Goal: Task Accomplishment & Management: Use online tool/utility

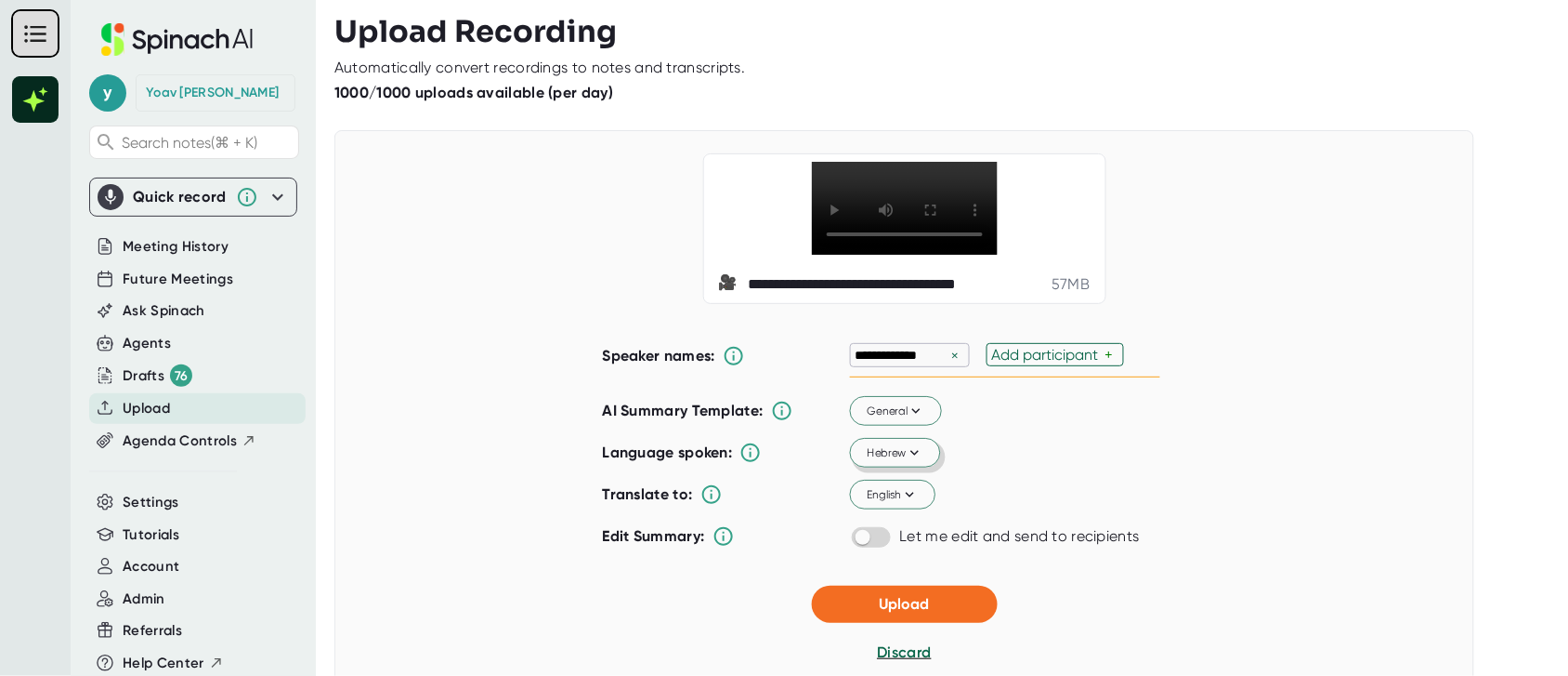
click at [906, 461] on icon at bounding box center [913, 452] width 16 height 16
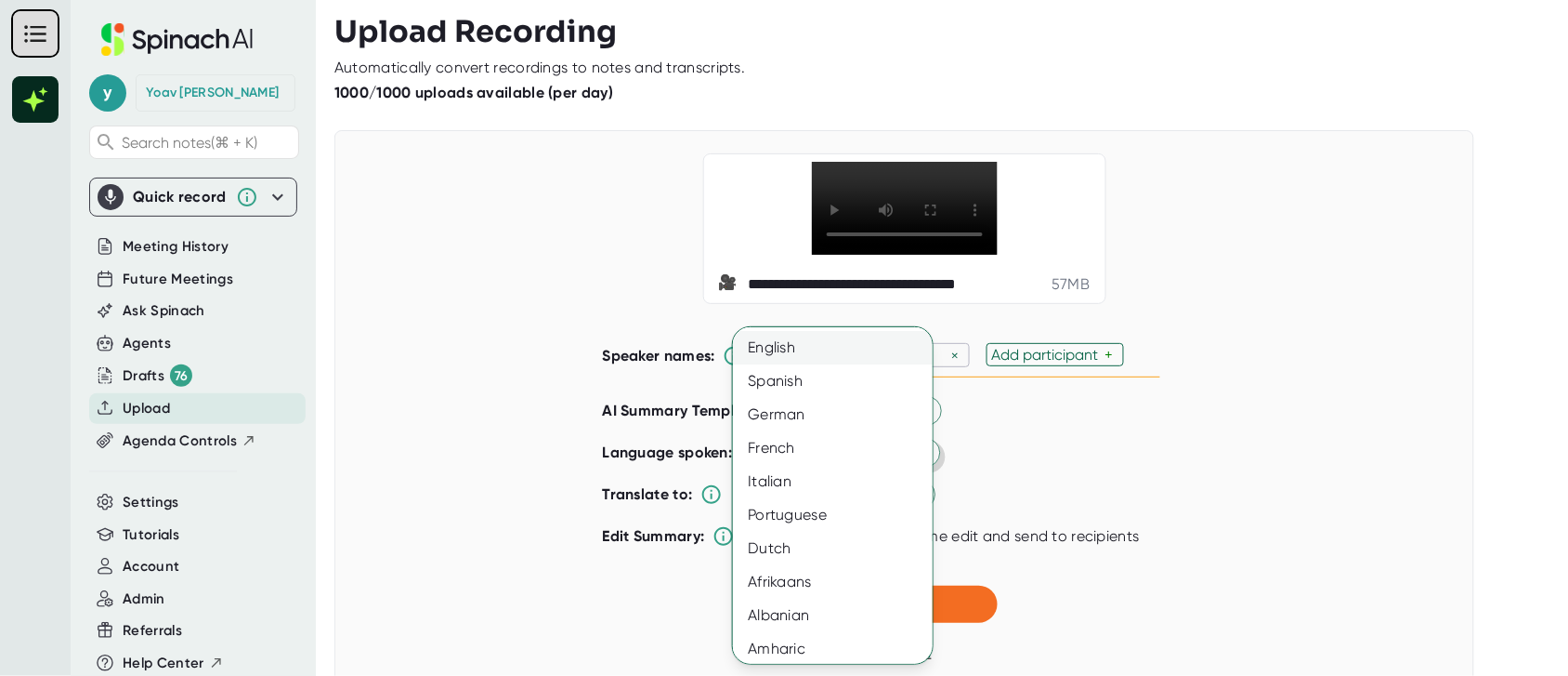
click at [796, 346] on div "English" at bounding box center [841, 347] width 217 height 34
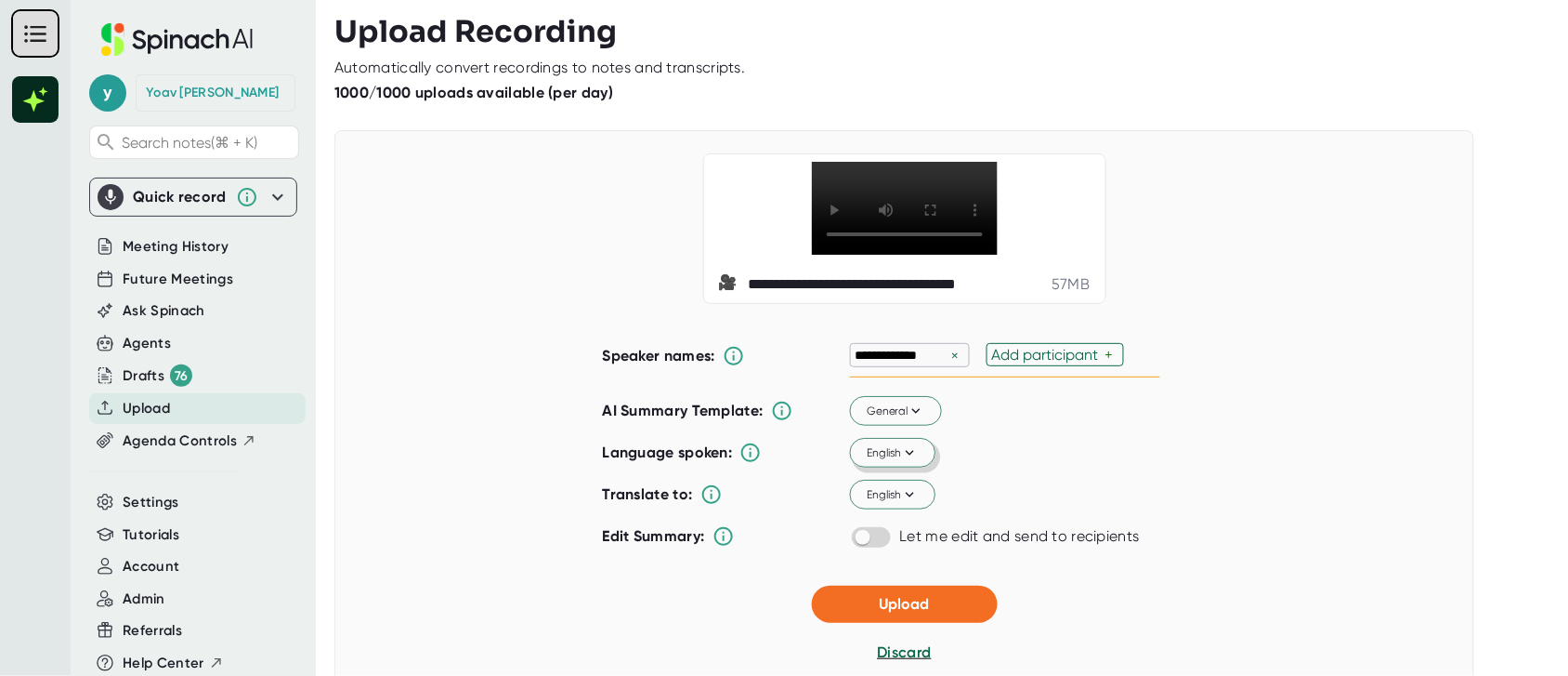
click at [908, 461] on icon at bounding box center [908, 452] width 16 height 16
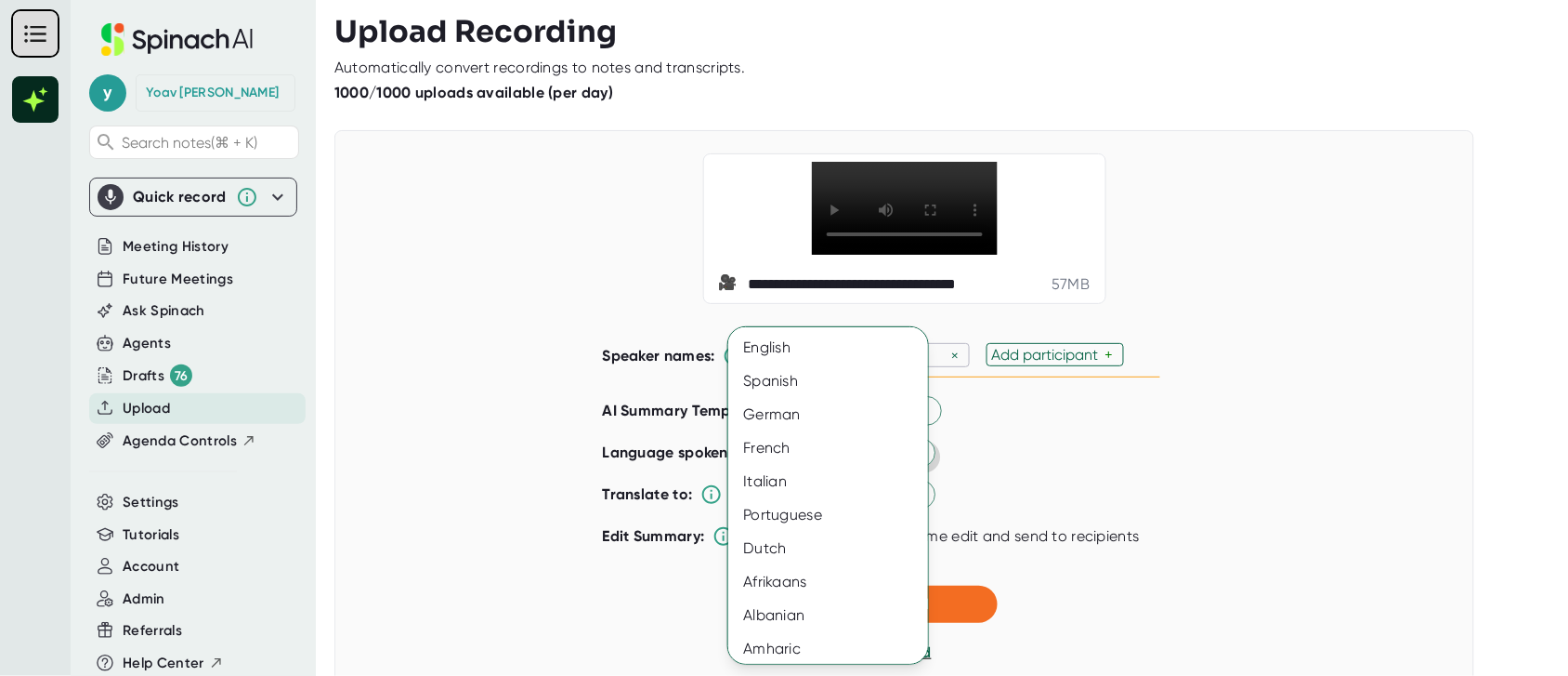
click at [1064, 507] on div at bounding box center [784, 338] width 1568 height 676
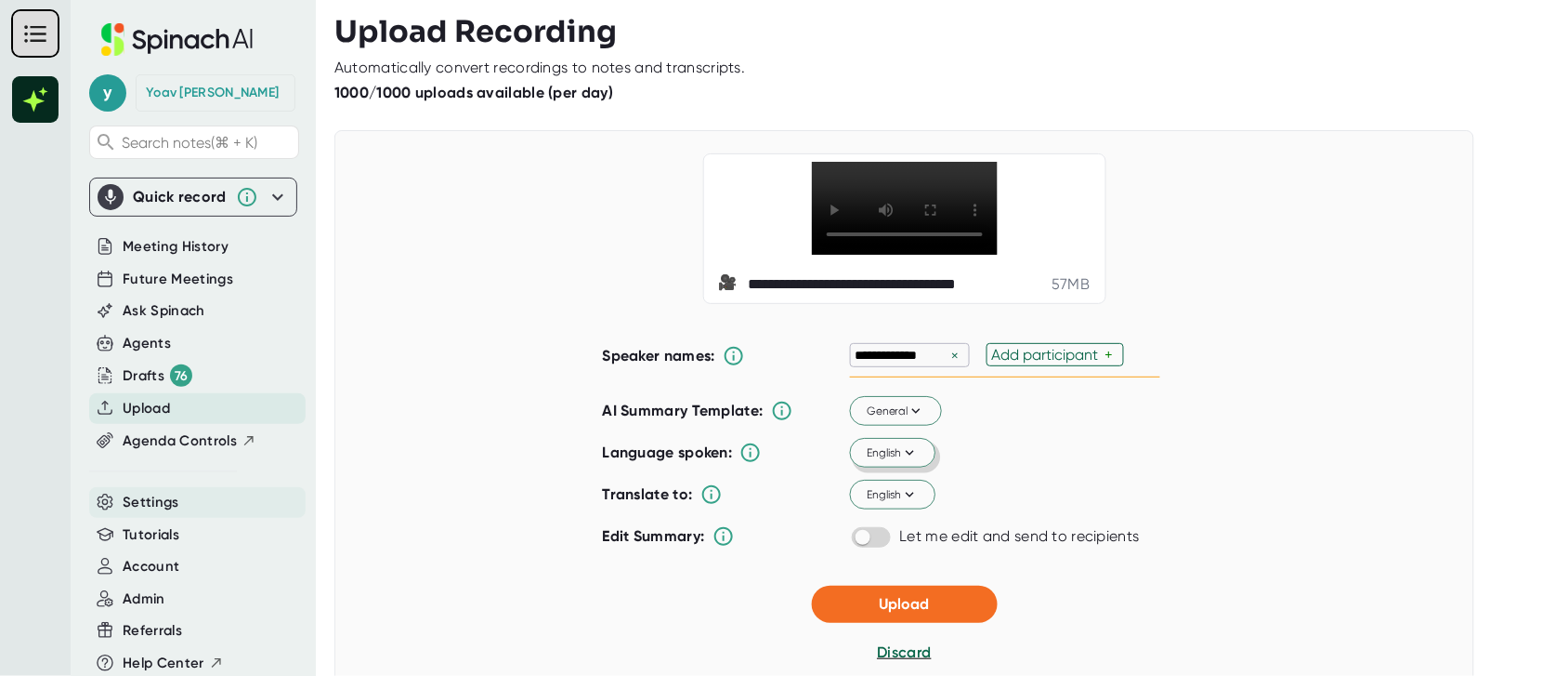
click at [229, 504] on div "Settings" at bounding box center [197, 502] width 216 height 31
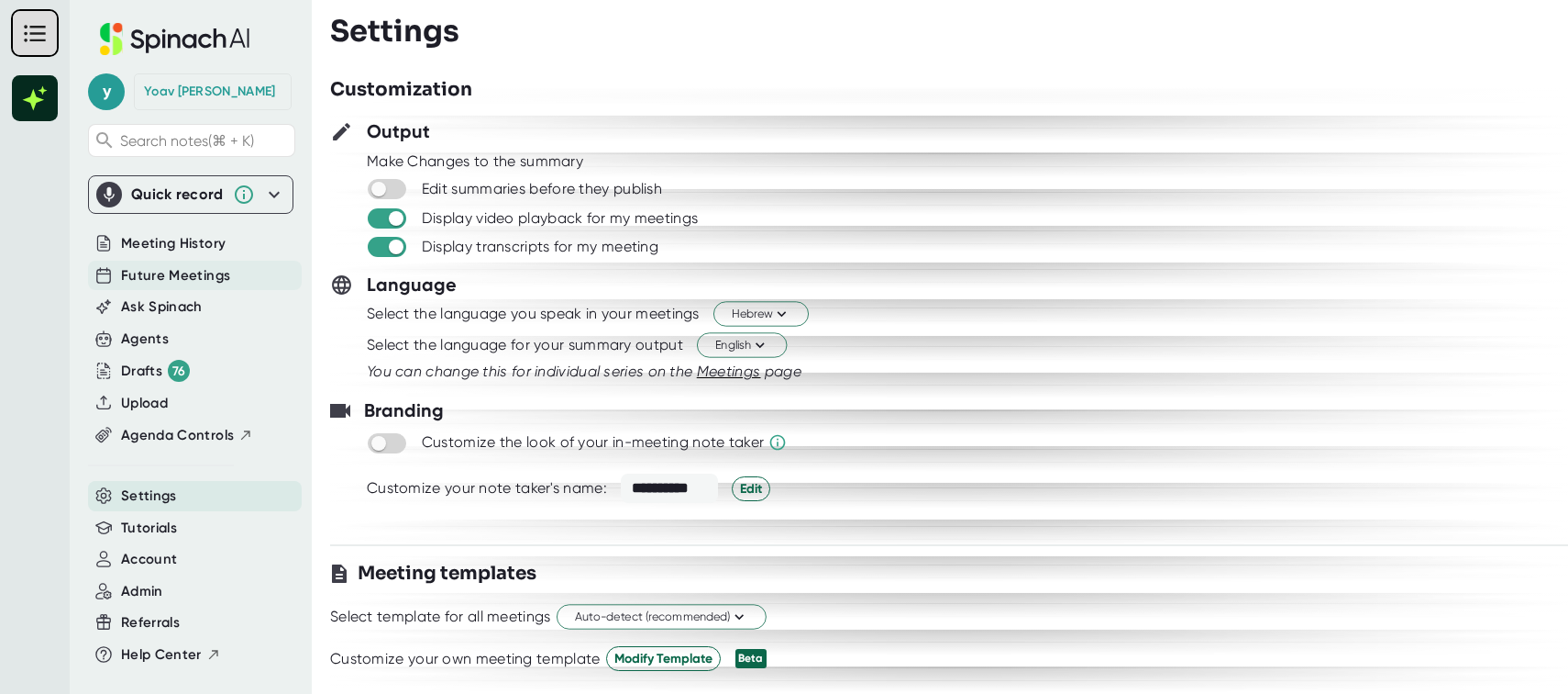
click at [186, 272] on span "Future Meetings" at bounding box center [176, 275] width 109 height 21
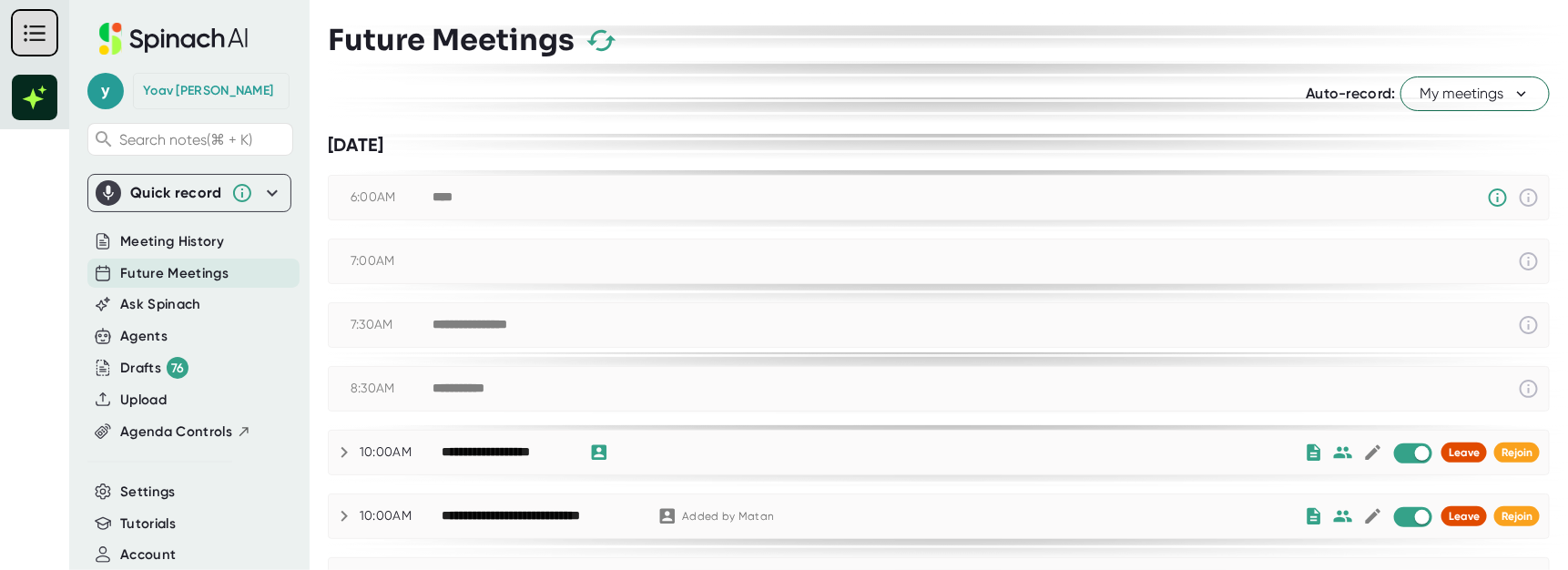
click at [1457, 97] on span "My meetings" at bounding box center [1476, 93] width 111 height 22
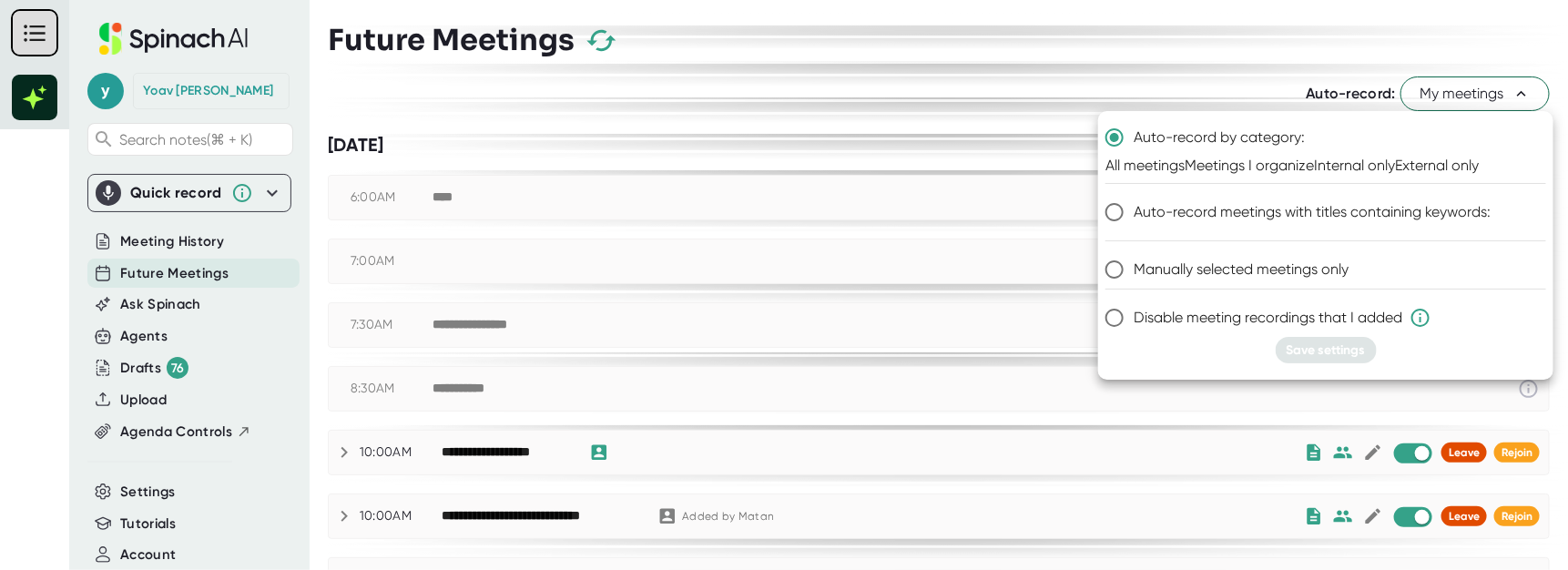
click at [1464, 83] on div at bounding box center [784, 285] width 1568 height 570
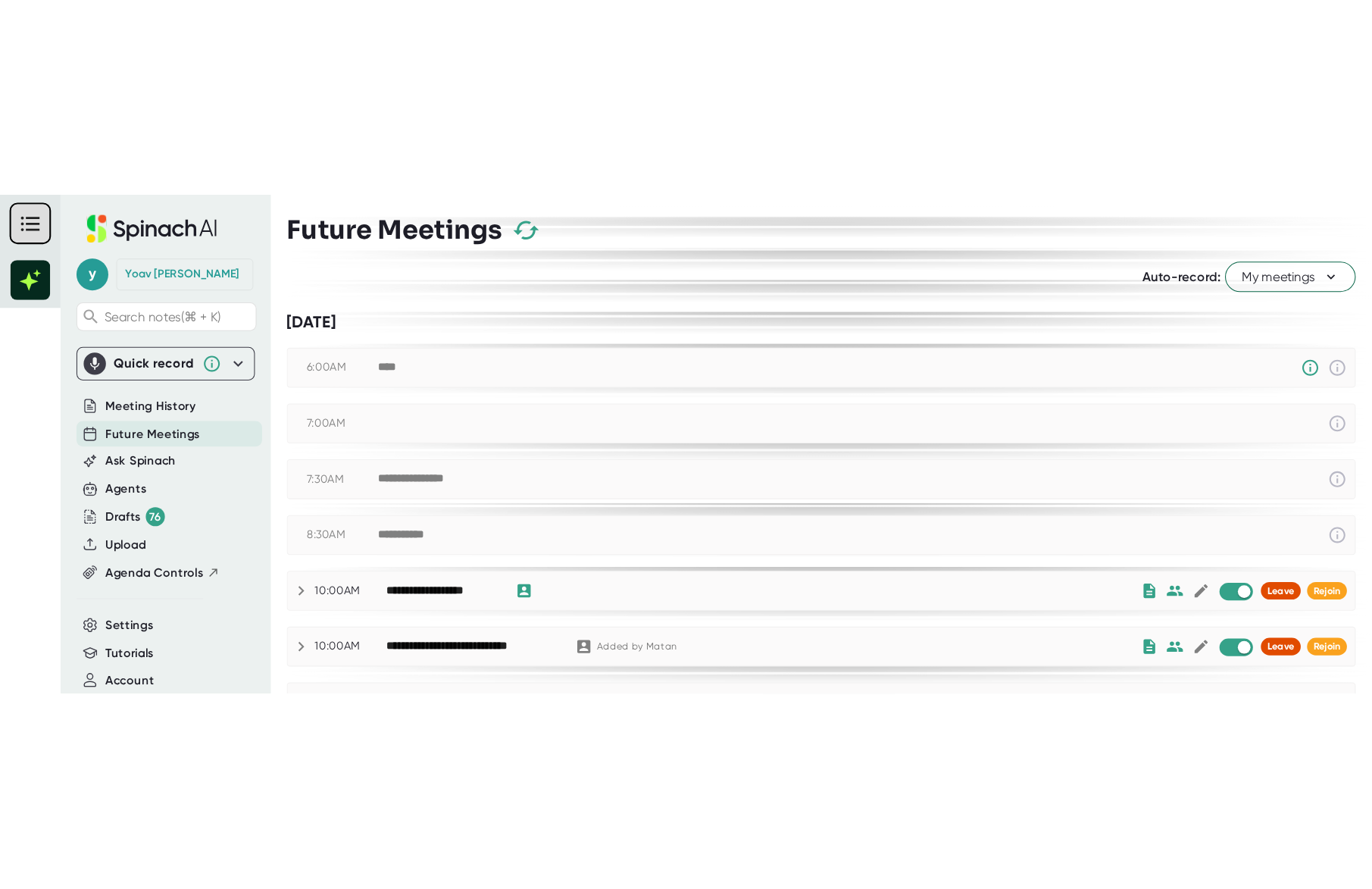
scroll to position [93, 0]
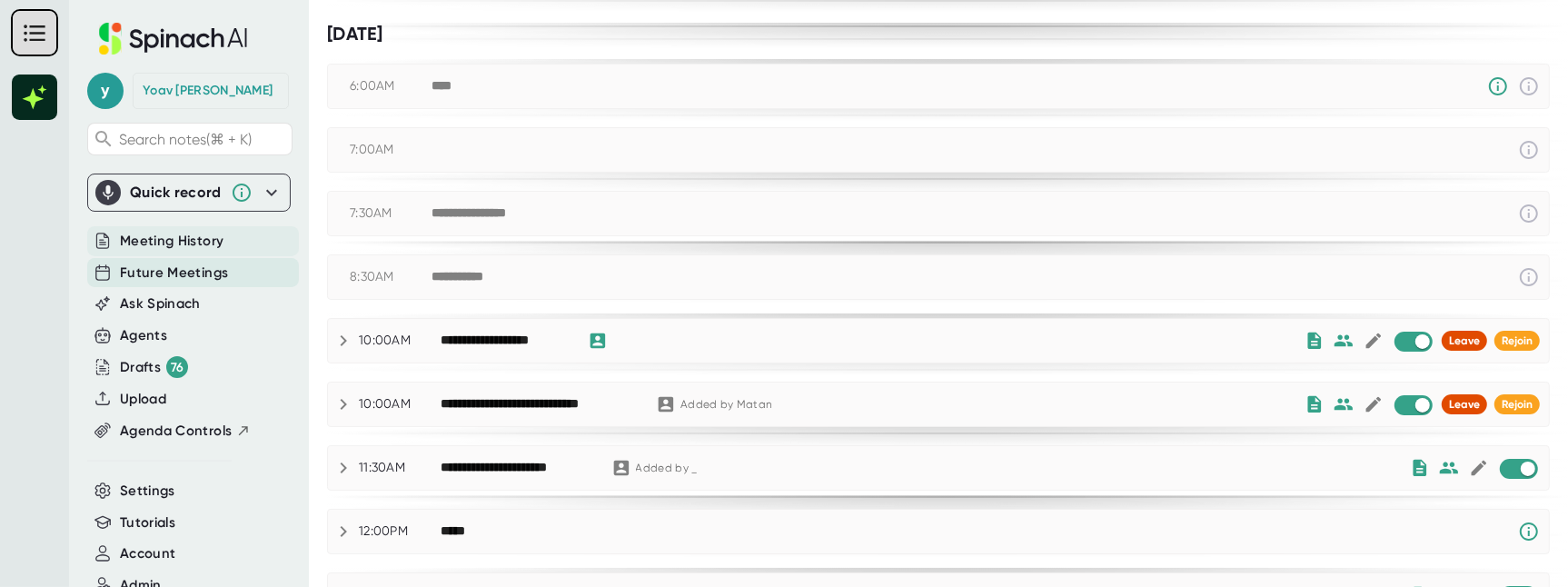
click at [214, 241] on span "Meeting History" at bounding box center [172, 241] width 103 height 21
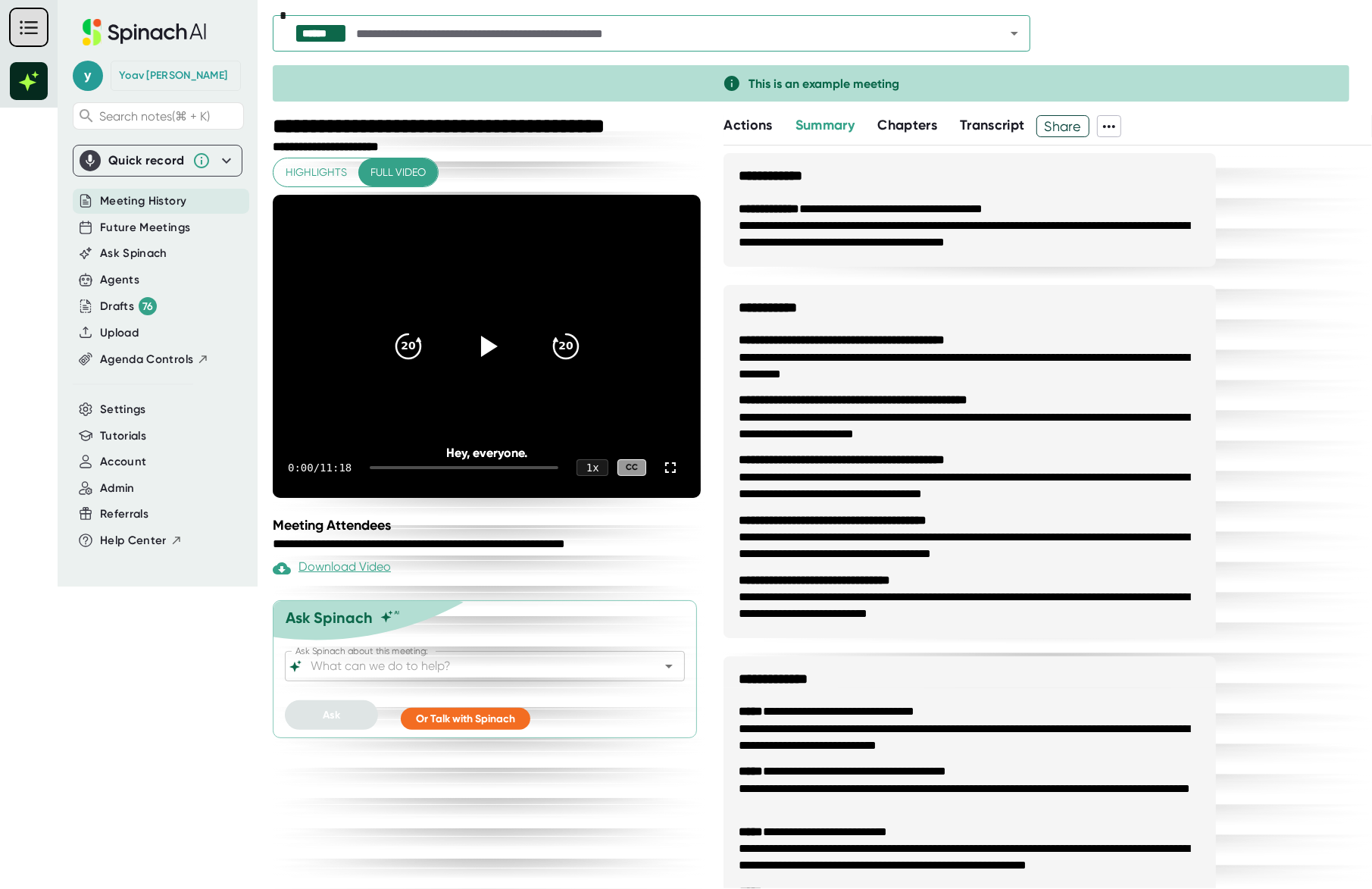
click at [666, 413] on icon "Open" at bounding box center [669, 666] width 18 height 18
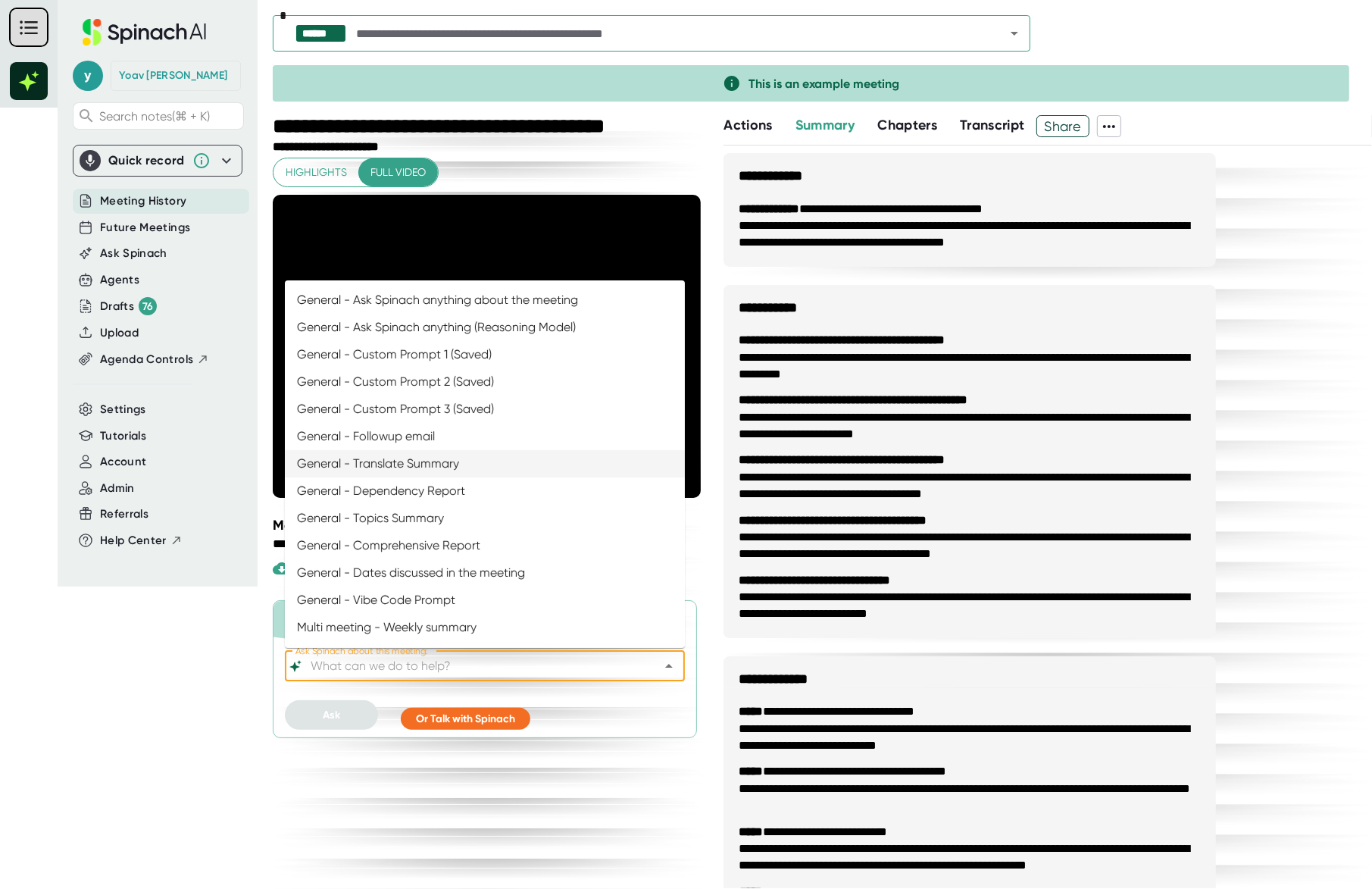
click at [454, 413] on li "General - Translate Summary" at bounding box center [485, 463] width 400 height 27
type input "General - Translate Summary"
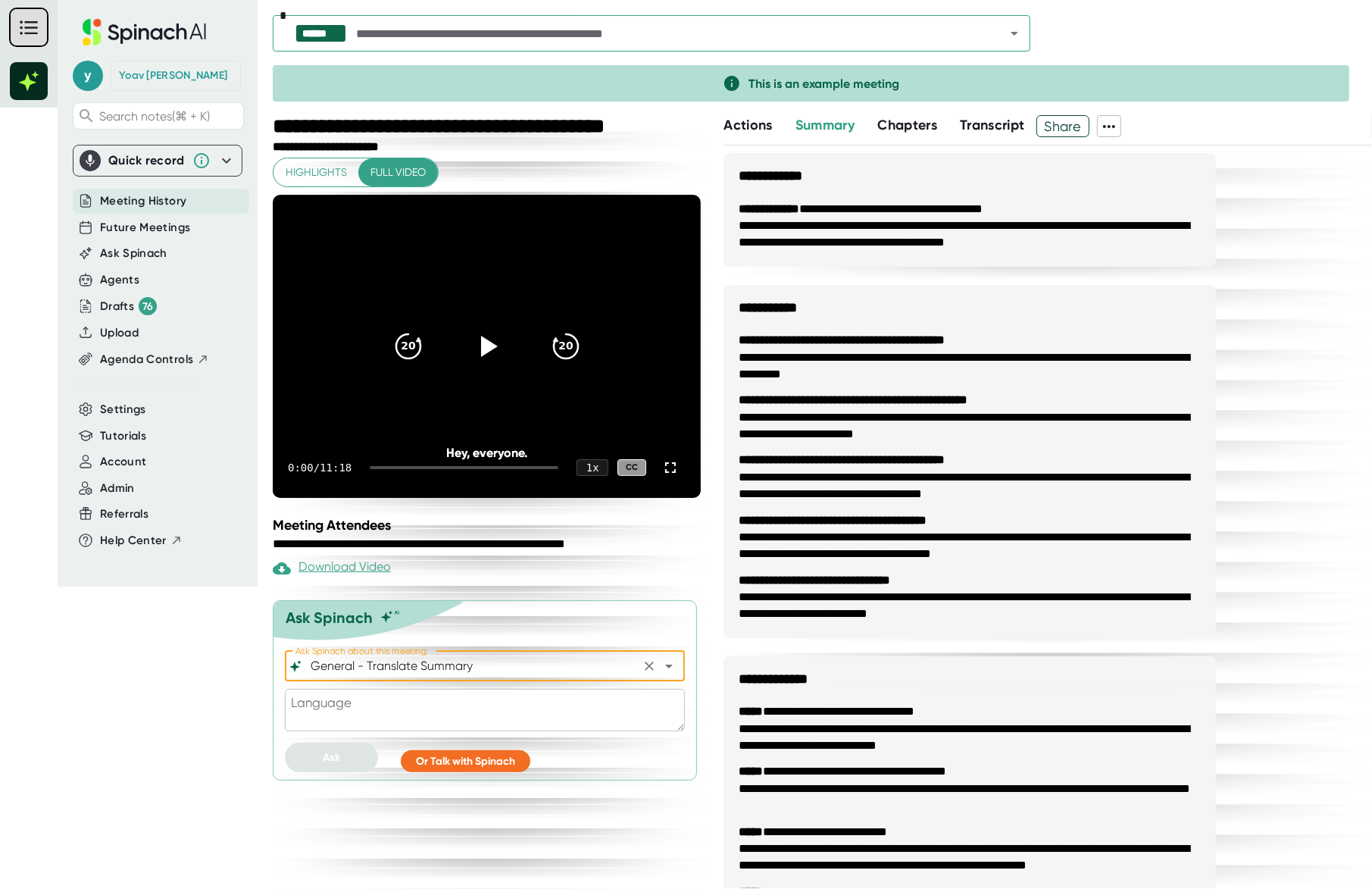
click at [387, 413] on textarea at bounding box center [485, 709] width 400 height 42
type textarea "H"
type textarea "x"
type textarea "He"
type textarea "x"
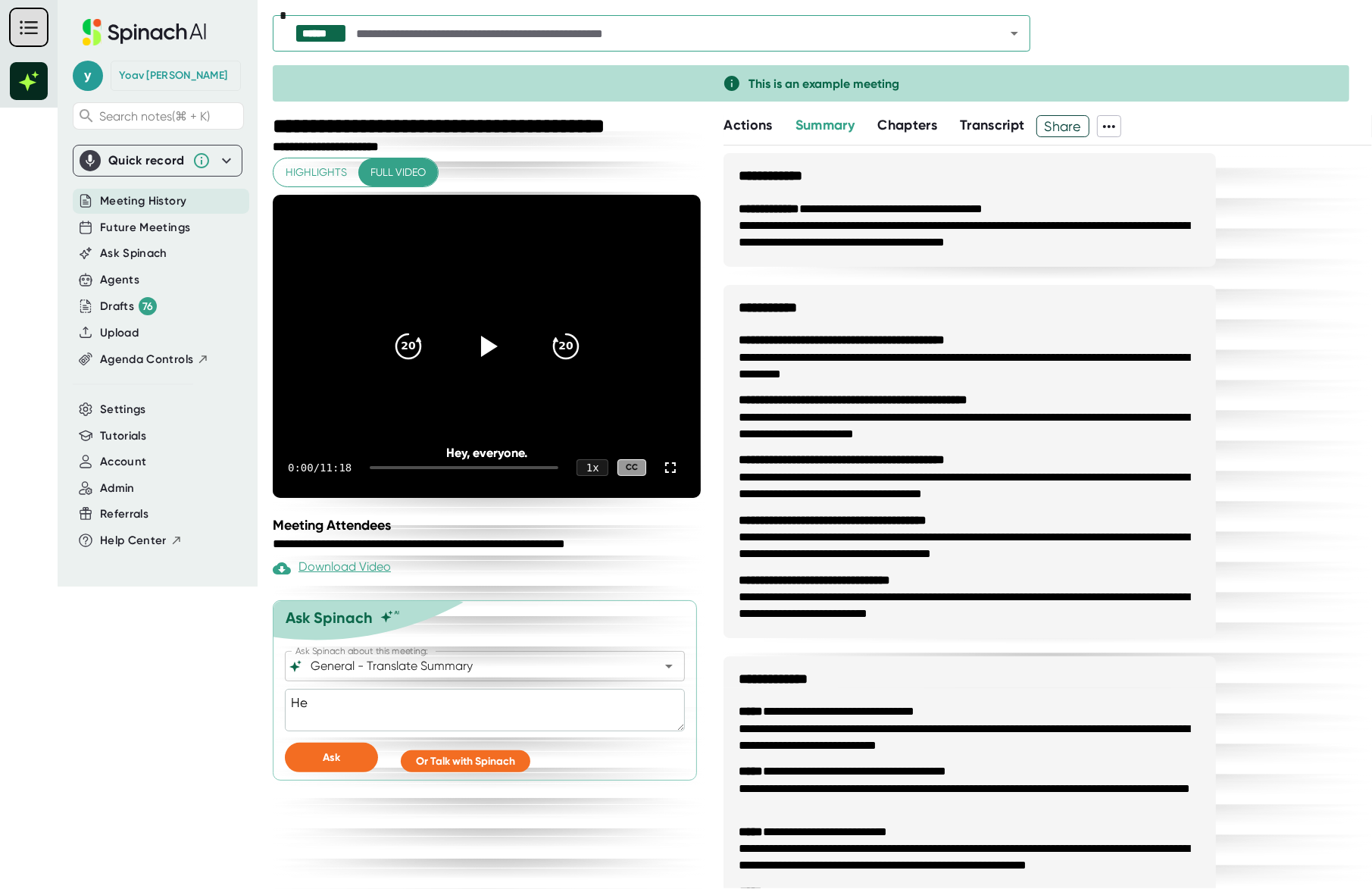
type textarea "Heb"
type textarea "x"
type textarea "Hebr"
type textarea "x"
type textarea "Hebre"
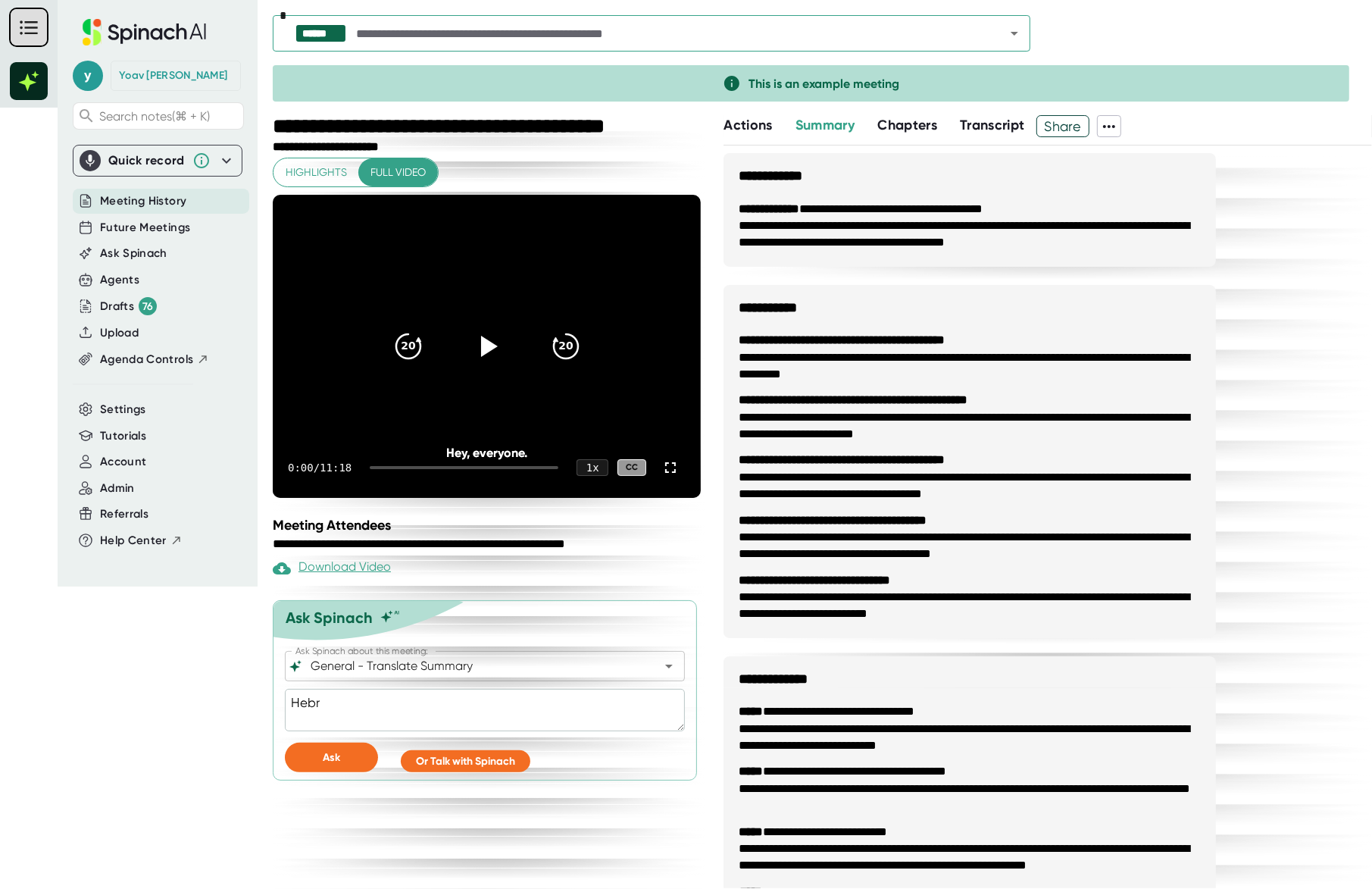
type textarea "x"
type textarea "Hebrew"
type textarea "x"
type textarea "Hebrew"
click at [332, 413] on span "Ask" at bounding box center [332, 757] width 17 height 13
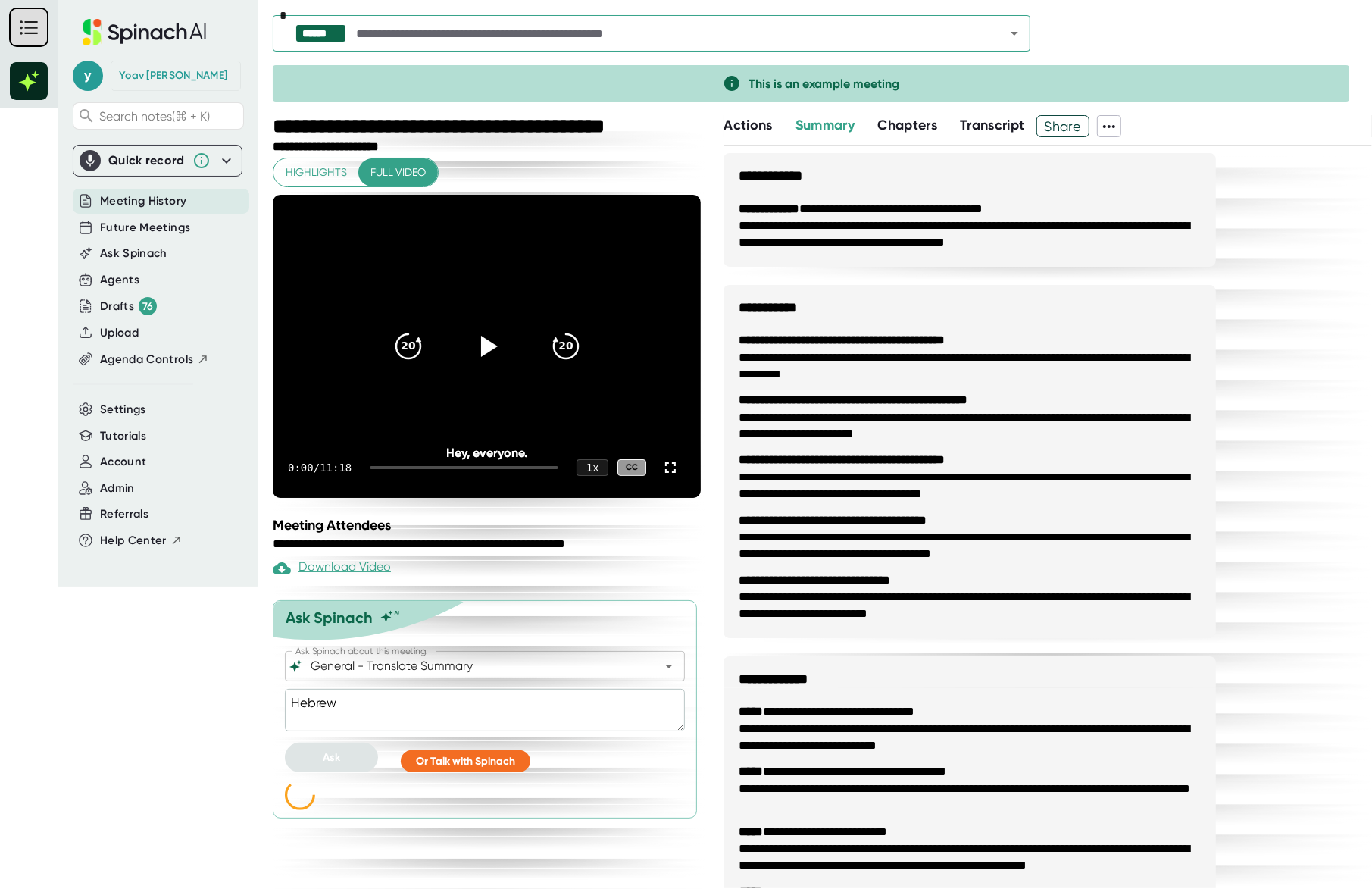
type textarea "x"
click at [462, 413] on input "General - Translate Summary" at bounding box center [471, 666] width 328 height 21
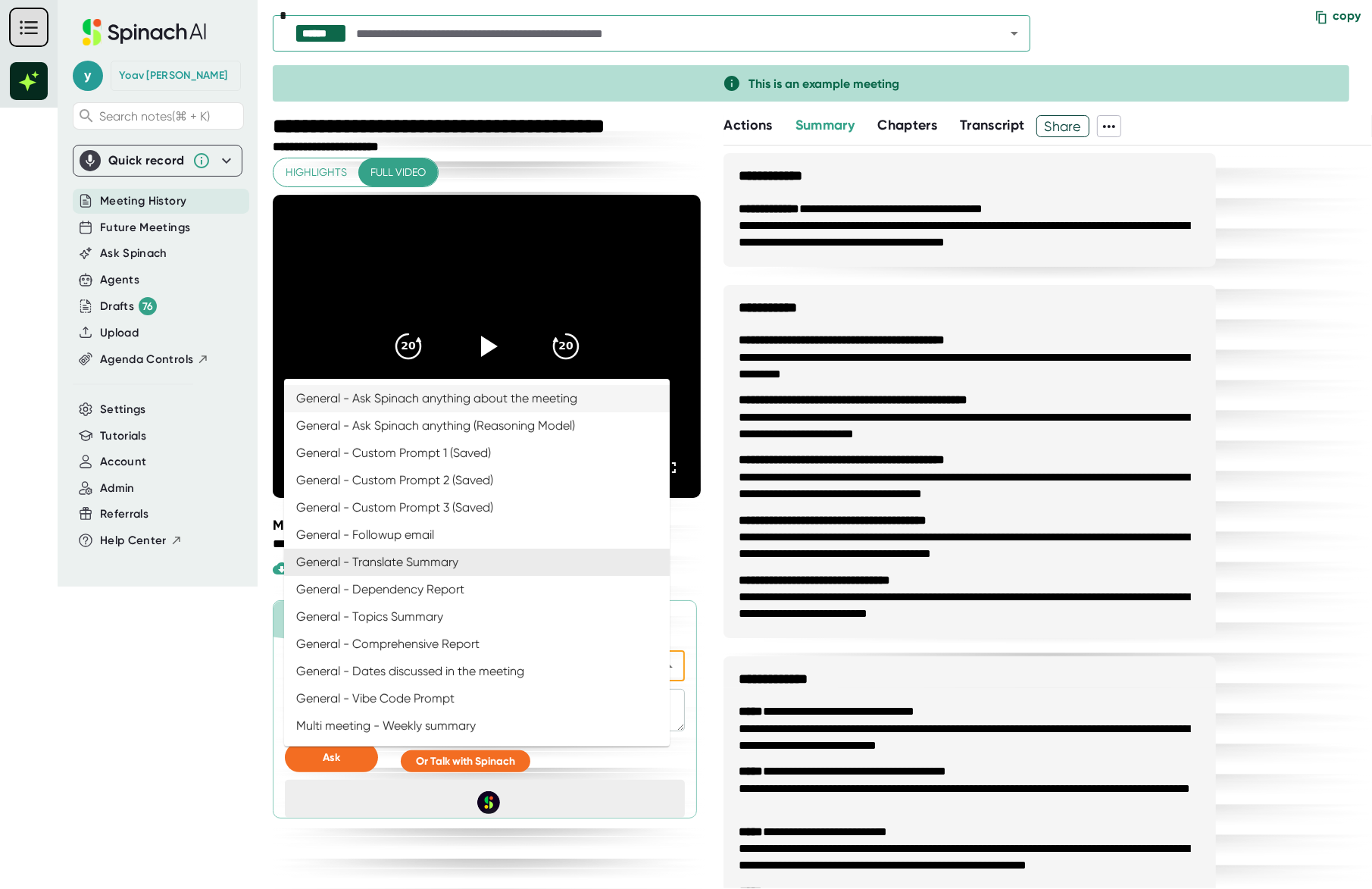
click at [539, 398] on li "General - Ask Spinach anything about the meeting" at bounding box center [477, 398] width 386 height 27
type input "General - Ask Spinach anything about the meeting"
type textarea "x"
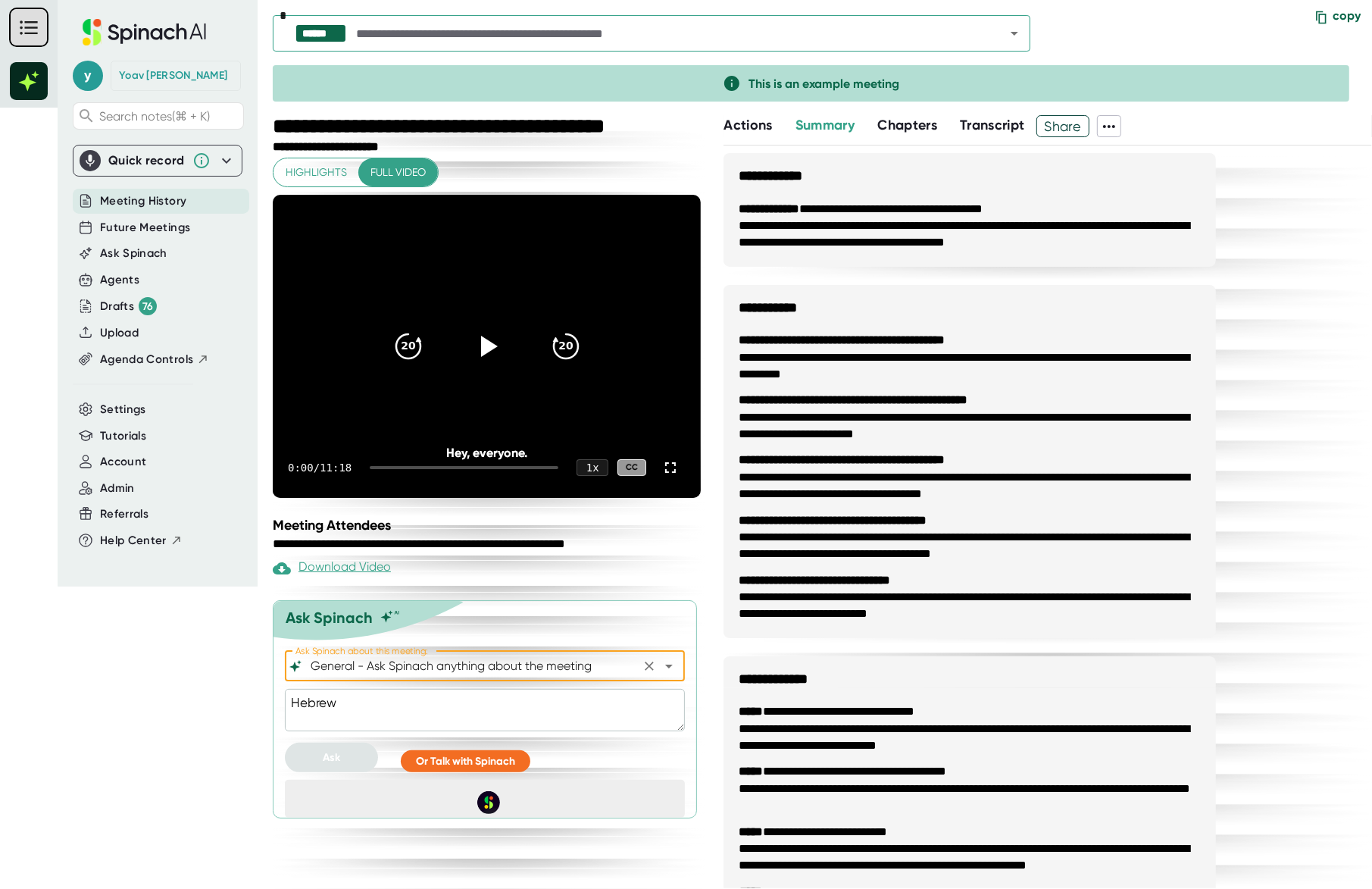
click at [387, 413] on textarea "Hebrew" at bounding box center [485, 709] width 400 height 42
type textarea "W"
type textarea "x"
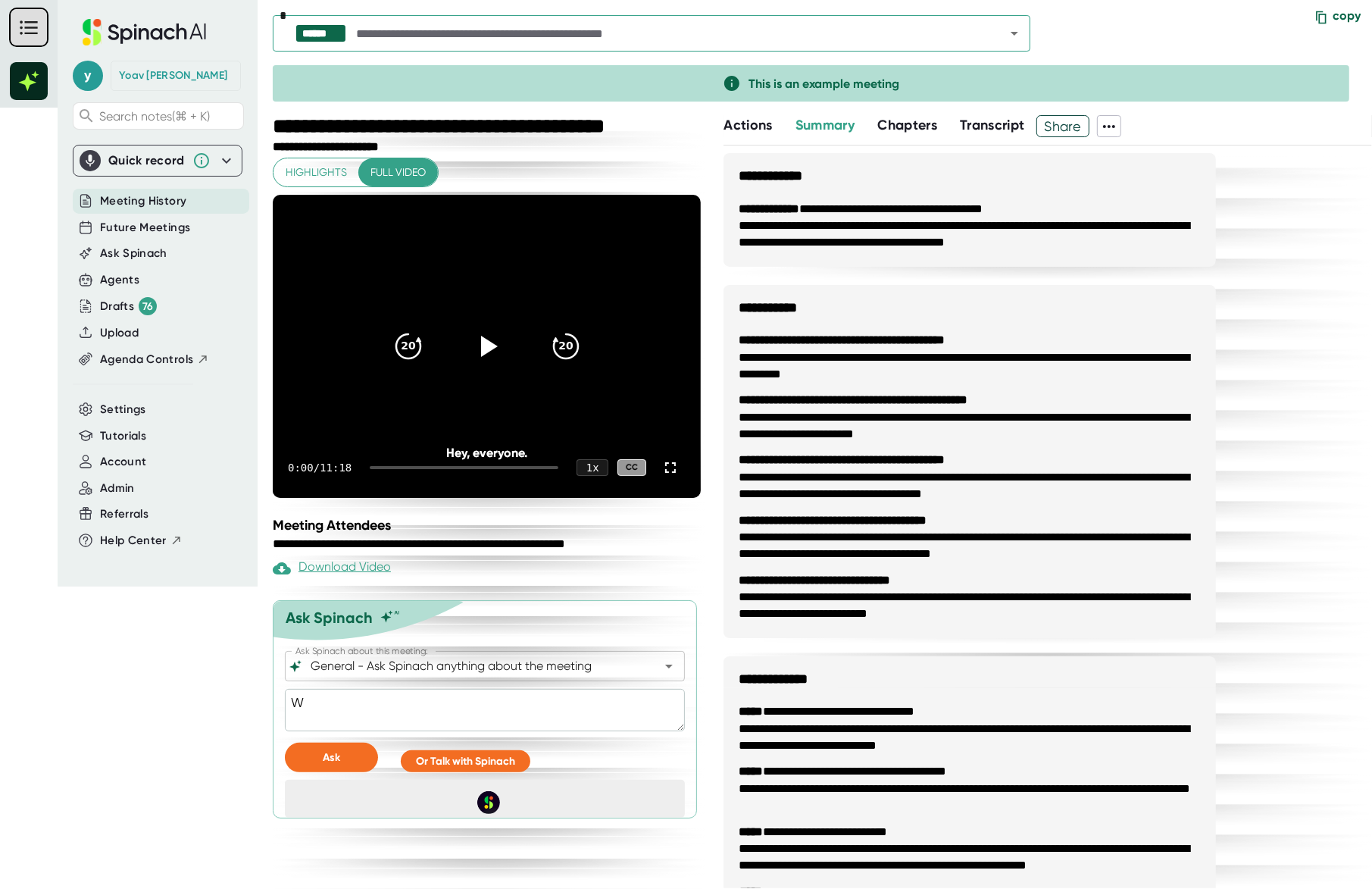
type textarea "Wh"
type textarea "x"
type textarea "Wha"
type textarea "x"
type textarea "Wha"
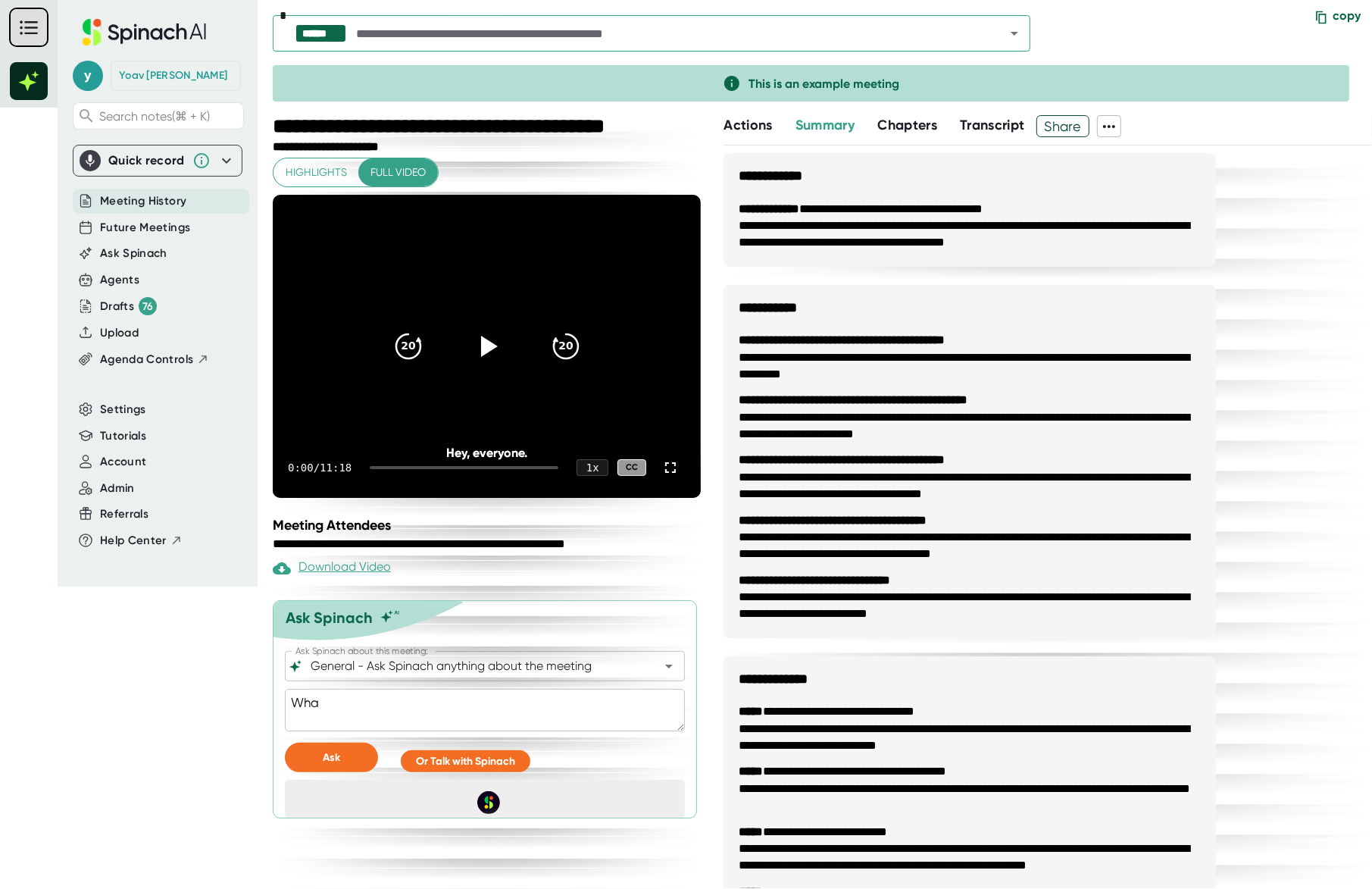
type textarea "x"
type textarea "Wha a"
type textarea "x"
type textarea "Wha ar"
type textarea "x"
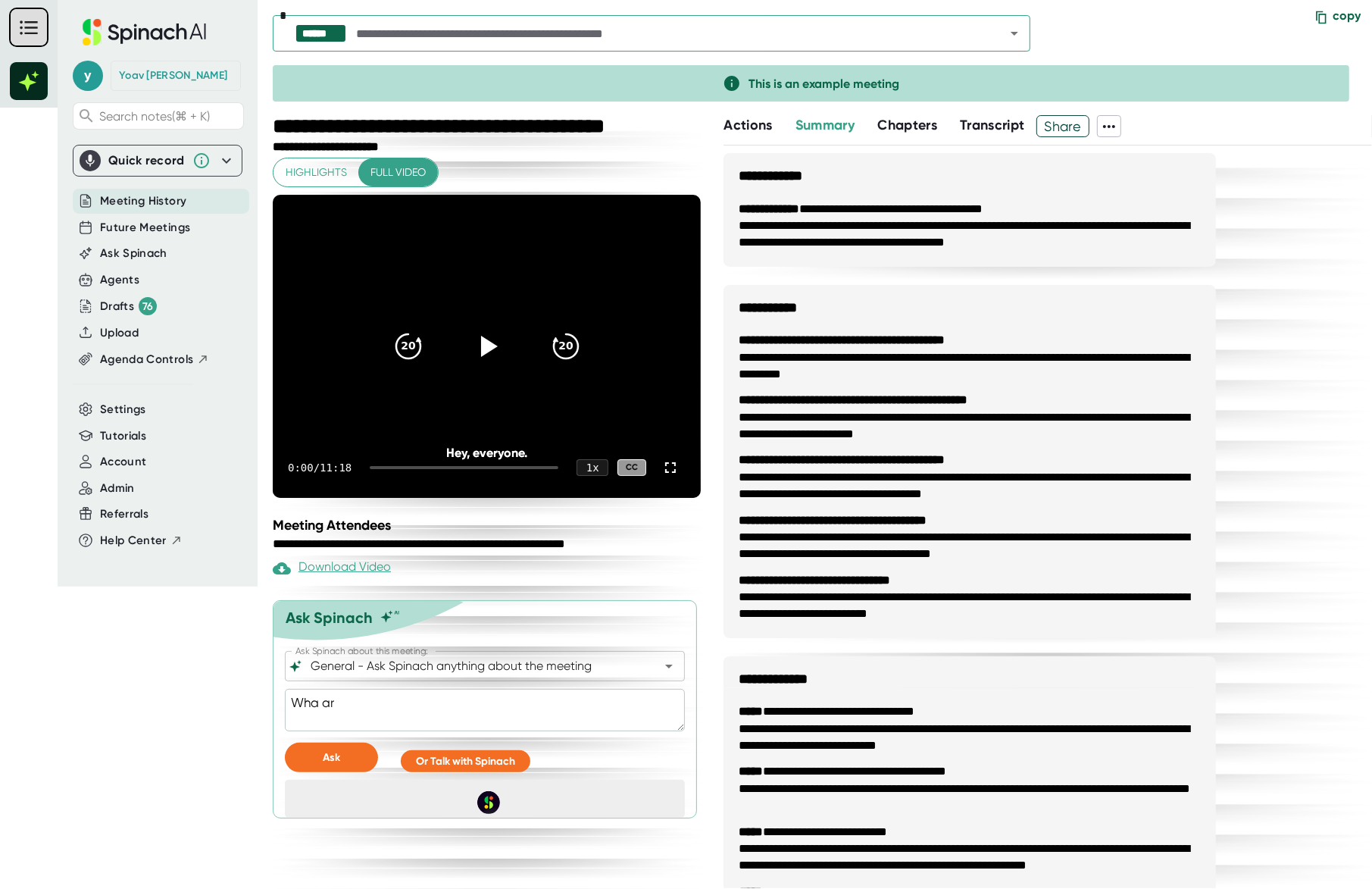
type textarea "Wha a"
type textarea "x"
type textarea "Wha"
type textarea "x"
type textarea "Wha"
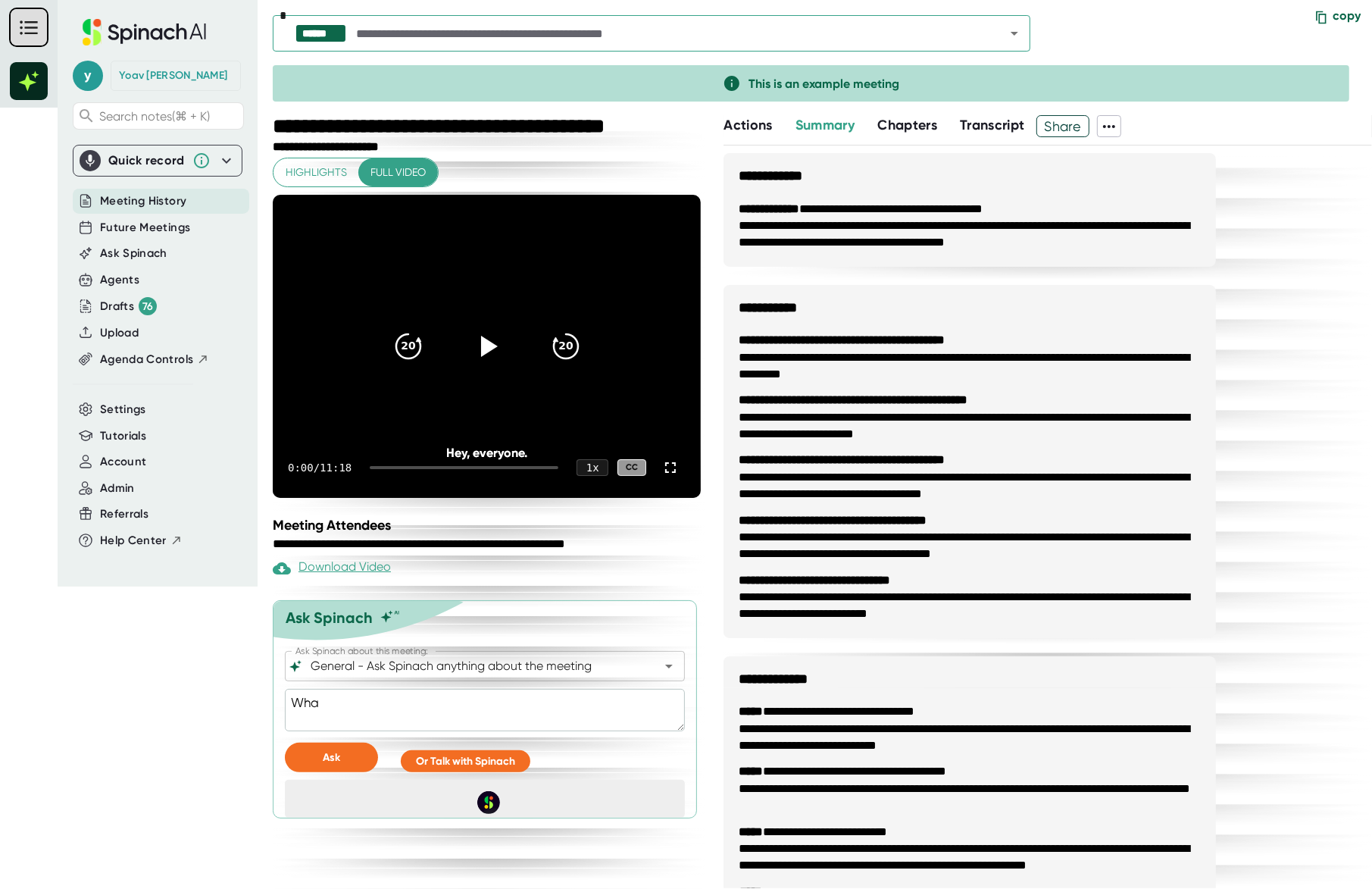
type textarea "x"
type textarea "What"
type textarea "x"
type textarea "What"
type textarea "x"
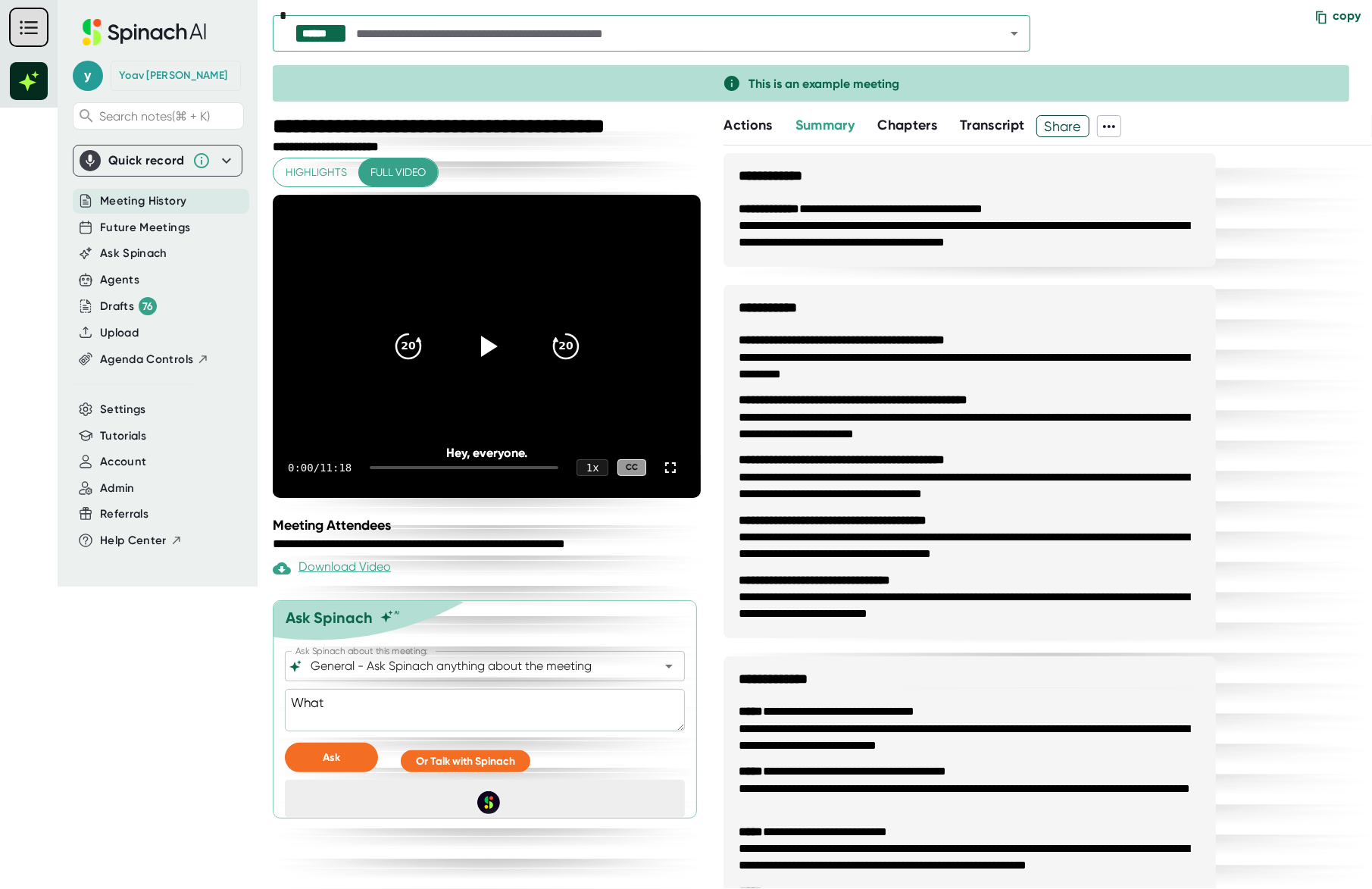
type textarea "What a"
type textarea "x"
type textarea "What ar"
type textarea "x"
type textarea "What are"
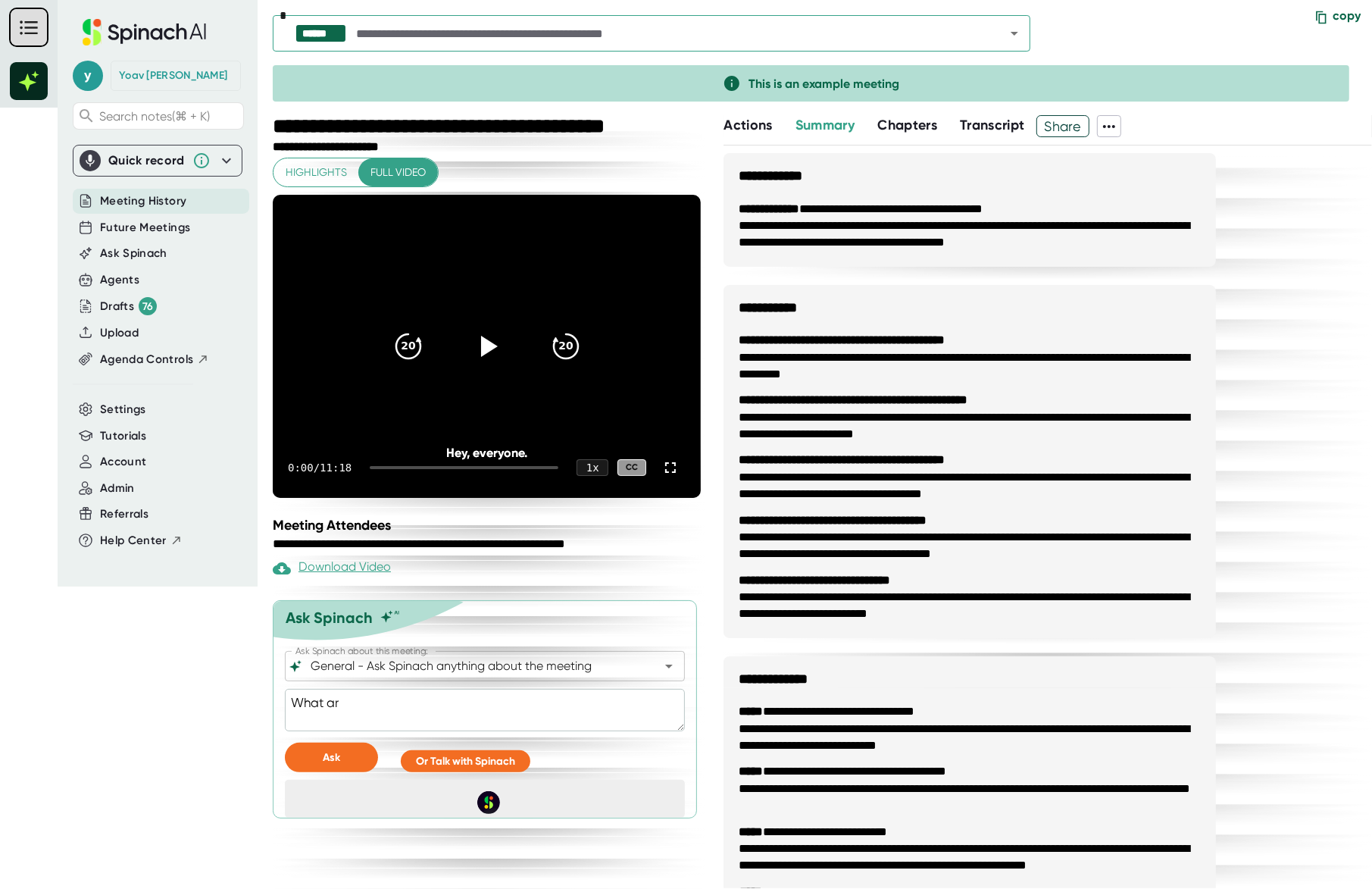
type textarea "x"
type textarea "What are"
type textarea "x"
type textarea "What are t"
type textarea "x"
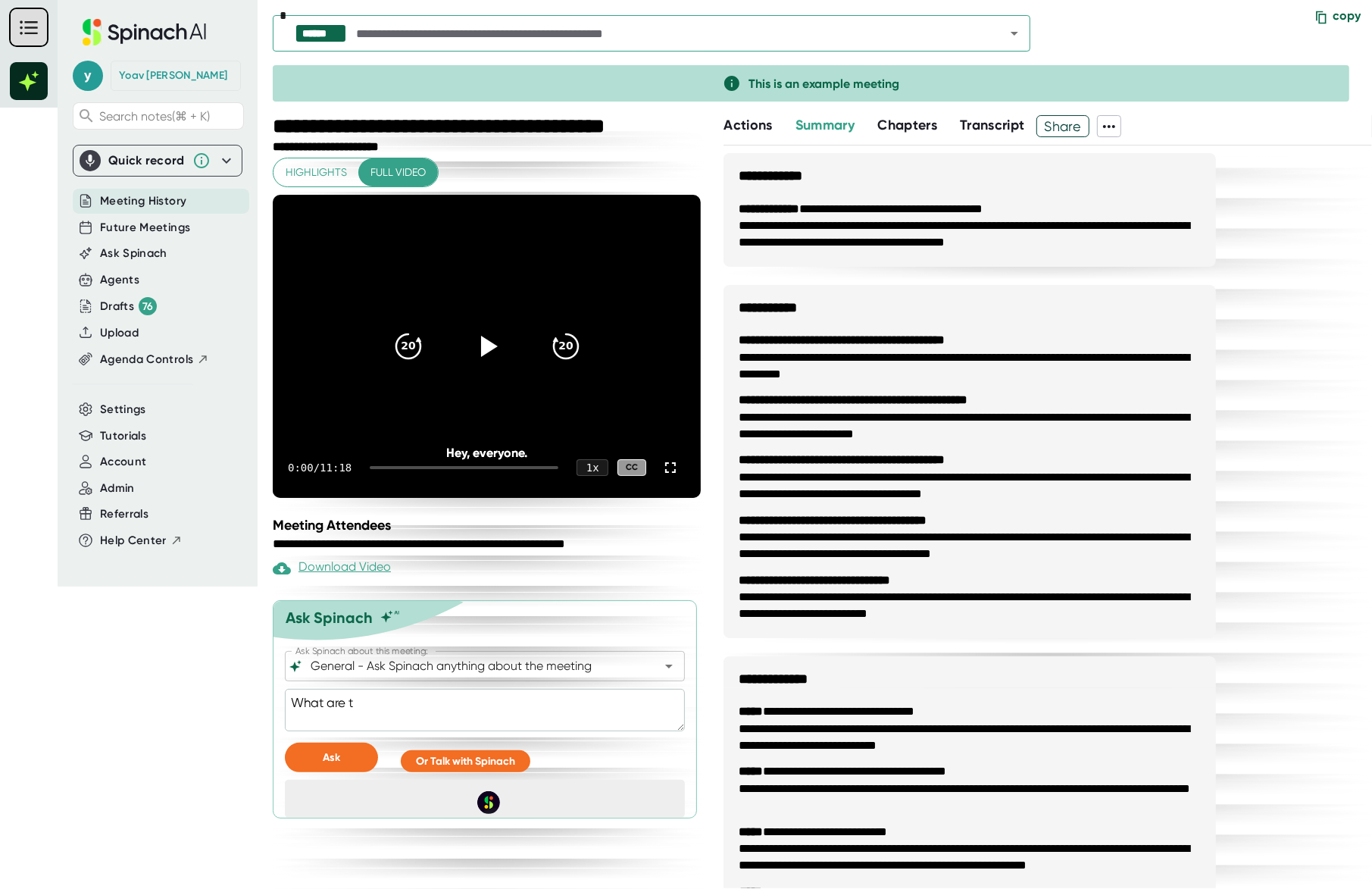
type textarea "What are th"
type textarea "x"
type textarea "What are the"
type textarea "x"
type textarea "What are the"
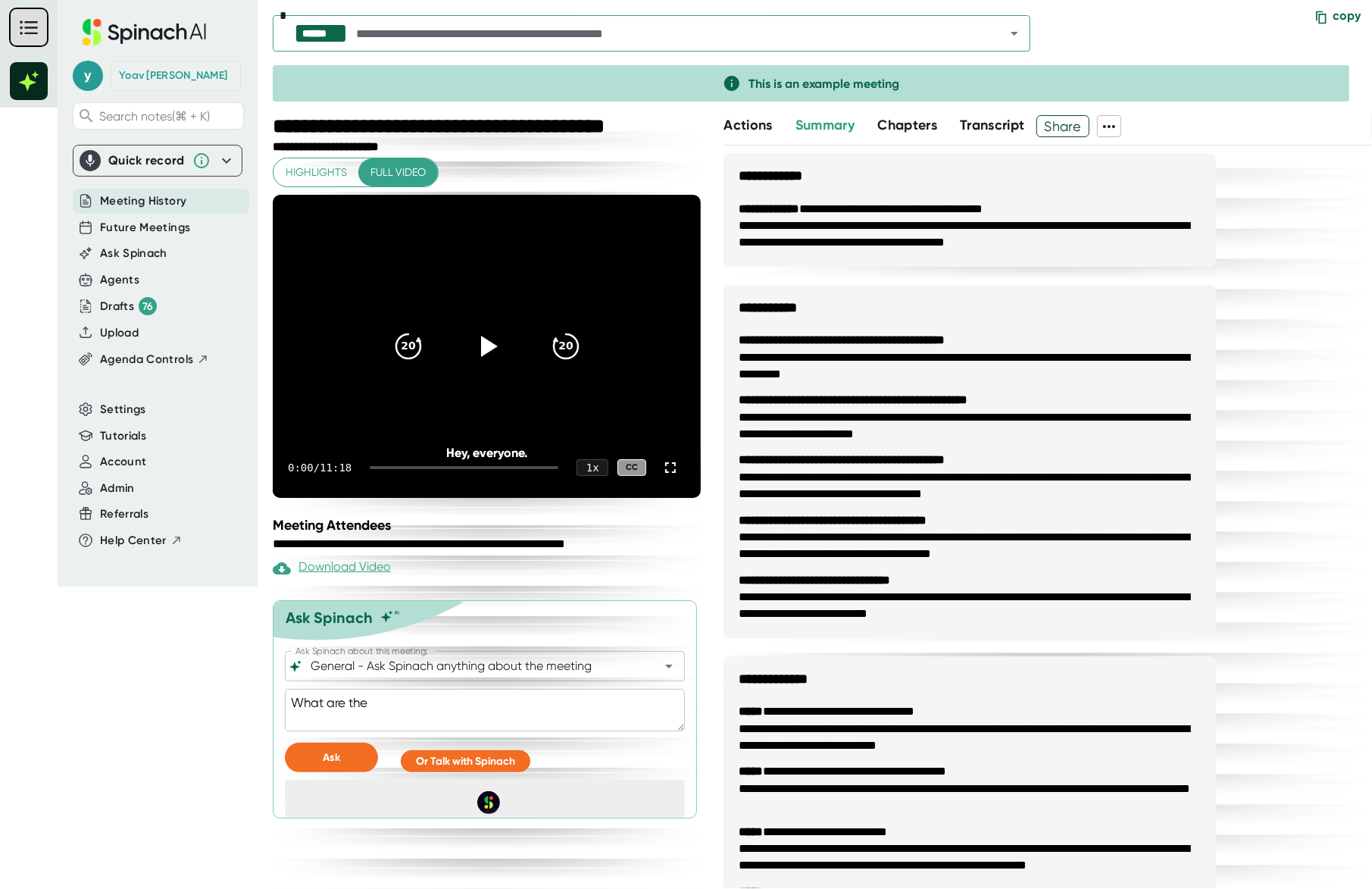
type textarea "x"
type textarea "What are the s"
type textarea "x"
type textarea "What are the sp"
type textarea "x"
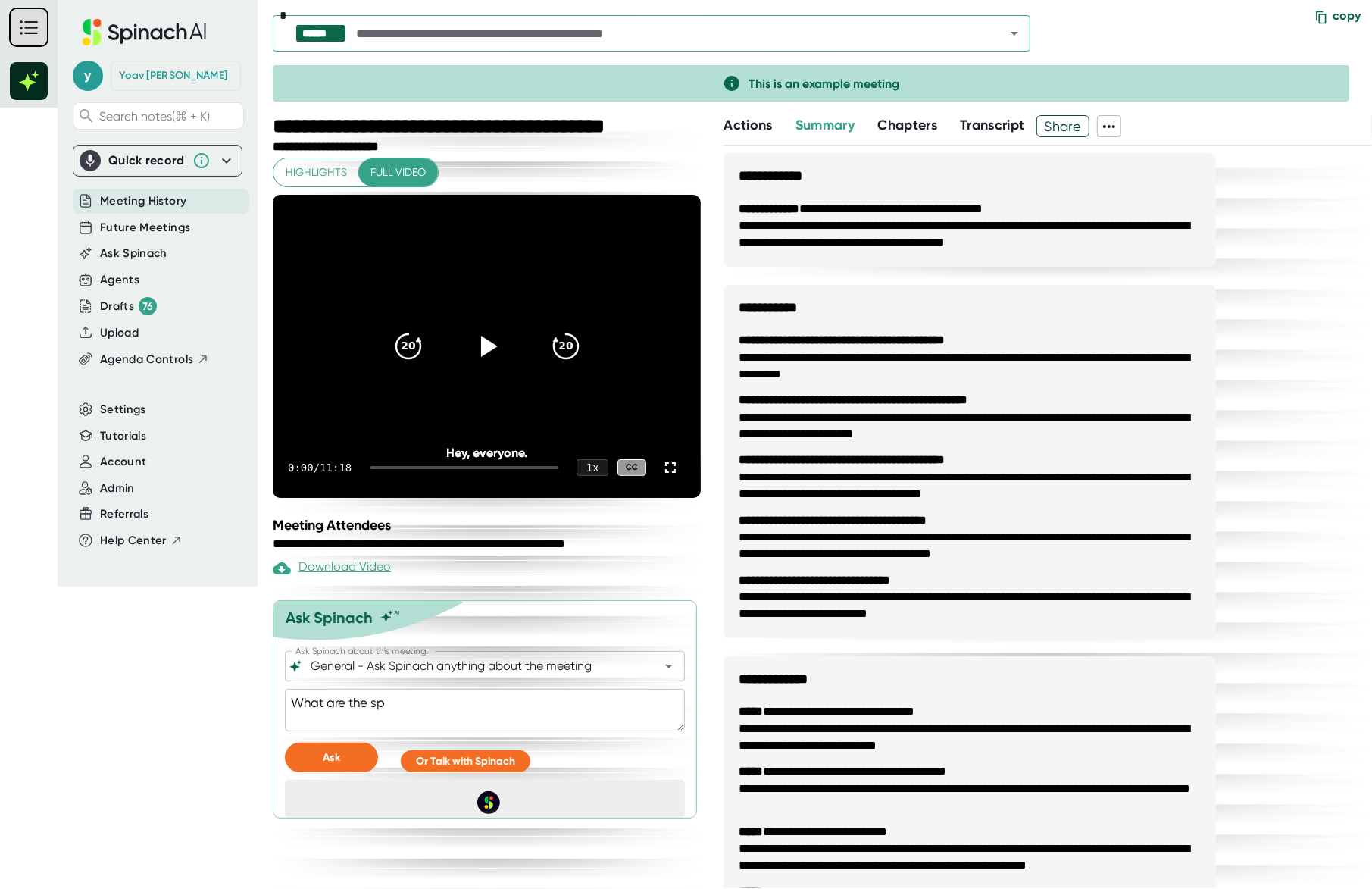
type textarea "What are the spe"
type textarea "x"
type textarea "What are the spec"
type textarea "x"
type textarea "What are the speci"
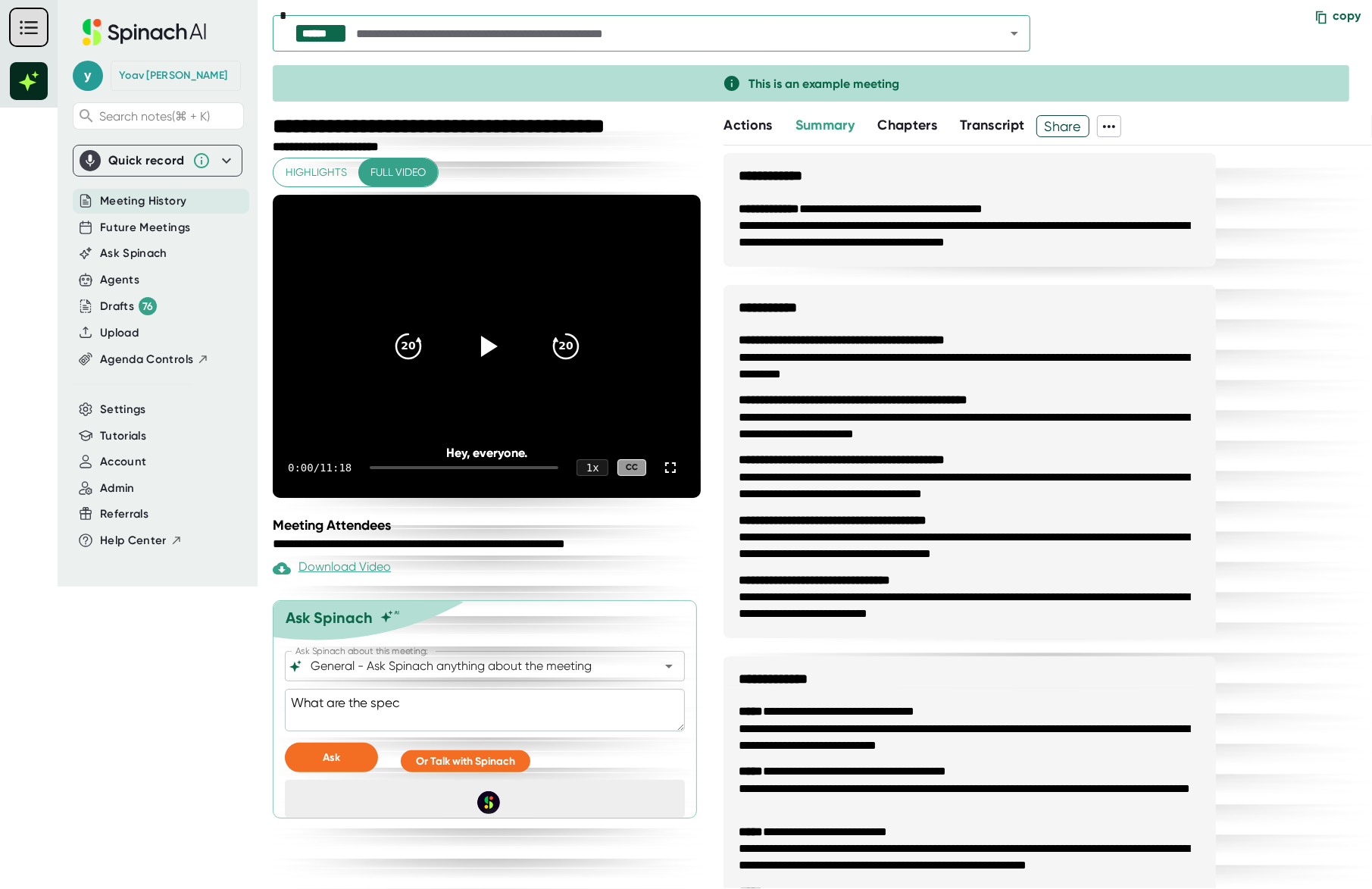
type textarea "x"
type textarea "What are the specif"
type textarea "x"
type textarea "What are the specifi"
type textarea "x"
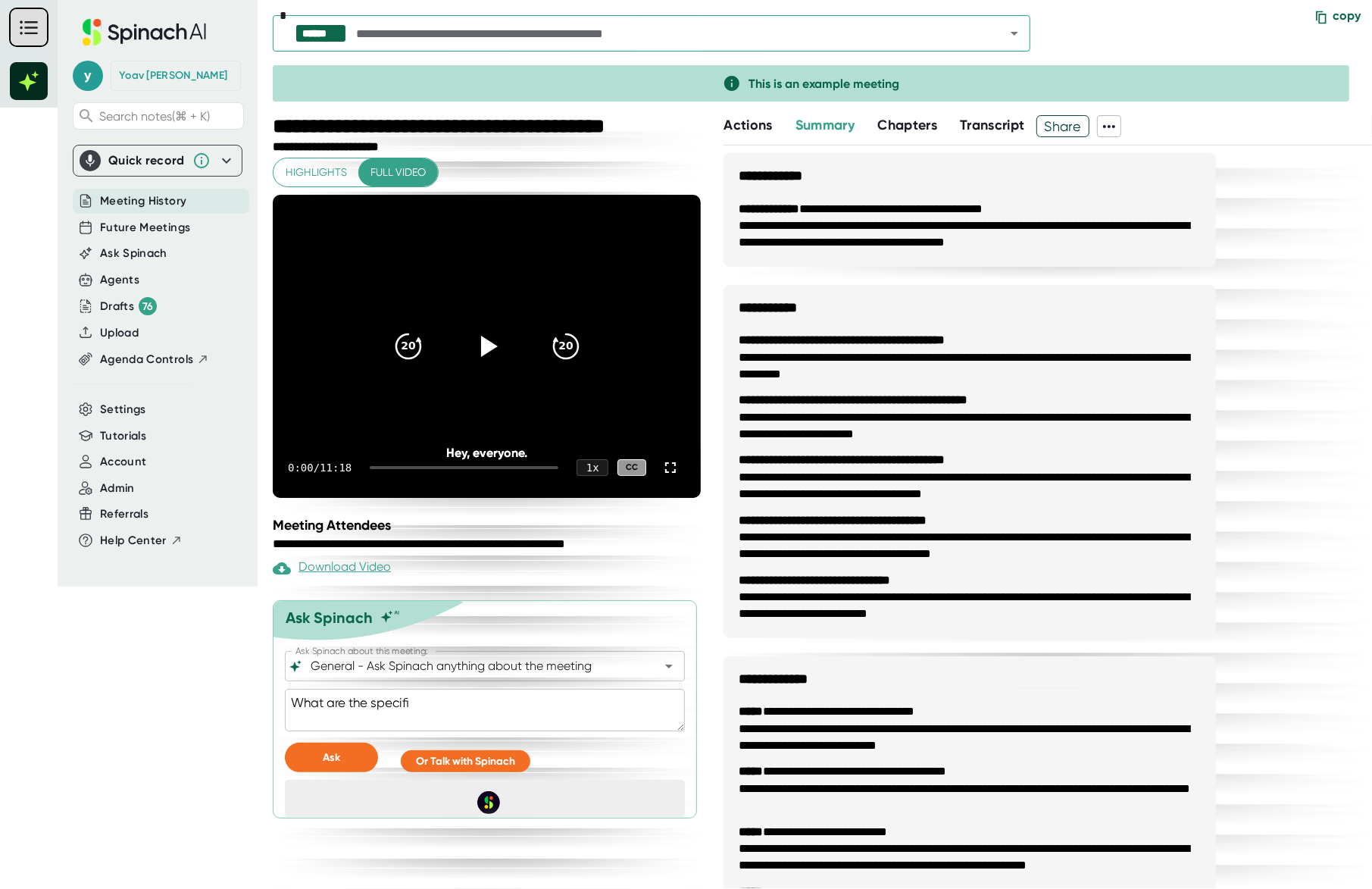
type textarea "What are the specific"
type textarea "x"
type textarea "What are the specific"
type textarea "x"
type textarea "What are the specific s"
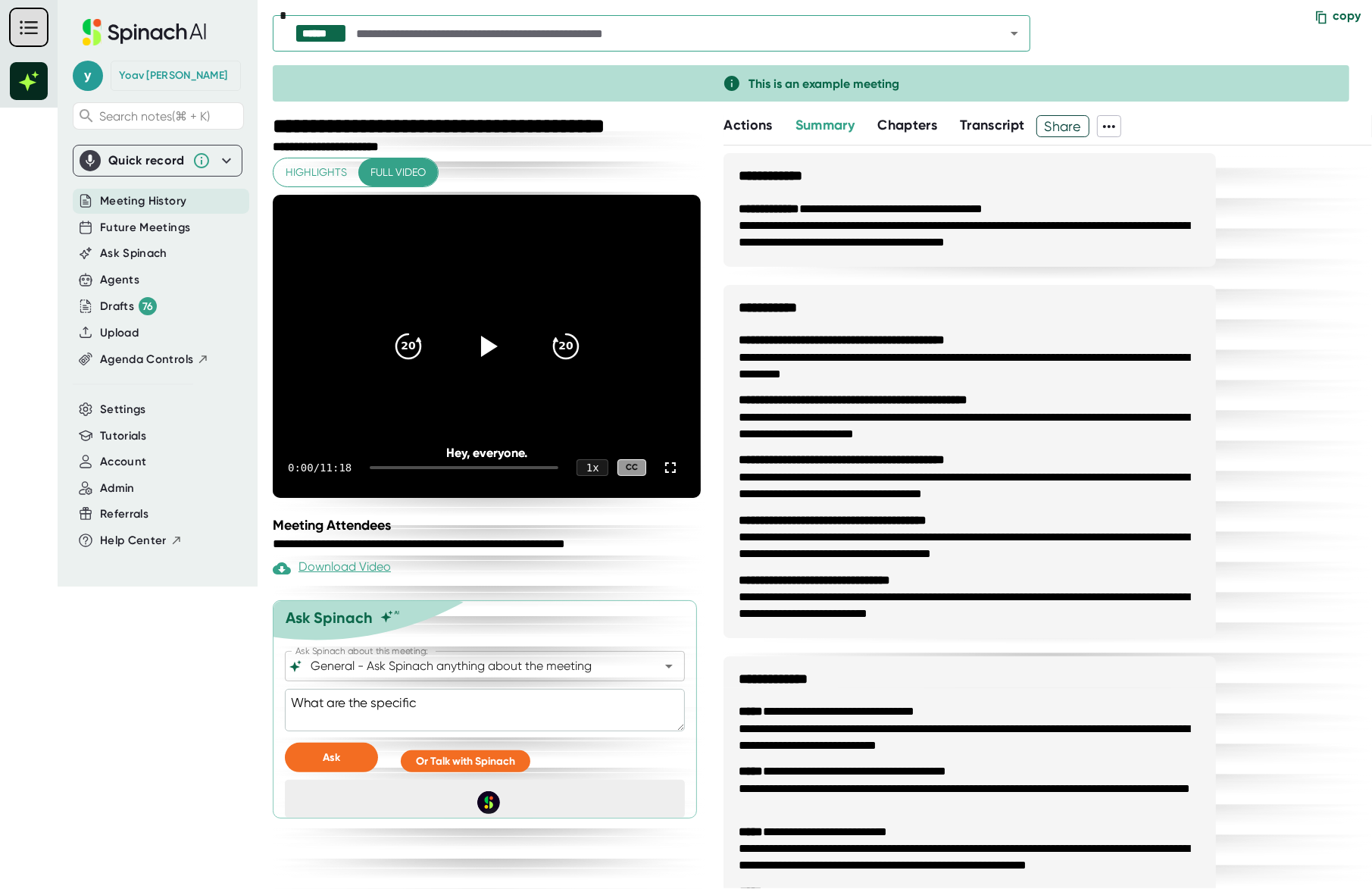
type textarea "x"
type textarea "What are the specific sp"
type textarea "x"
type textarea "What are the specific s"
type textarea "x"
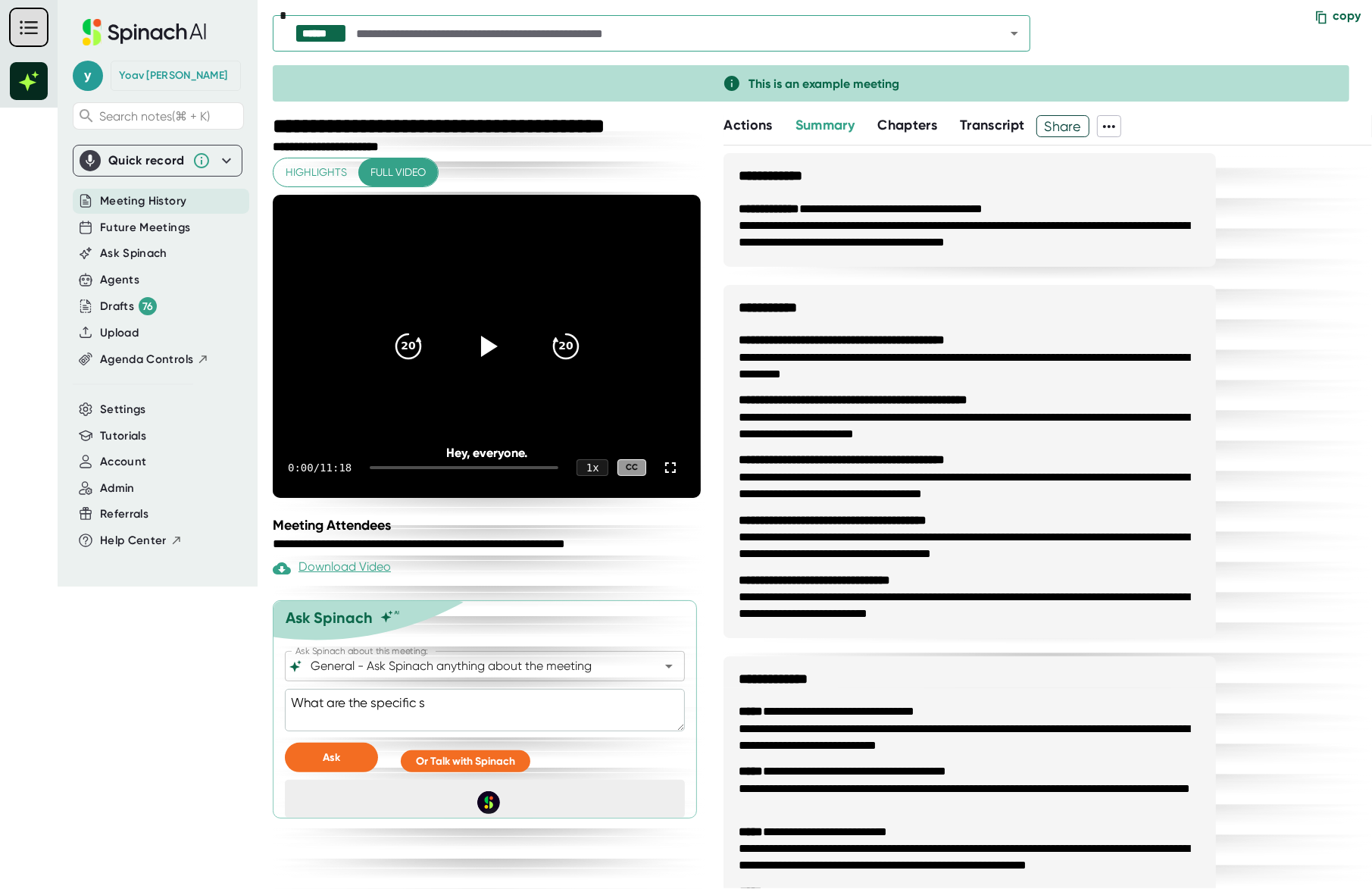
type textarea "What are the specific st"
type textarea "x"
type textarea "What are the specific ste"
type textarea "x"
type textarea "What are the specific step"
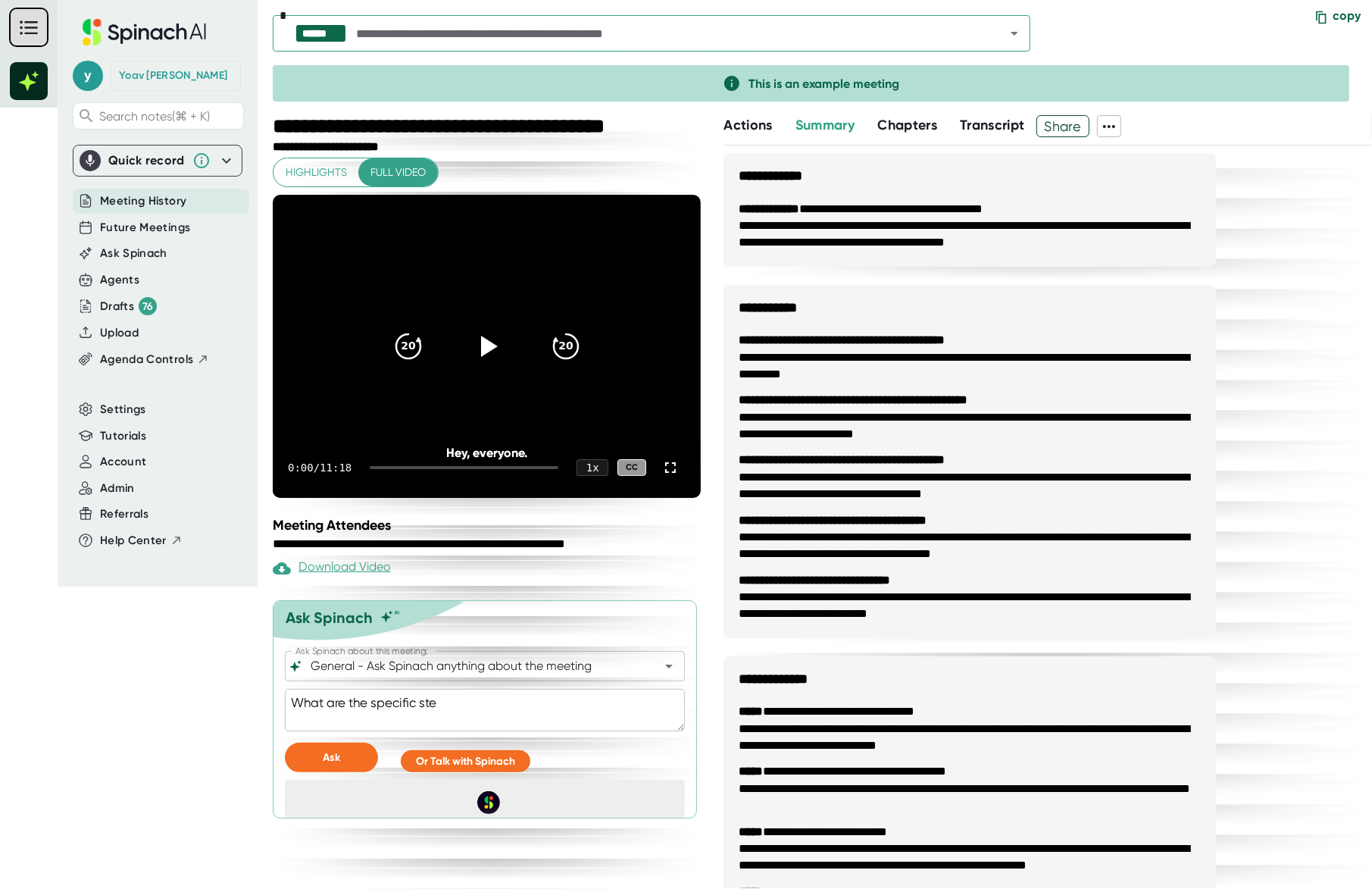
type textarea "x"
type textarea "What are the specific steps"
type textarea "x"
type textarea "What are the specific steps"
type textarea "x"
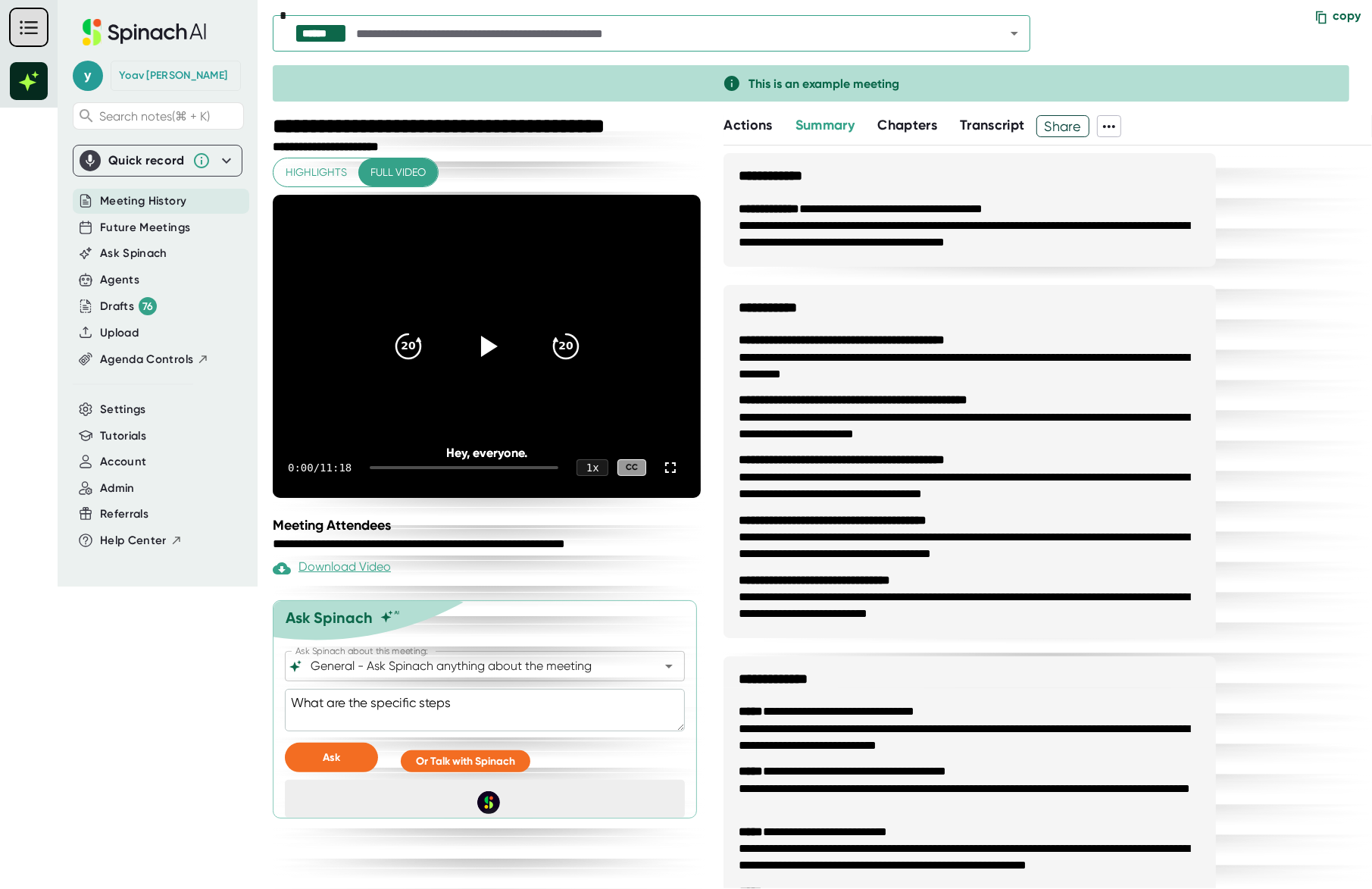
type textarea "What are the specific steps m"
type textarea "x"
type textarea "What are the specific steps me"
type textarea "x"
type textarea "What are the specific steps ment"
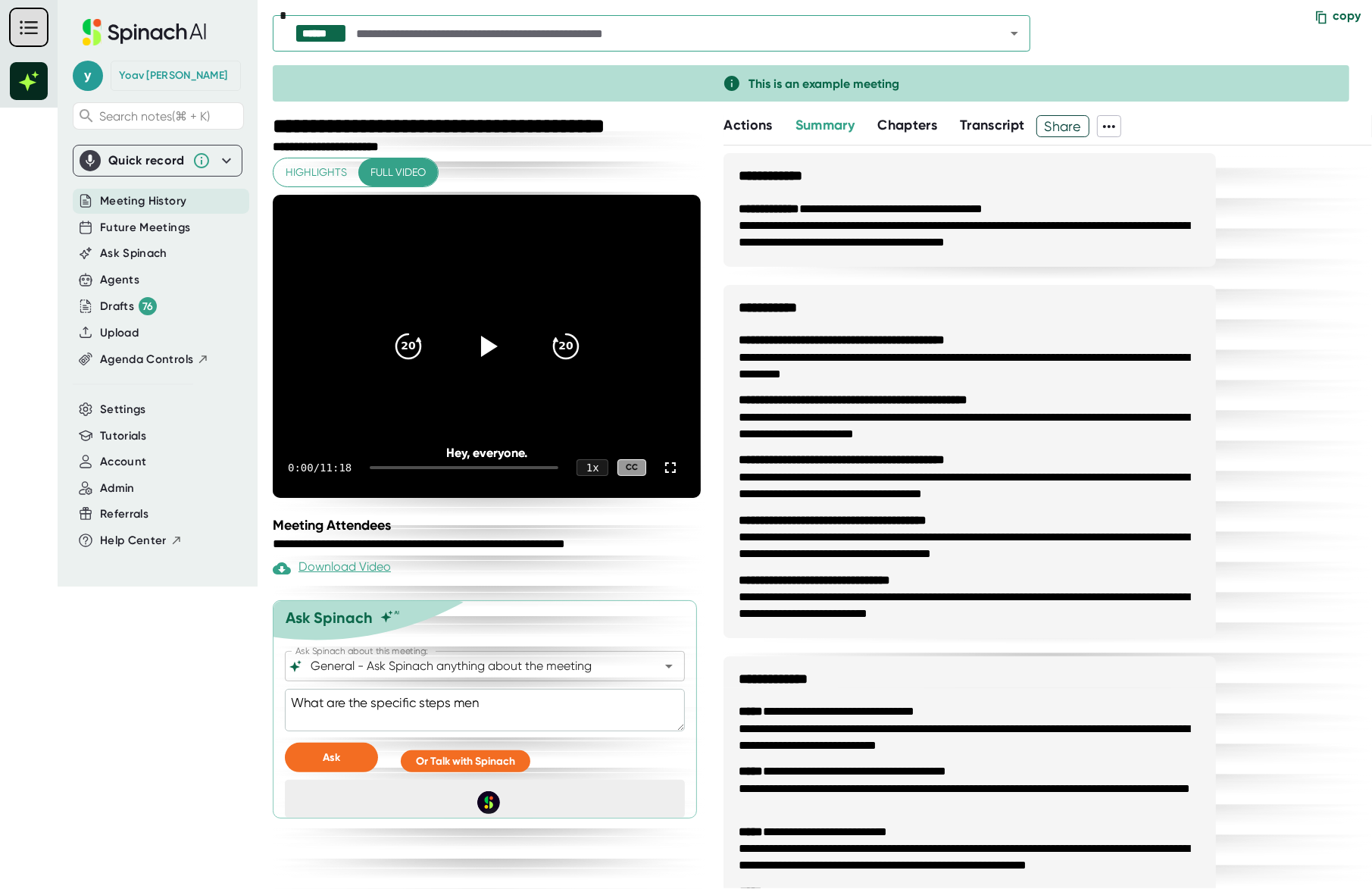
type textarea "x"
type textarea "What are the specific steps menti"
type textarea "x"
type textarea "What are the specific steps mentio"
type textarea "x"
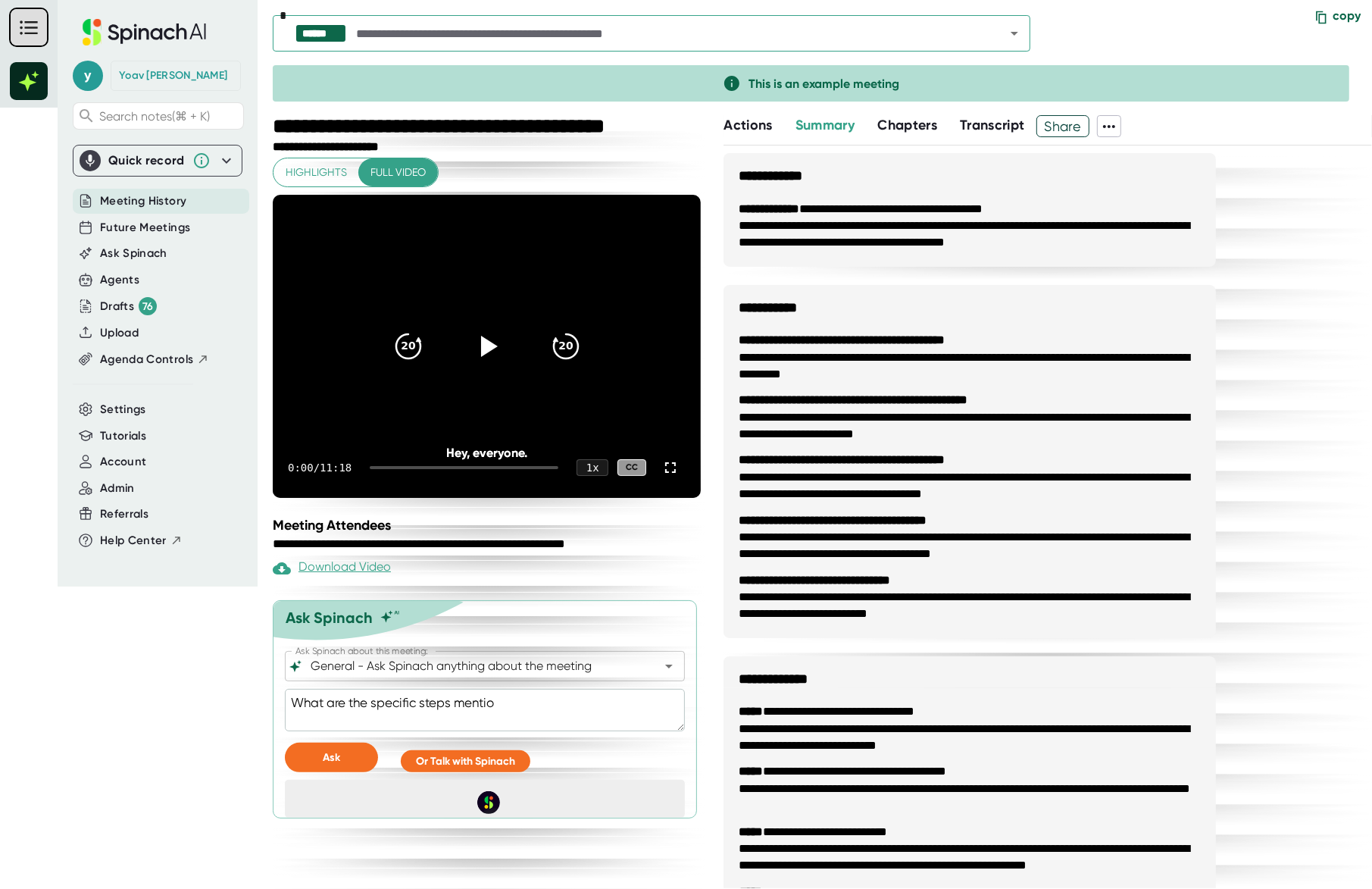
type textarea "What are the specific steps mention"
type textarea "x"
type textarea "What are the specific steps mentione"
type textarea "x"
type textarea "What are the specific steps mentioned"
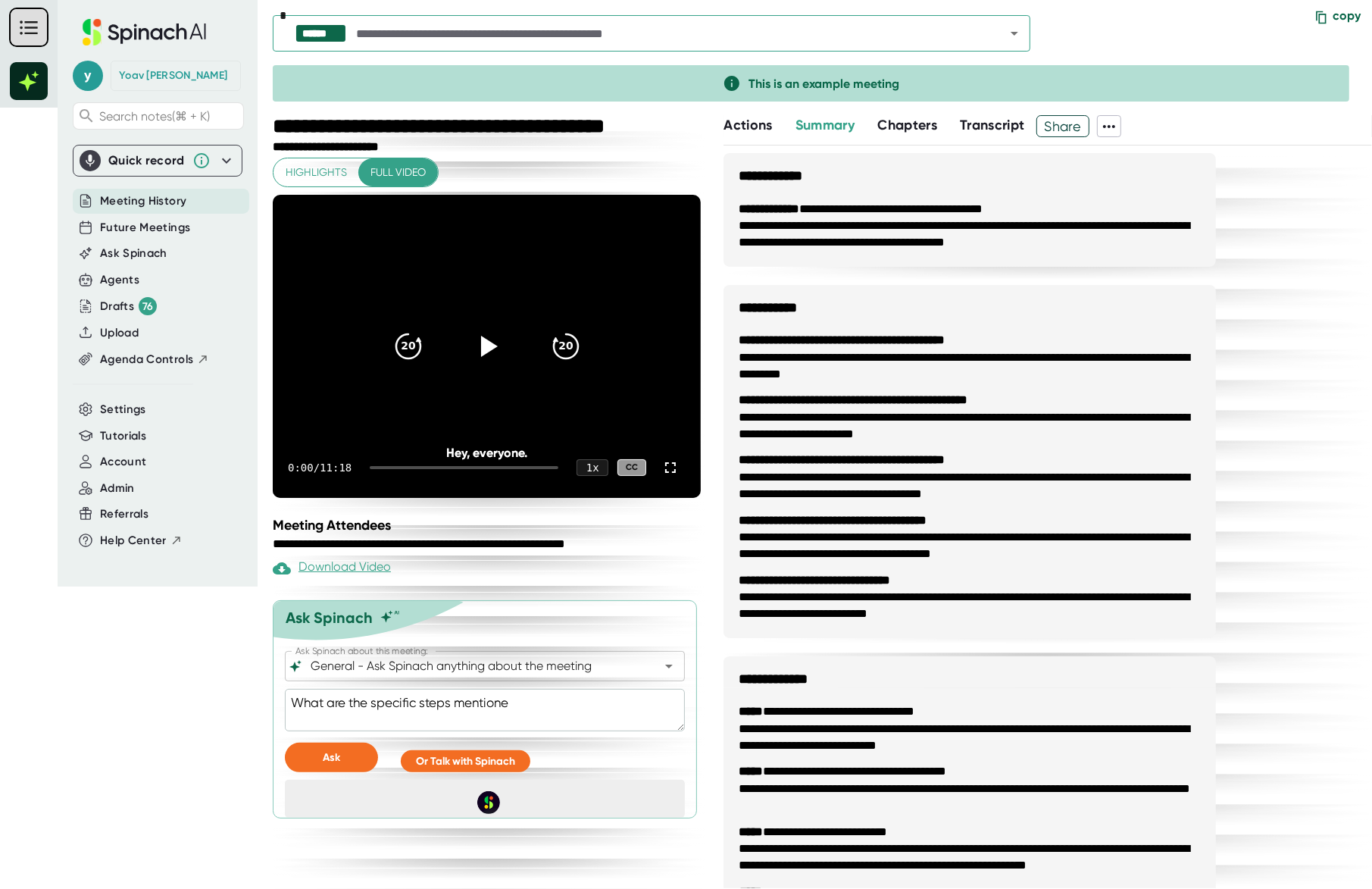
type textarea "x"
type textarea "What are the specific steps mentioned"
type textarea "x"
type textarea "What are the specific steps mentioned a"
type textarea "x"
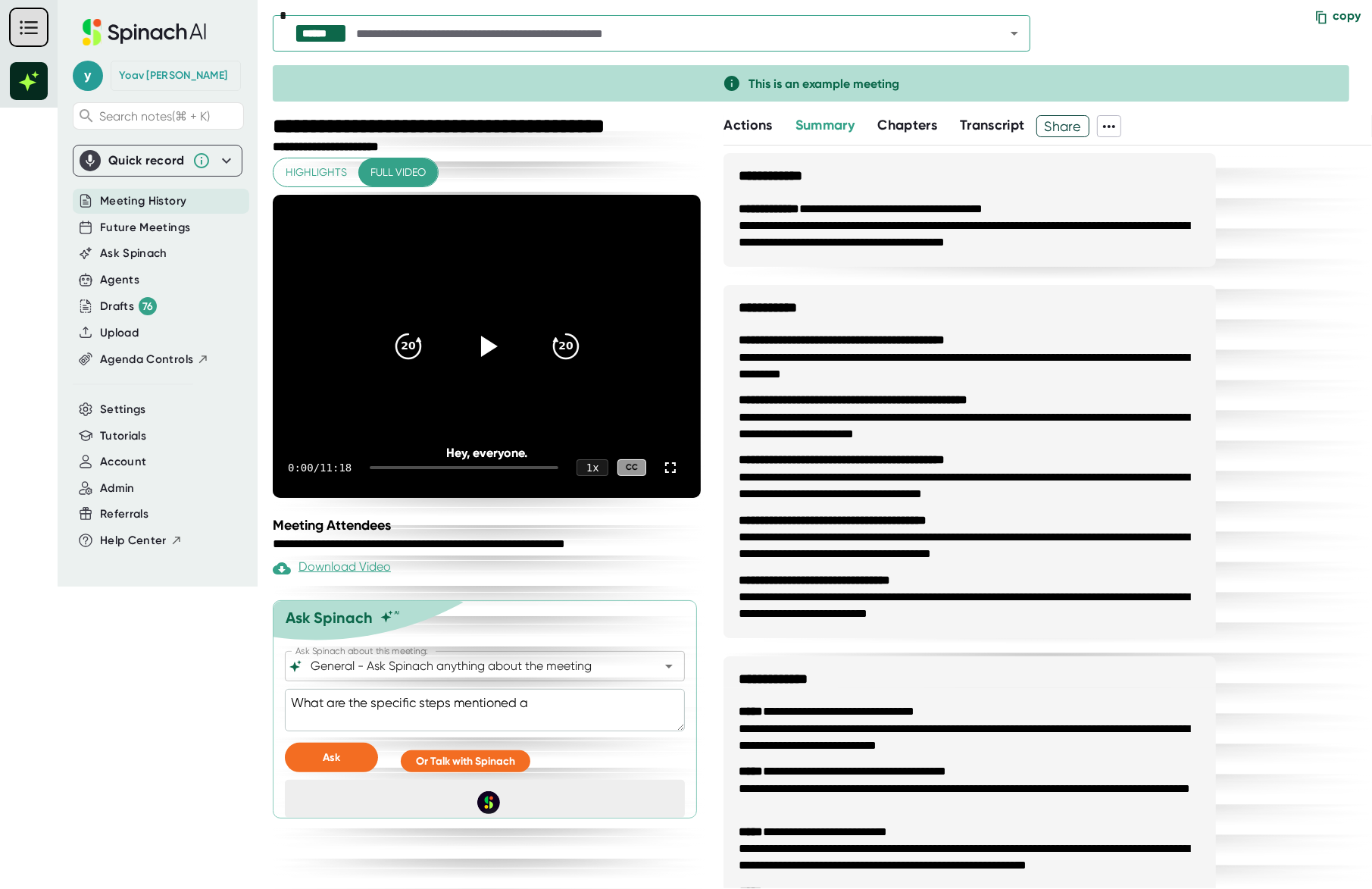
type textarea "What are the specific steps mentioned ab"
type textarea "x"
type textarea "What are the specific steps mentioned abo"
type textarea "x"
type textarea "What are the specific steps mentioned abou"
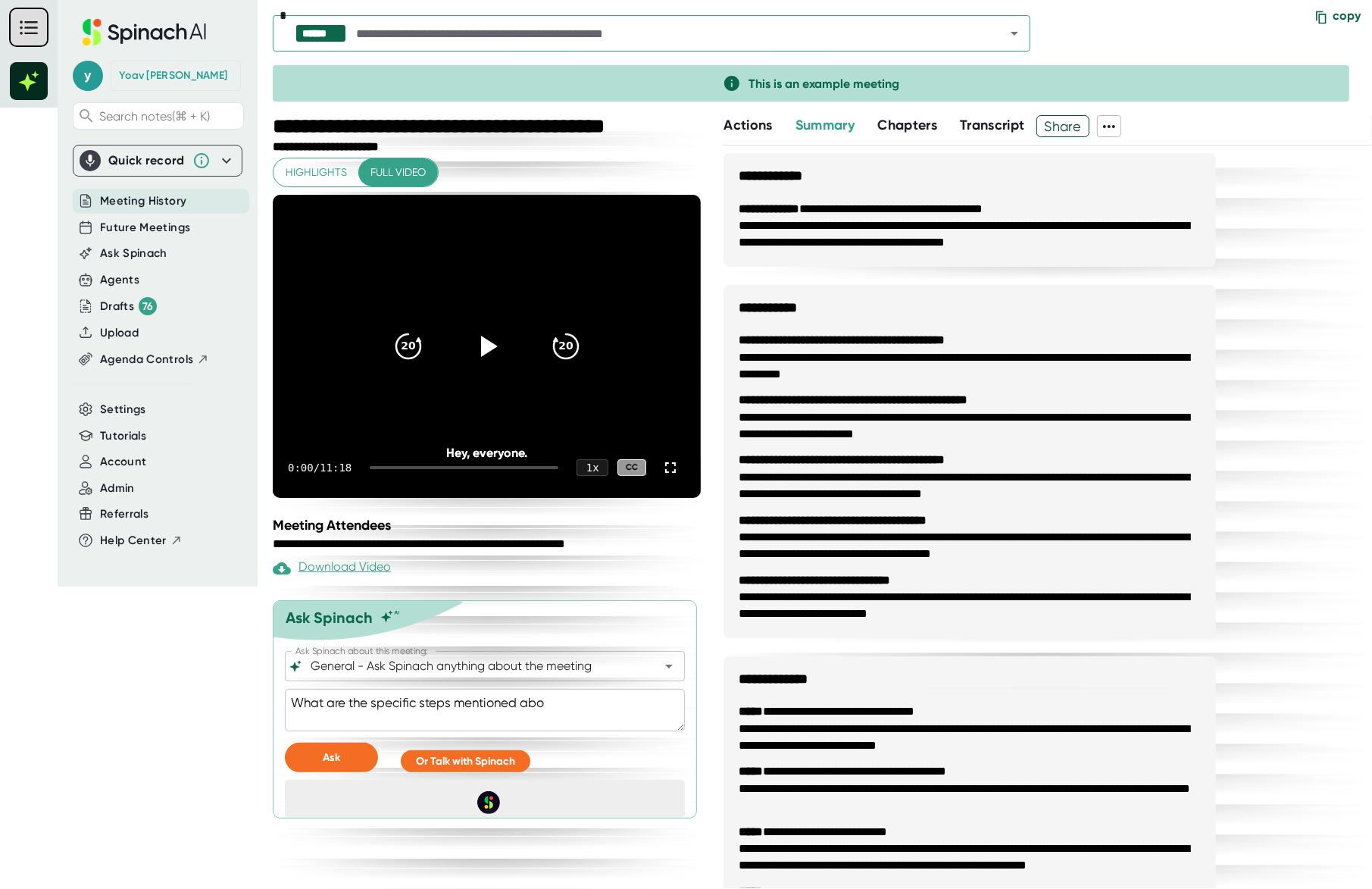
type textarea "x"
type textarea "What are the specific steps mentioned about"
type textarea "x"
type textarea "What are the specific steps mentioned about"
type textarea "x"
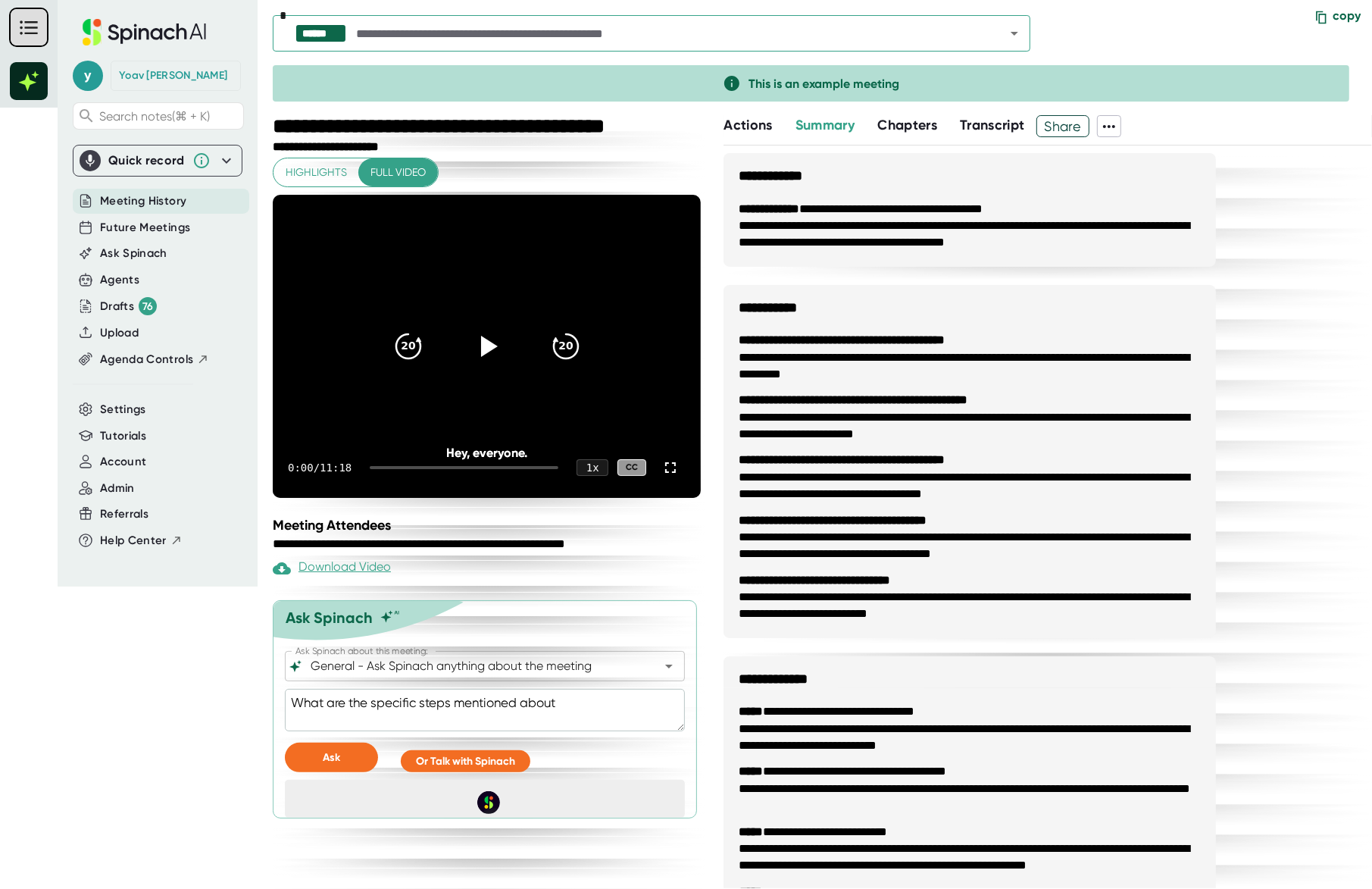
type textarea "What are the specific steps mentioned about a"
type textarea "x"
type textarea "What are the specific steps mentioned about as"
type textarea "x"
type textarea "What are the specific steps mentioned about ask"
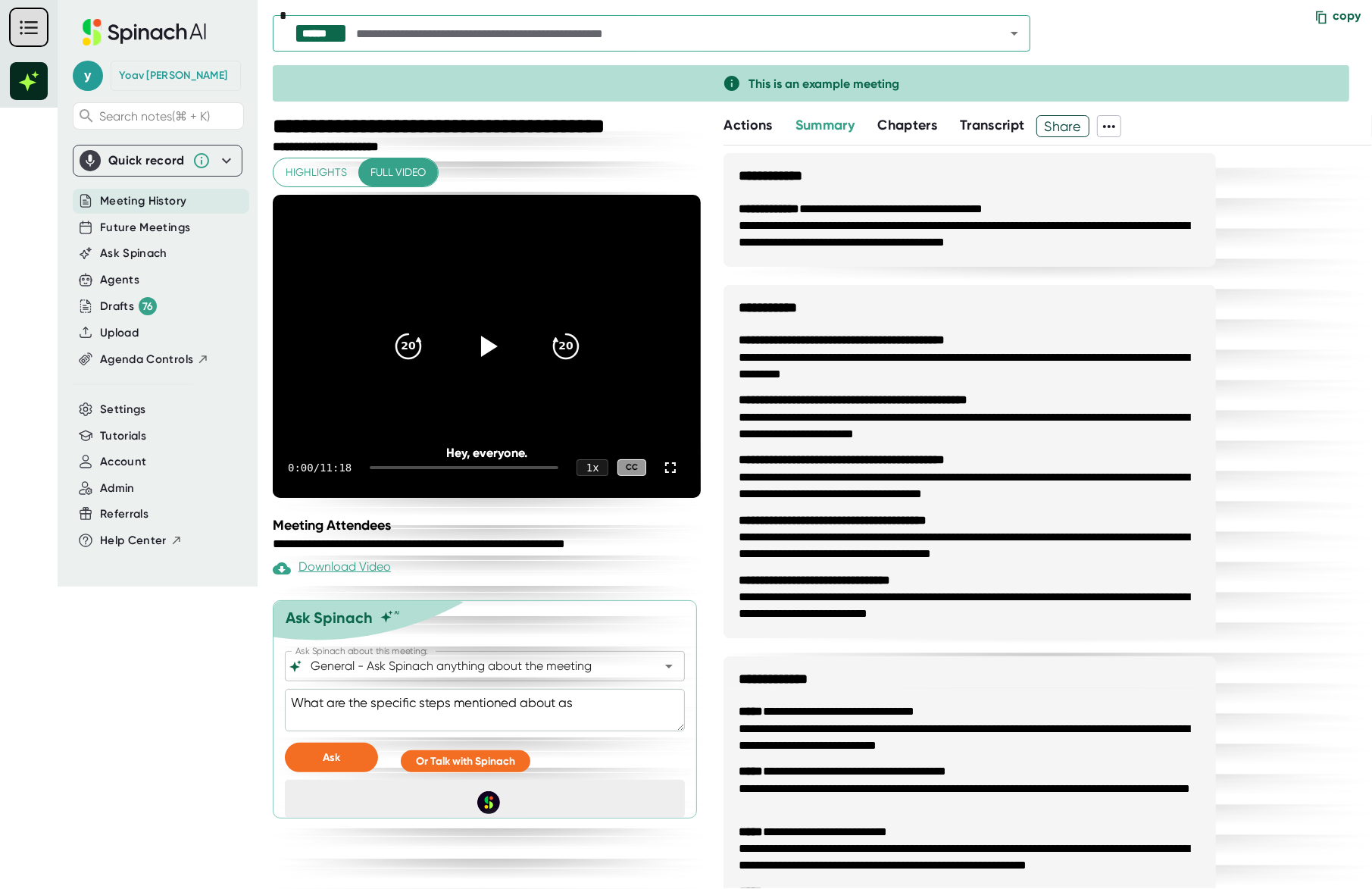
type textarea "x"
type textarea "What are the specific steps mentioned about ask"
type textarea "x"
type textarea "What are the specific steps mentioned about ask a"
type textarea "x"
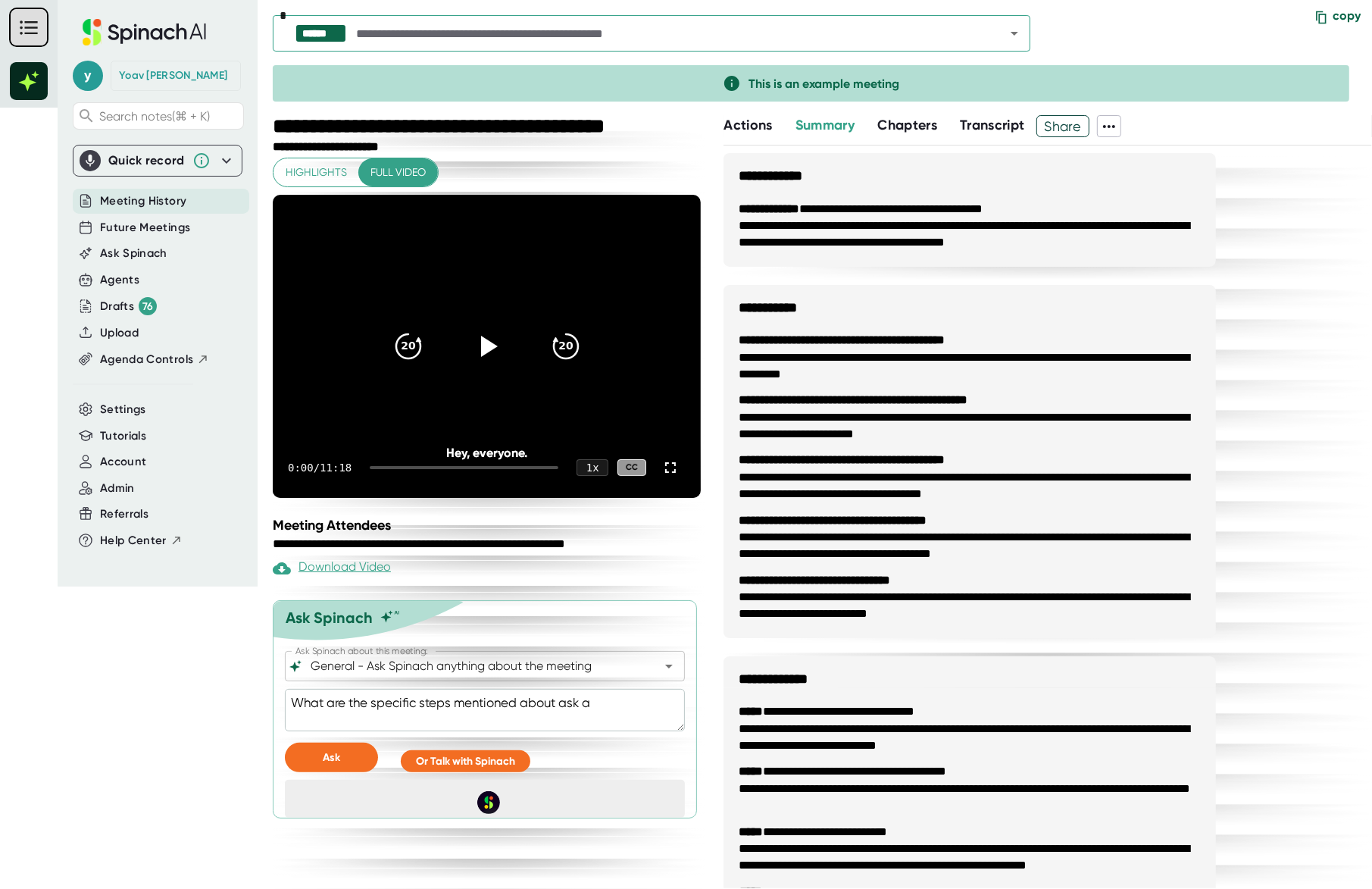
type textarea "What are the specific steps mentioned about ask as"
type textarea "x"
type textarea "What are the specific steps mentioned about ask asp"
type textarea "x"
type textarea "What are the specific steps mentioned about ask aspi"
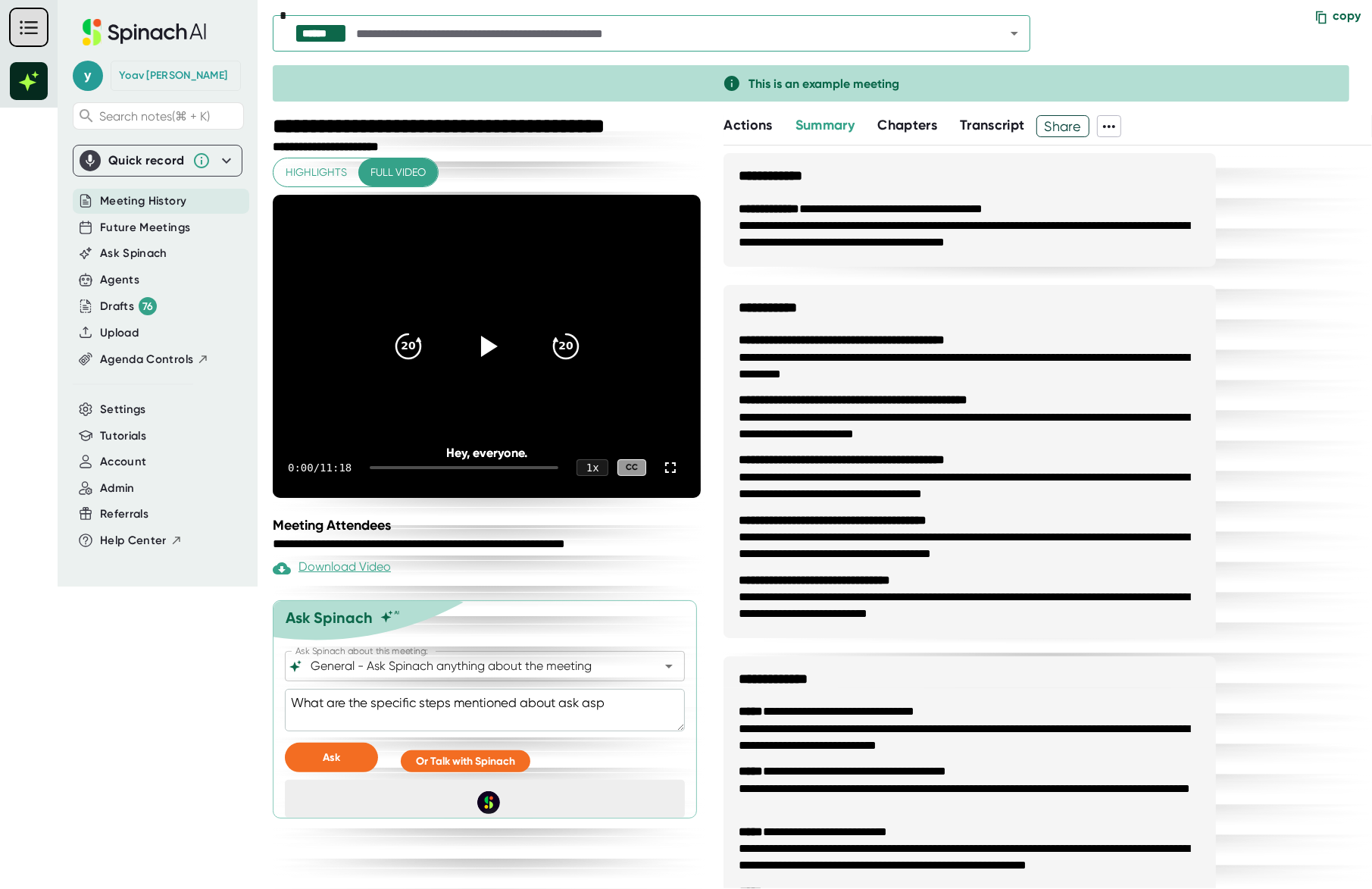
type textarea "x"
type textarea "What are the specific steps mentioned about ask aspin"
type textarea "x"
type textarea "What are the specific steps mentioned about ask aspina"
type textarea "x"
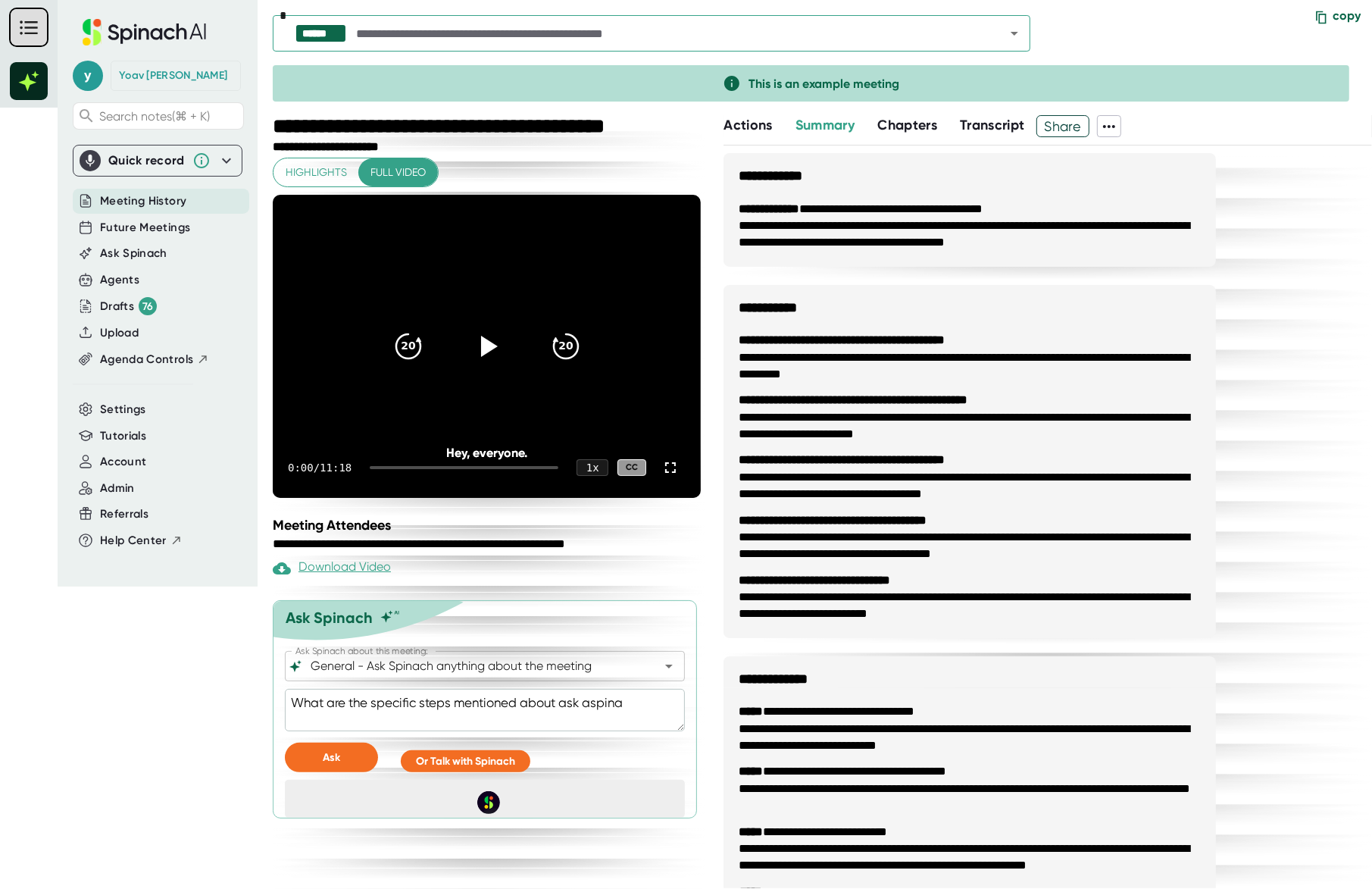
type textarea "What are the specific steps mentioned about ask aspinac"
type textarea "x"
type textarea "What are the specific steps mentioned about ask aspinach"
type textarea "x"
type textarea "What are the specific steps mentioned about ask aspinac"
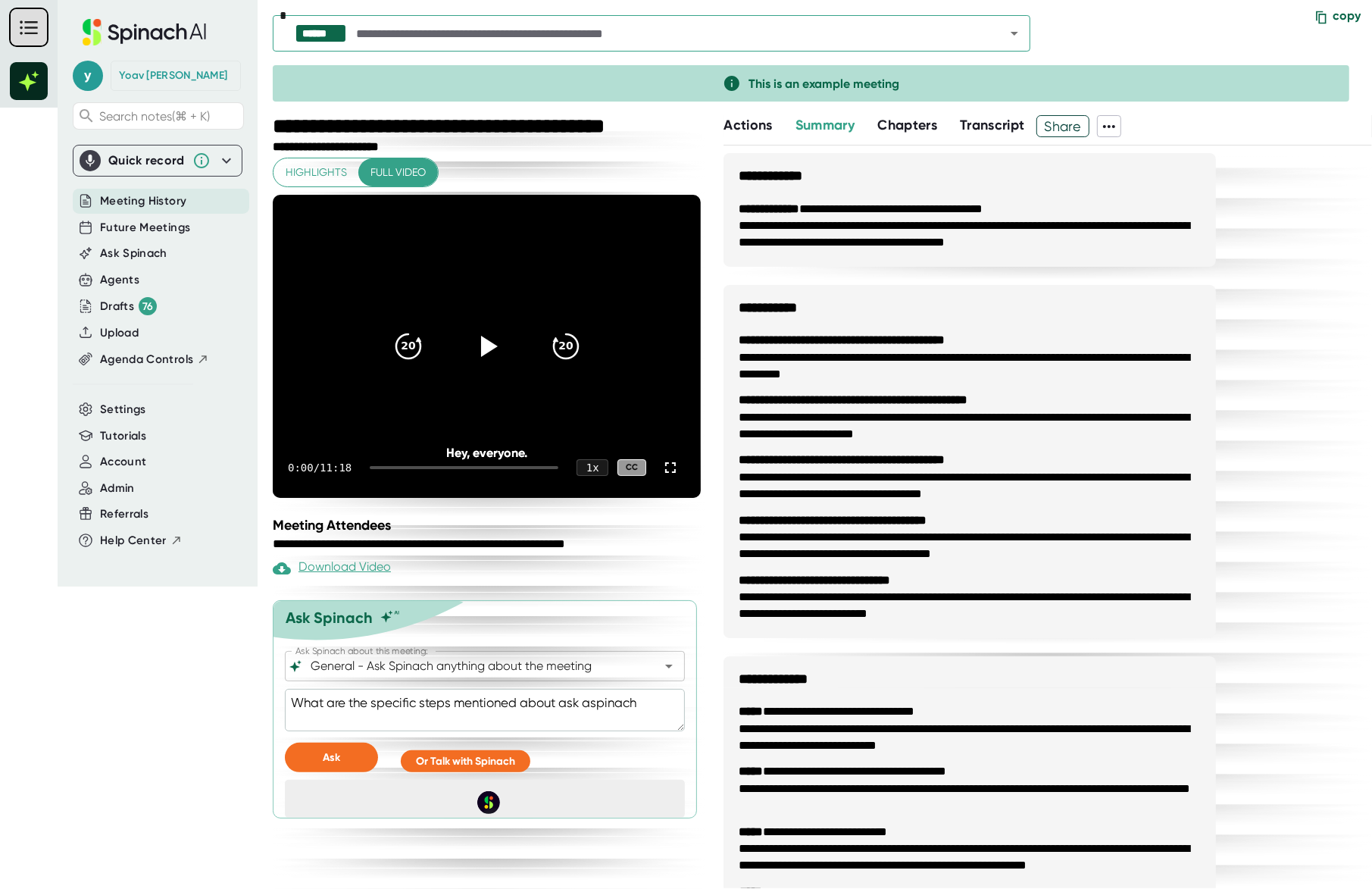
type textarea "x"
type textarea "What are the specific steps mentioned about ask aspina"
type textarea "x"
type textarea "What are the specific steps mentioned about ask aspin"
type textarea "x"
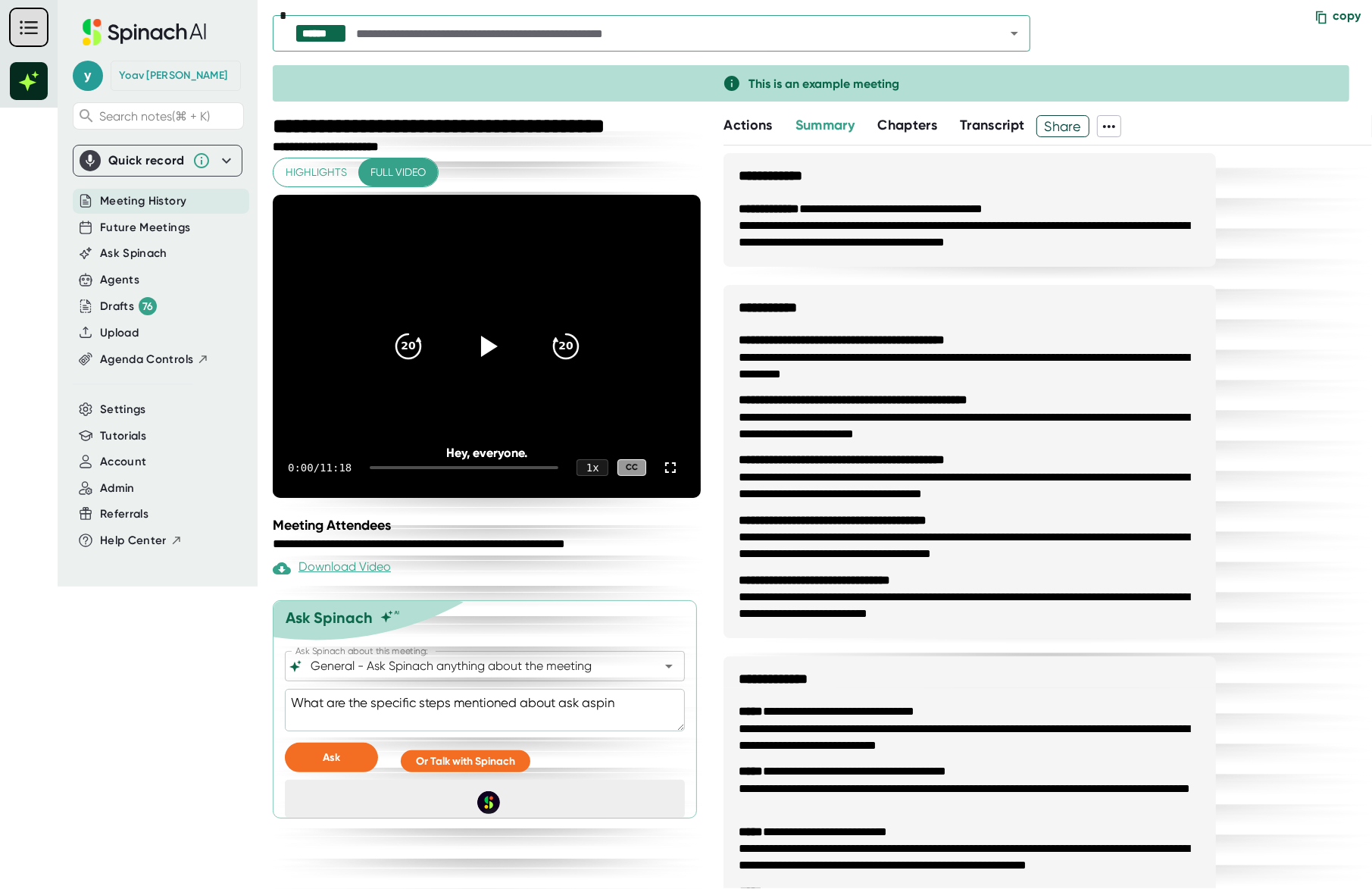
type textarea "What are the specific steps mentioned about ask aspi"
type textarea "x"
type textarea "What are the specific steps mentioned about ask asp"
type textarea "x"
type textarea "What are the specific steps mentioned about ask as"
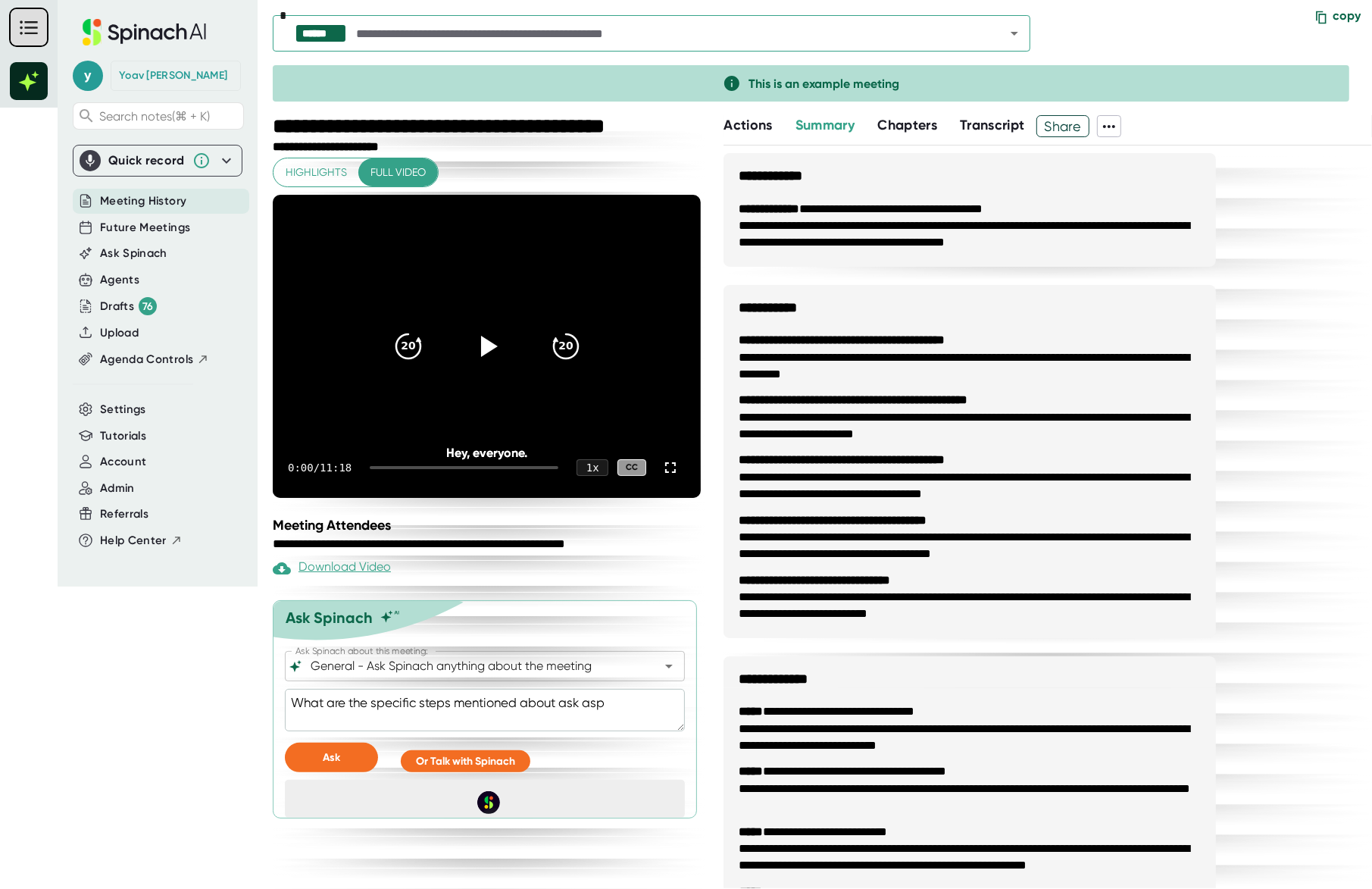
type textarea "x"
type textarea "What are the specific steps mentioned about ask a"
type textarea "x"
type textarea "What are the specific steps mentioned about ask"
type textarea "x"
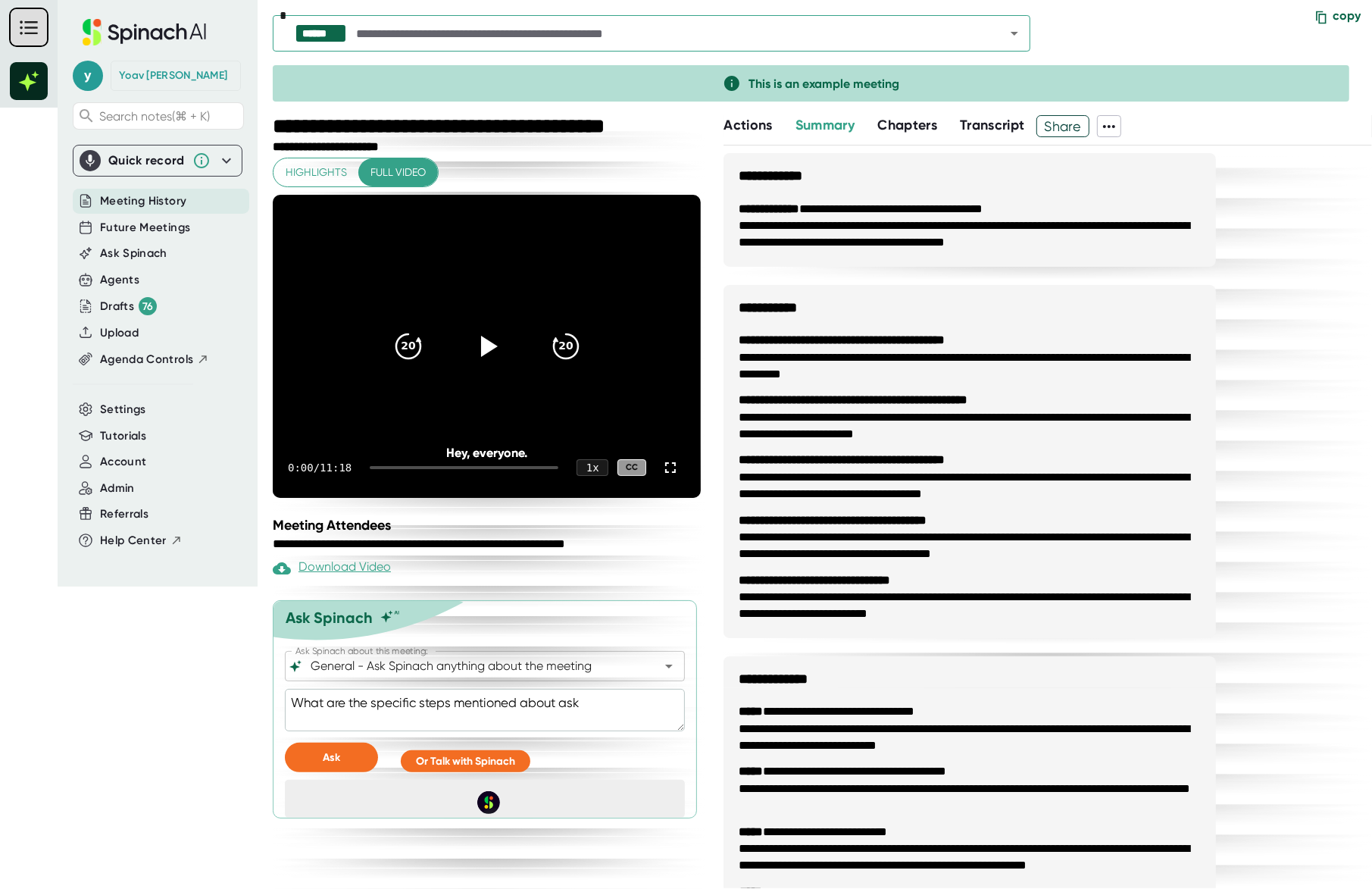
type textarea "What are the specific steps mentioned about ask"
type textarea "x"
type textarea "What are the specific steps mentioned about as"
type textarea "x"
type textarea "What are the specific steps mentioned about a"
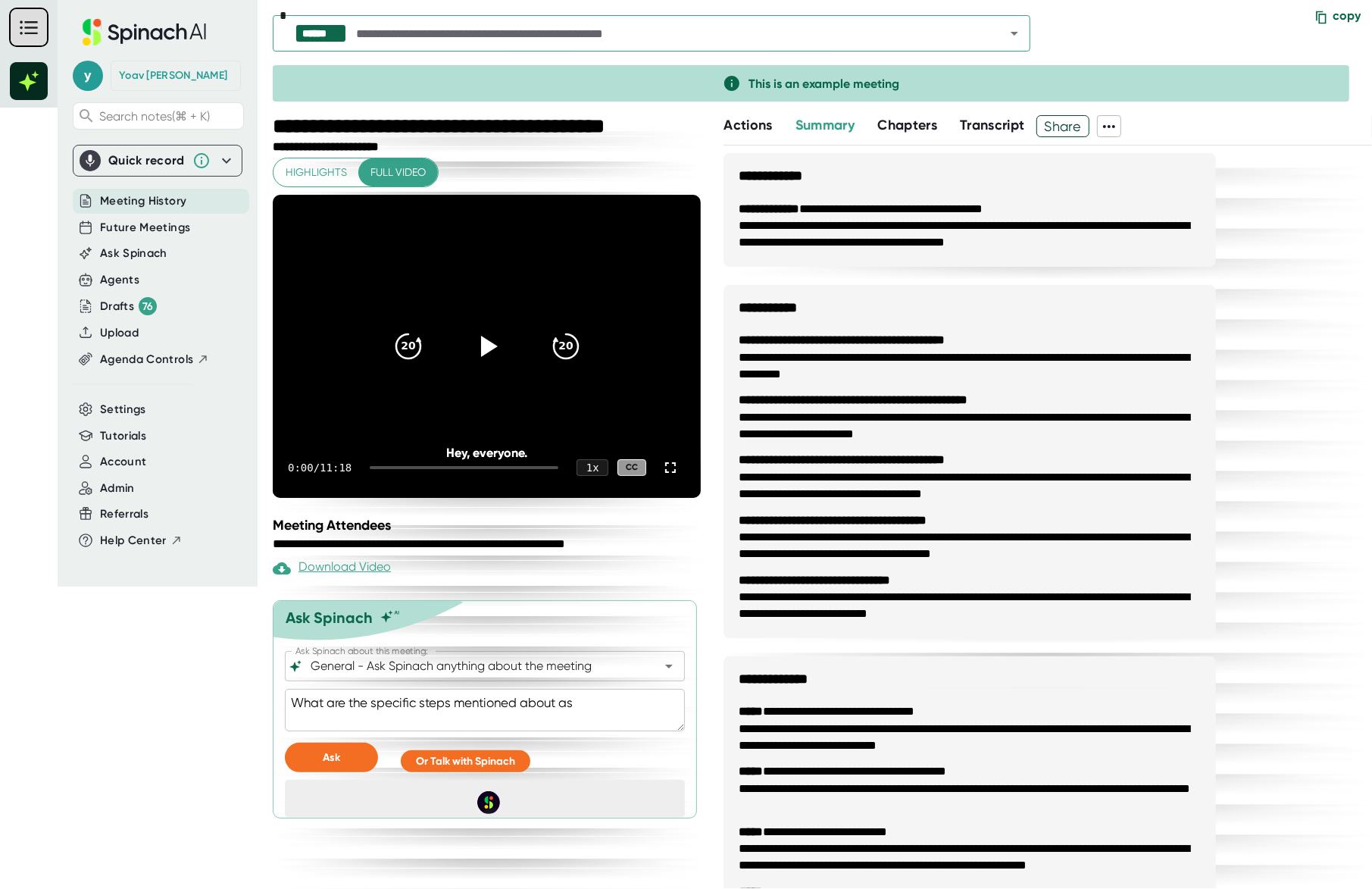
type textarea "x"
type textarea "What are the specific steps mentioned about"
type textarea "x"
type textarea "What are the specific steps mentioned about g"
type textarea "x"
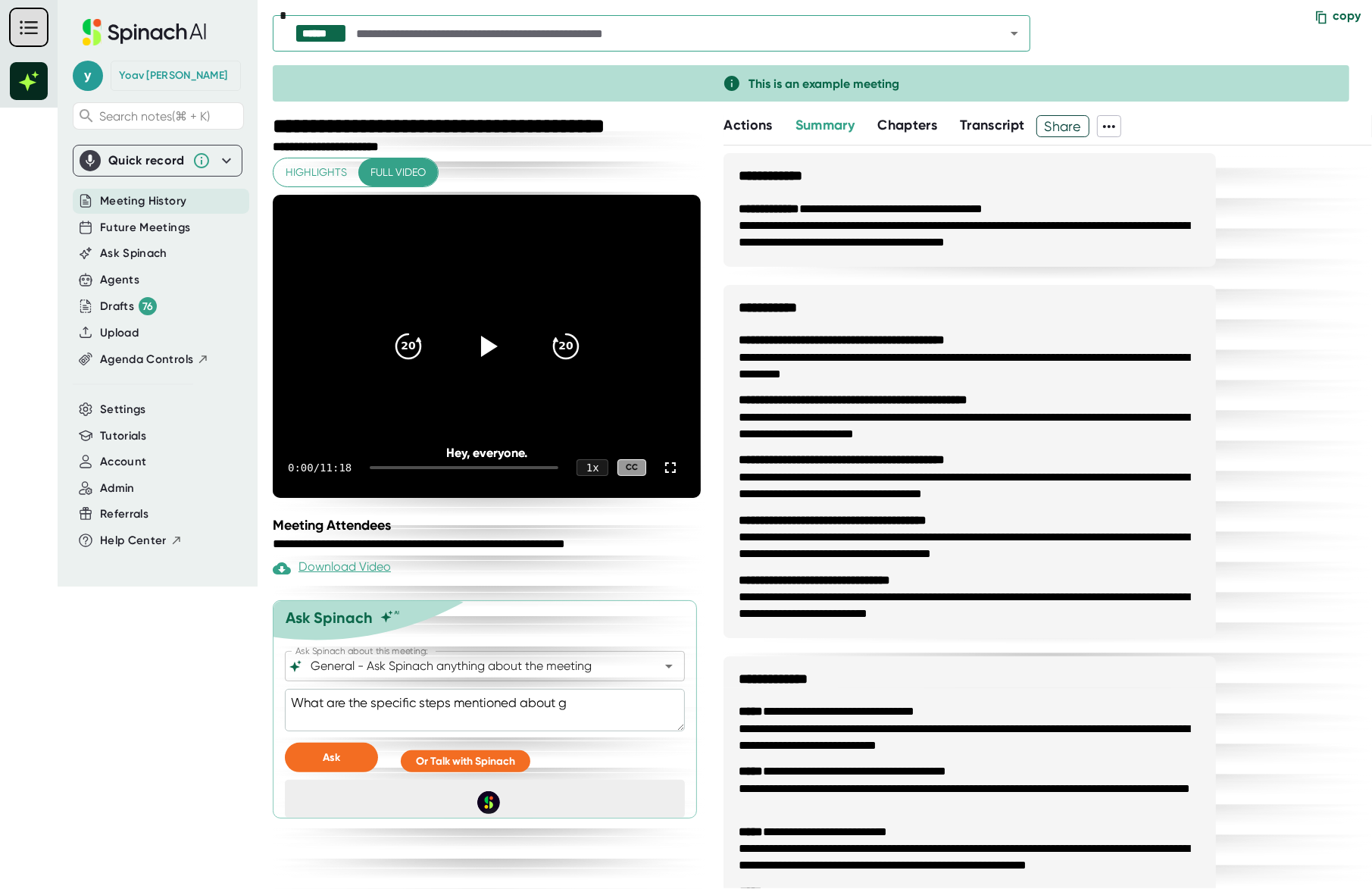
type textarea "What are the specific steps mentioned about ge"
type textarea "x"
type textarea "What are the specific steps mentioned about get"
type textarea "x"
type textarea "What are the specific steps mentioned about gett"
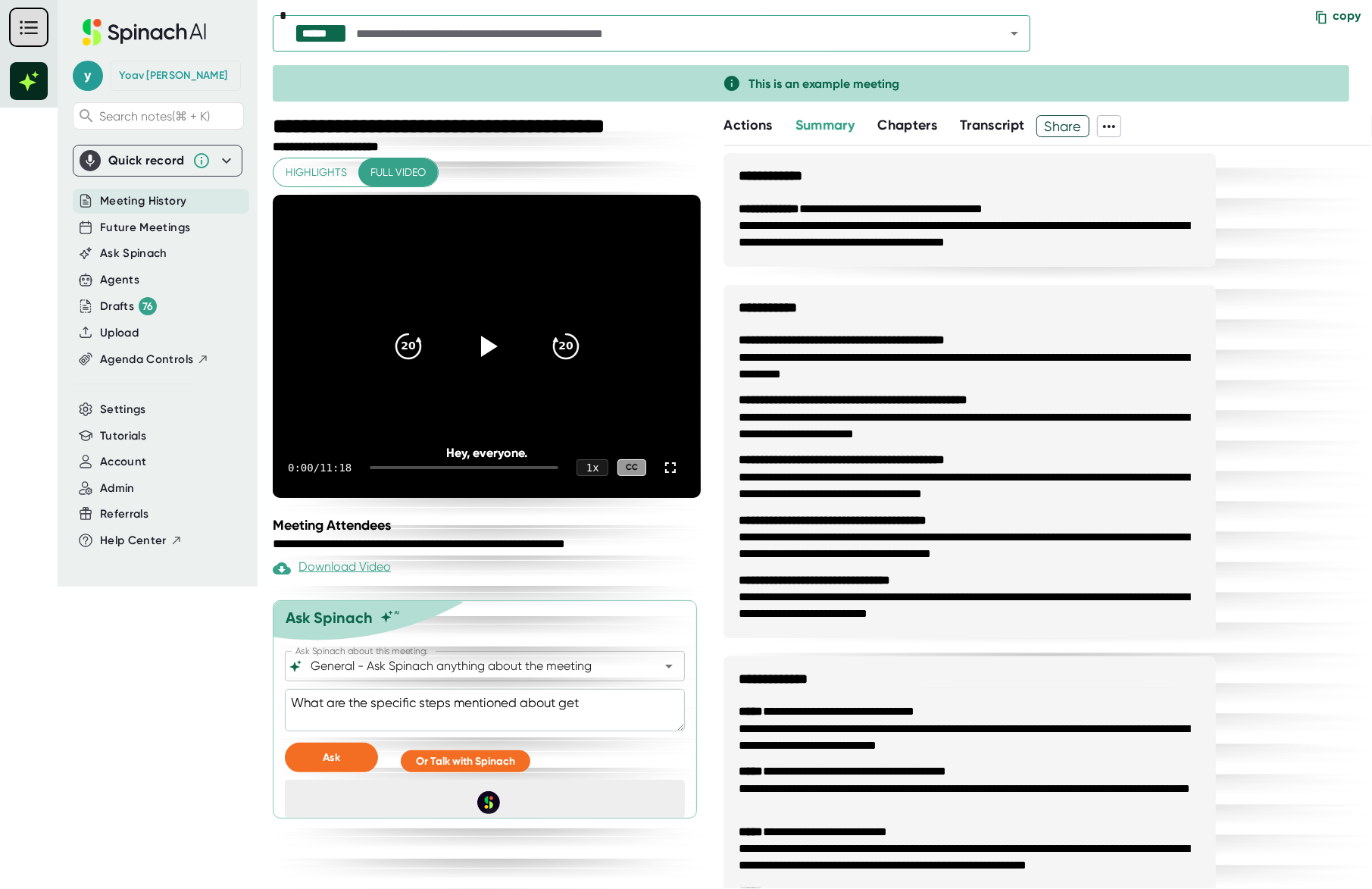
type textarea "x"
type textarea "What are the specific steps mentioned about getti"
type textarea "x"
type textarea "What are the specific steps mentioned about gettin"
type textarea "x"
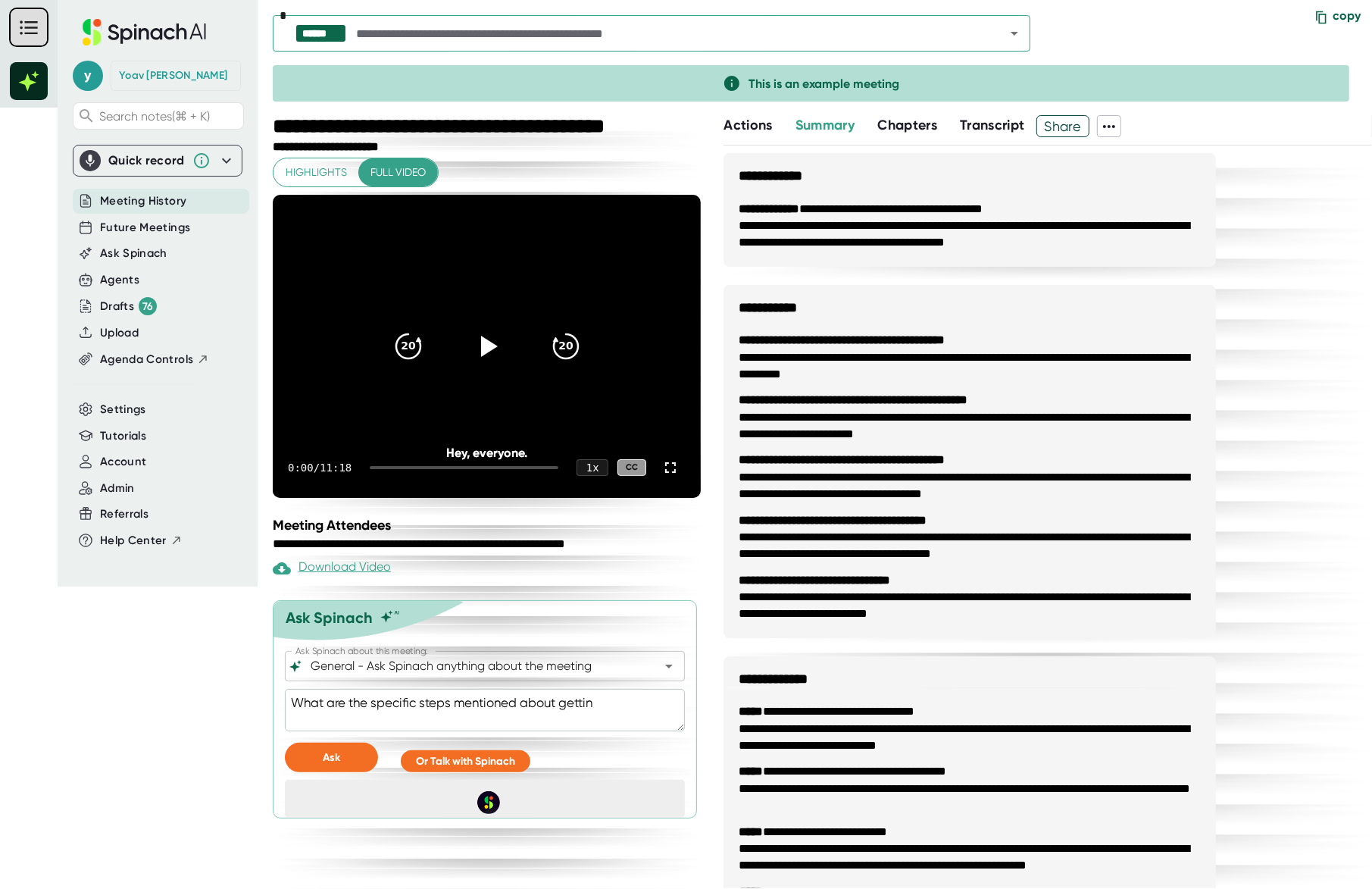
type textarea "What are the specific steps mentioned about getting"
type textarea "x"
type textarea "What are the specific steps mentioned about getting"
type textarea "x"
type textarea "What are the specific steps mentioned about getting s"
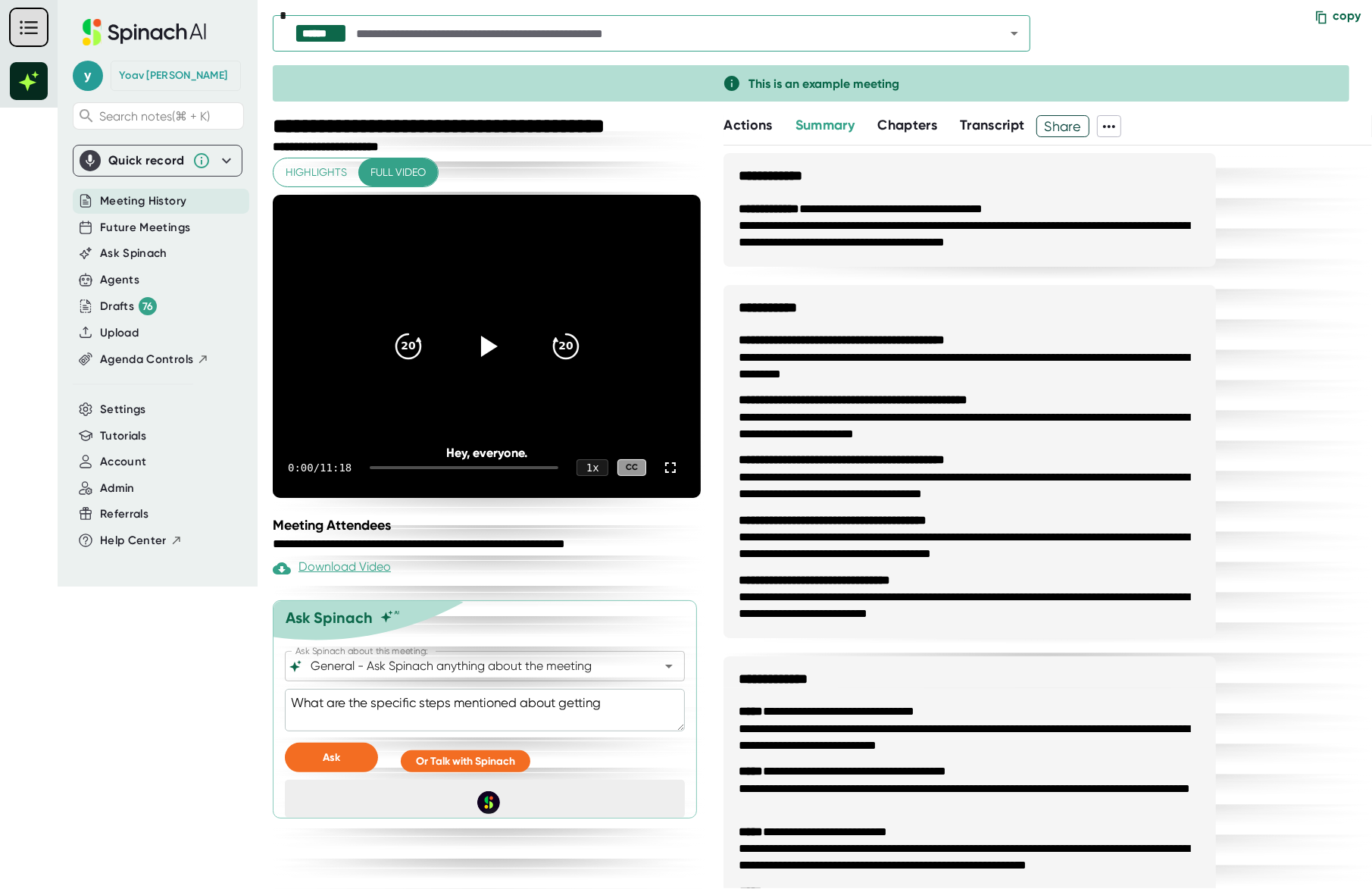
type textarea "x"
type textarea "What are the specific steps mentioned about getting st"
type textarea "x"
type textarea "What are the specific steps mentioned about getting sta"
type textarea "x"
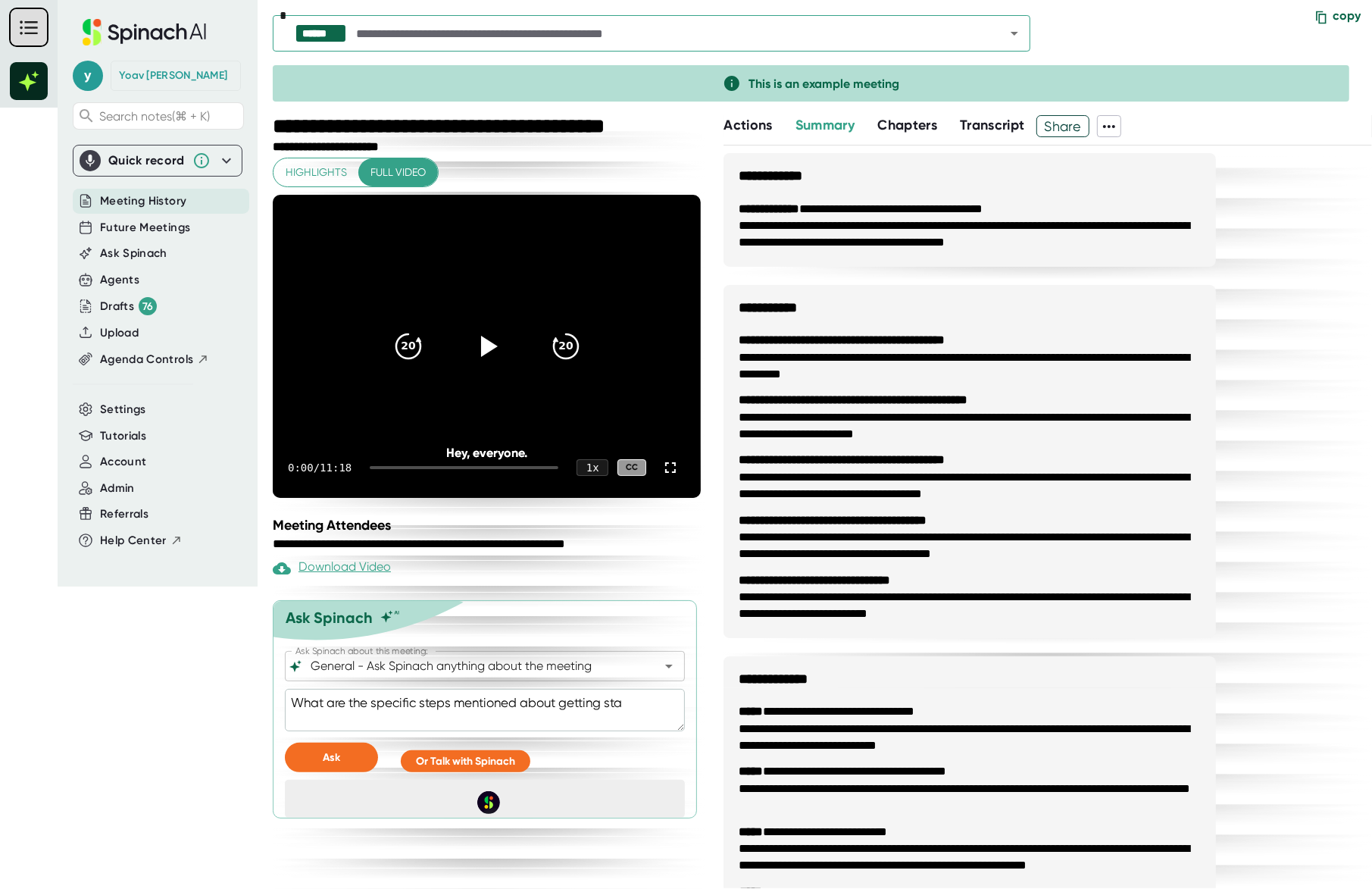
type textarea "What are the specific steps mentioned about getting star"
type textarea "x"
type textarea "What are the specific steps mentioned about getting start"
type textarea "x"
type textarea "What are the specific steps mentioned about getting startw"
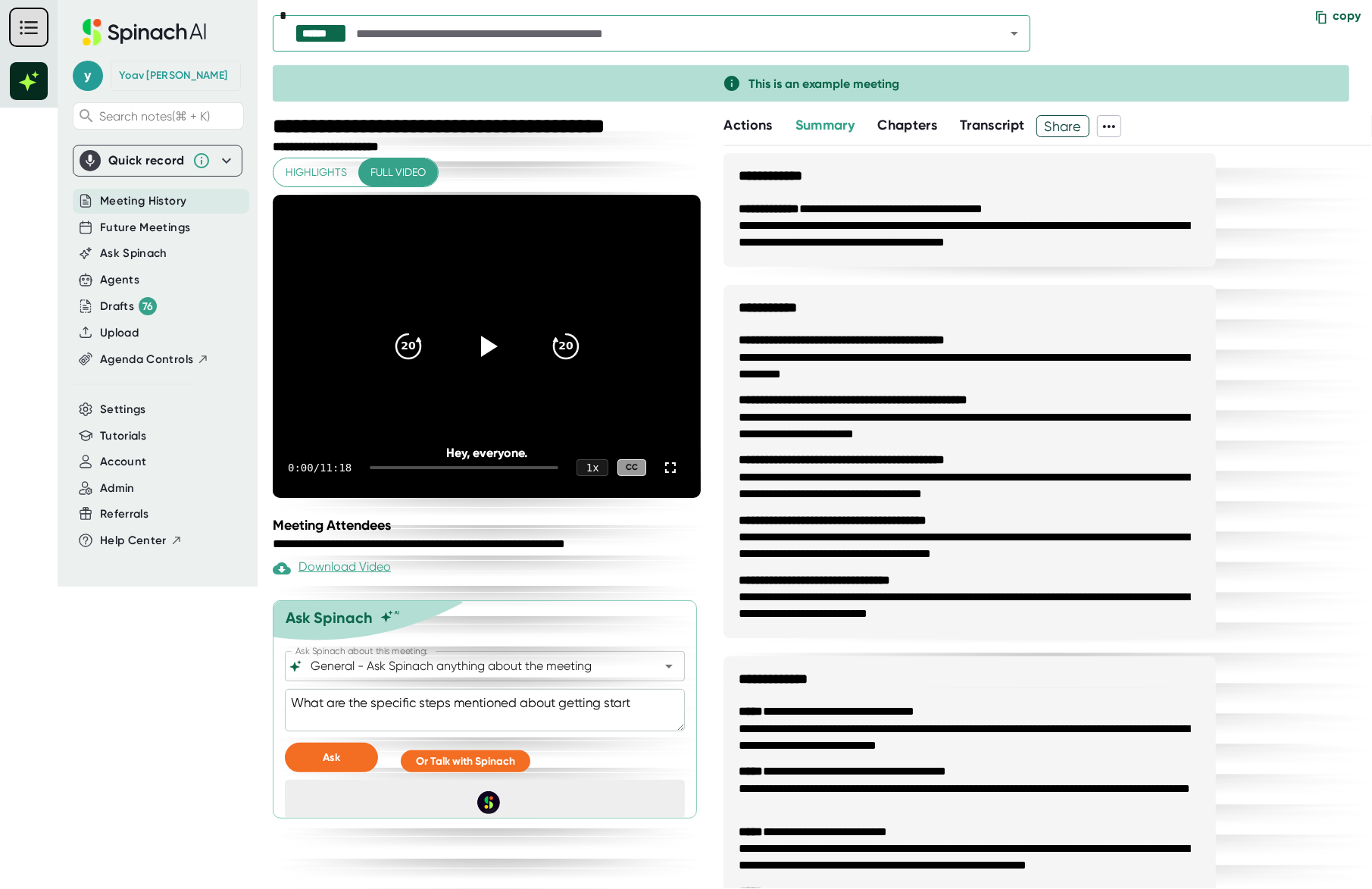
type textarea "x"
type textarea "What are the specific steps mentioned about getting start"
type textarea "x"
type textarea "What are the specific steps mentioned about getting starte"
type textarea "x"
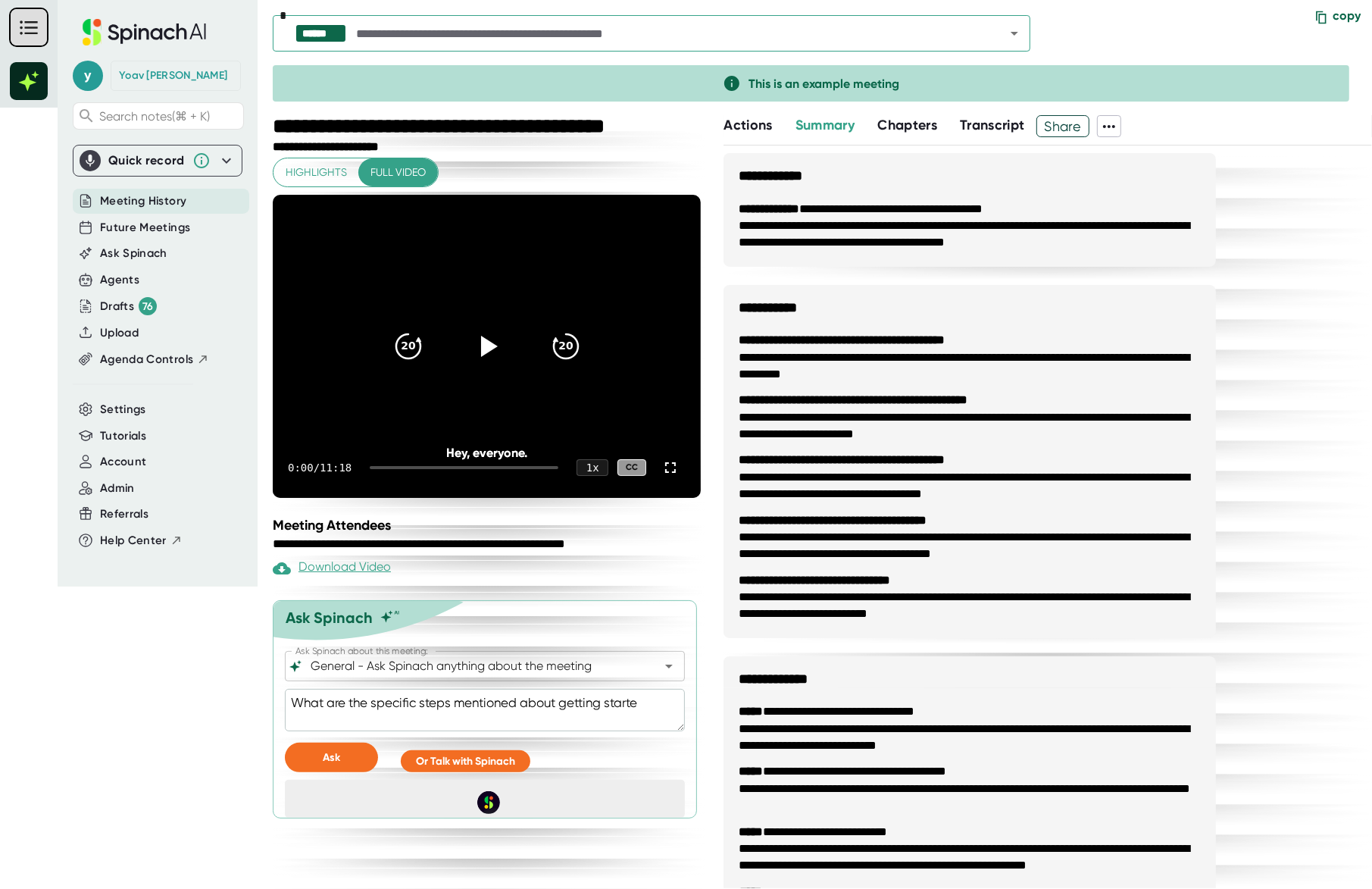
type textarea "What are the specific steps mentioned about getting started"
click at [321, 413] on button "Ask" at bounding box center [331, 757] width 93 height 30
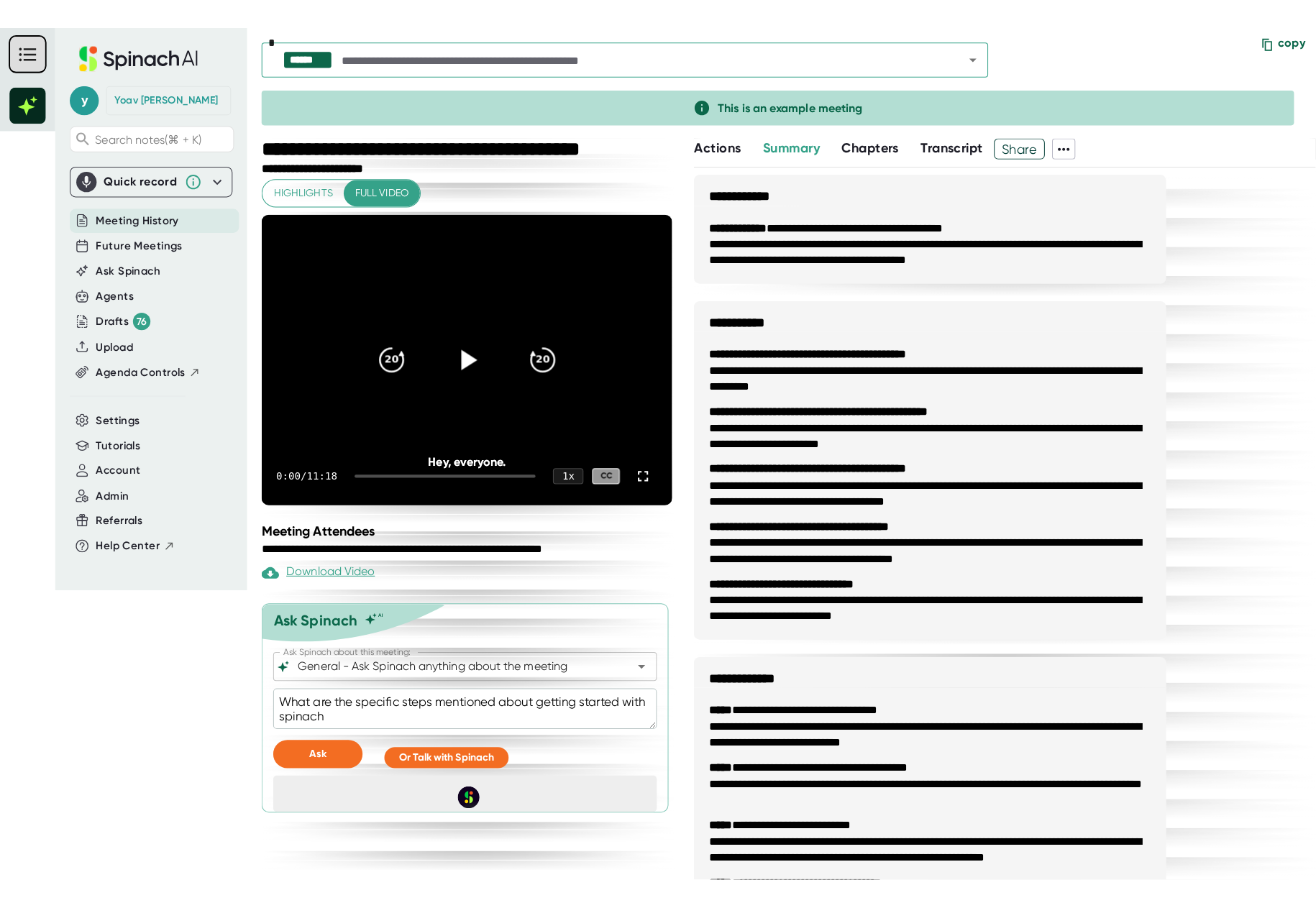
scroll to position [73, 0]
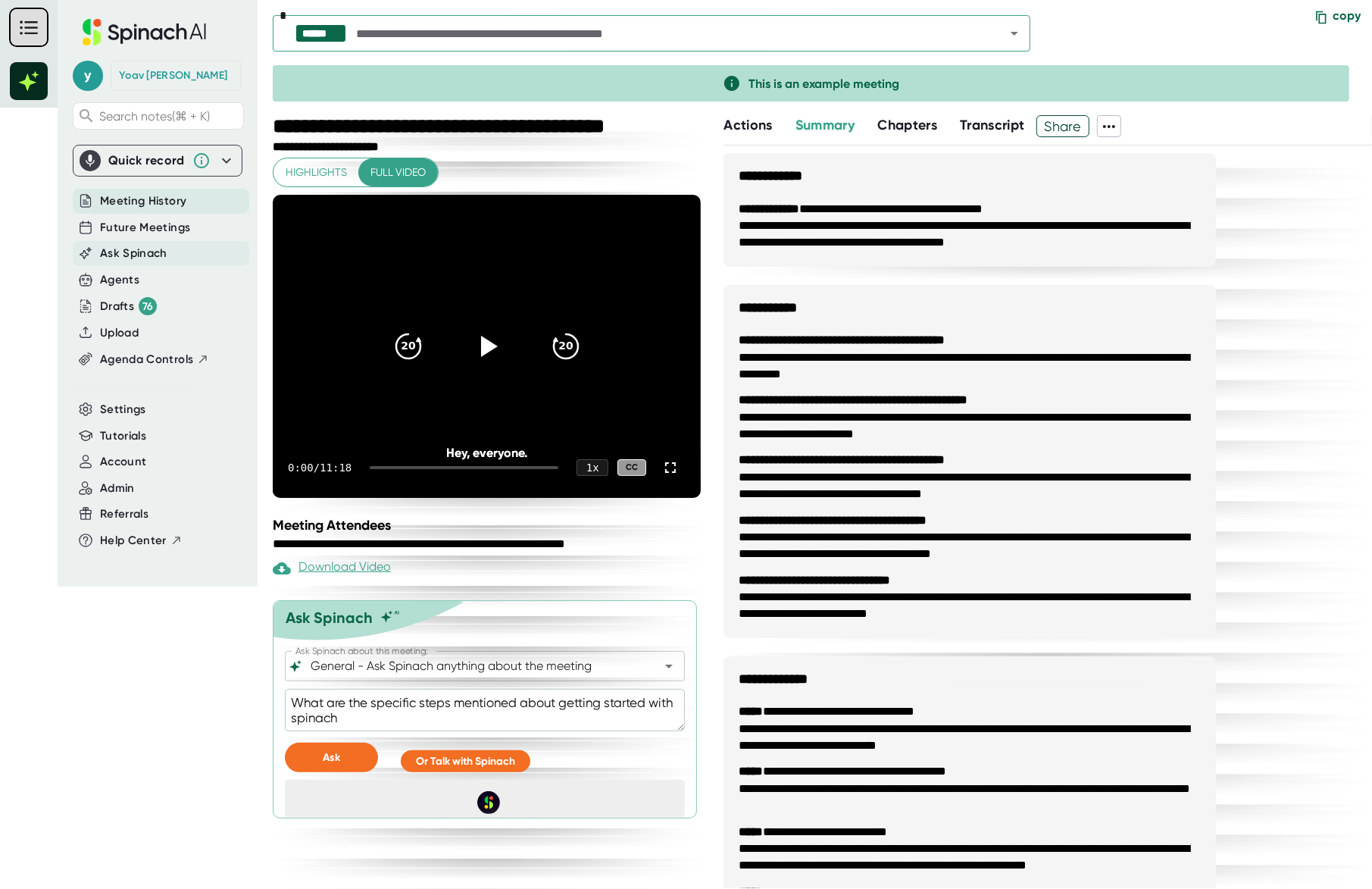
click at [152, 256] on span "Ask Spinach" at bounding box center [134, 253] width 67 height 17
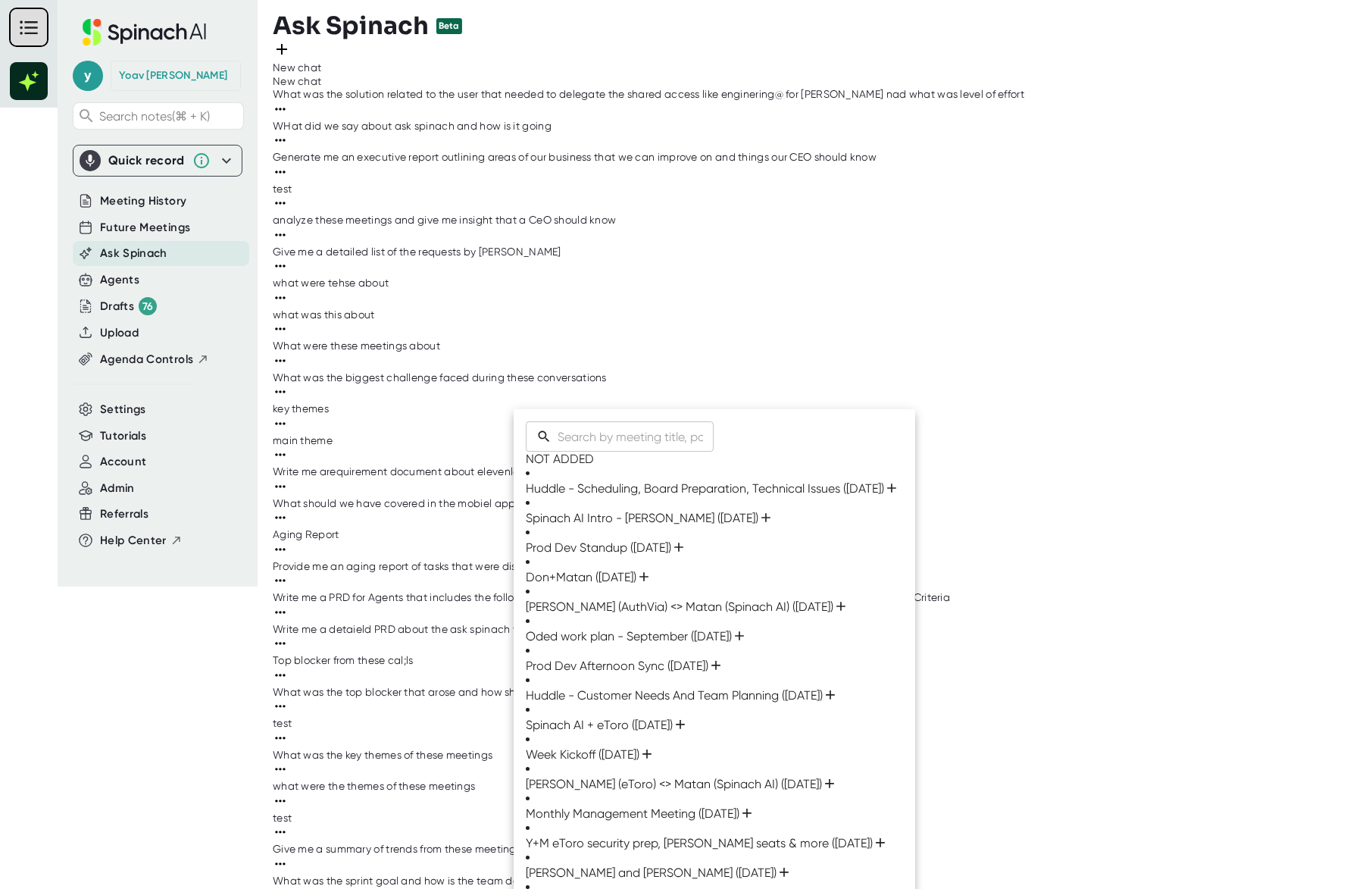
click at [846, 413] on div at bounding box center [686, 444] width 1372 height 889
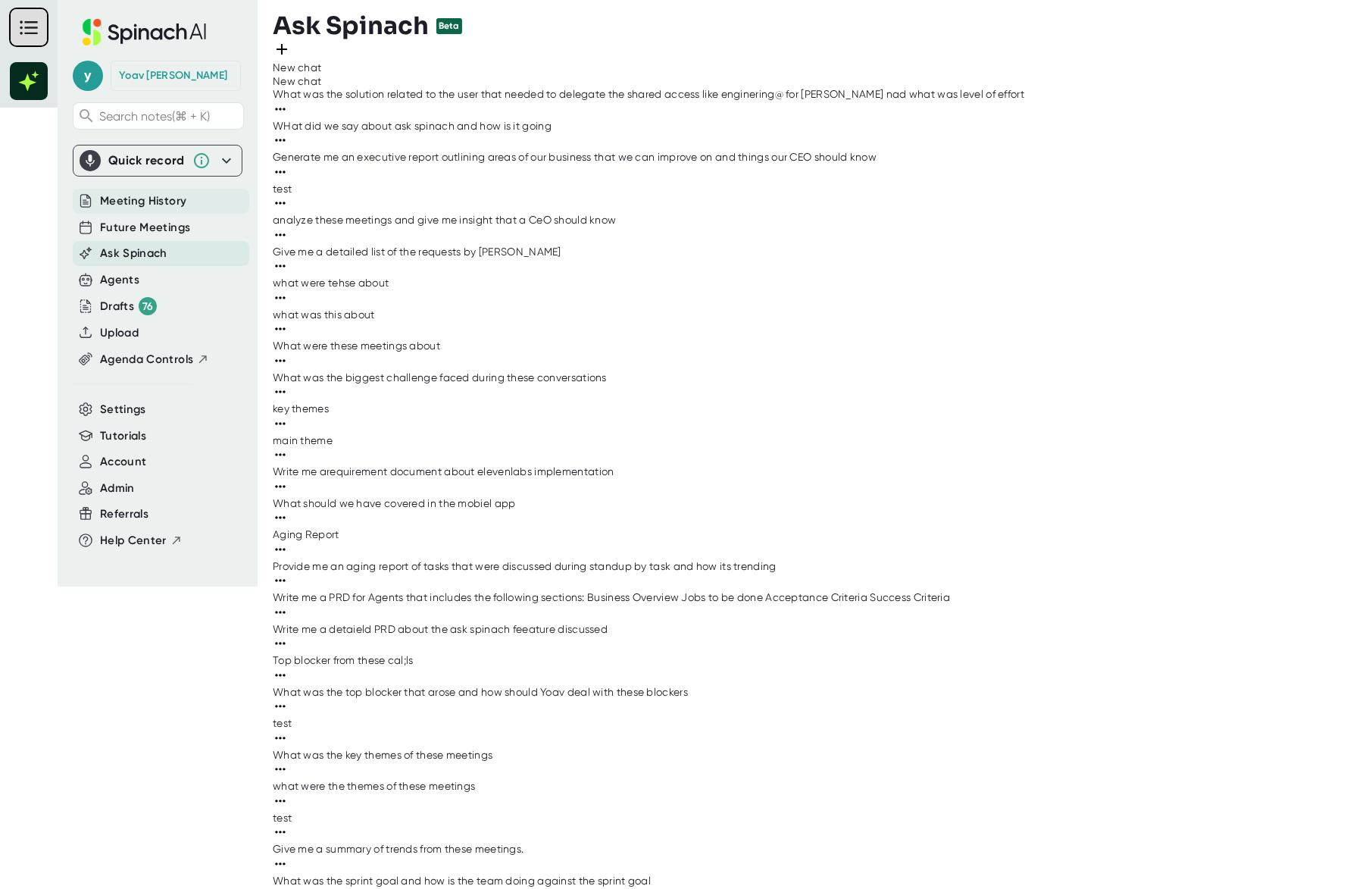
drag, startPoint x: 180, startPoint y: 203, endPoint x: 189, endPoint y: 198, distance: 10.3
click at [180, 202] on span "Meeting History" at bounding box center [143, 201] width 86 height 17
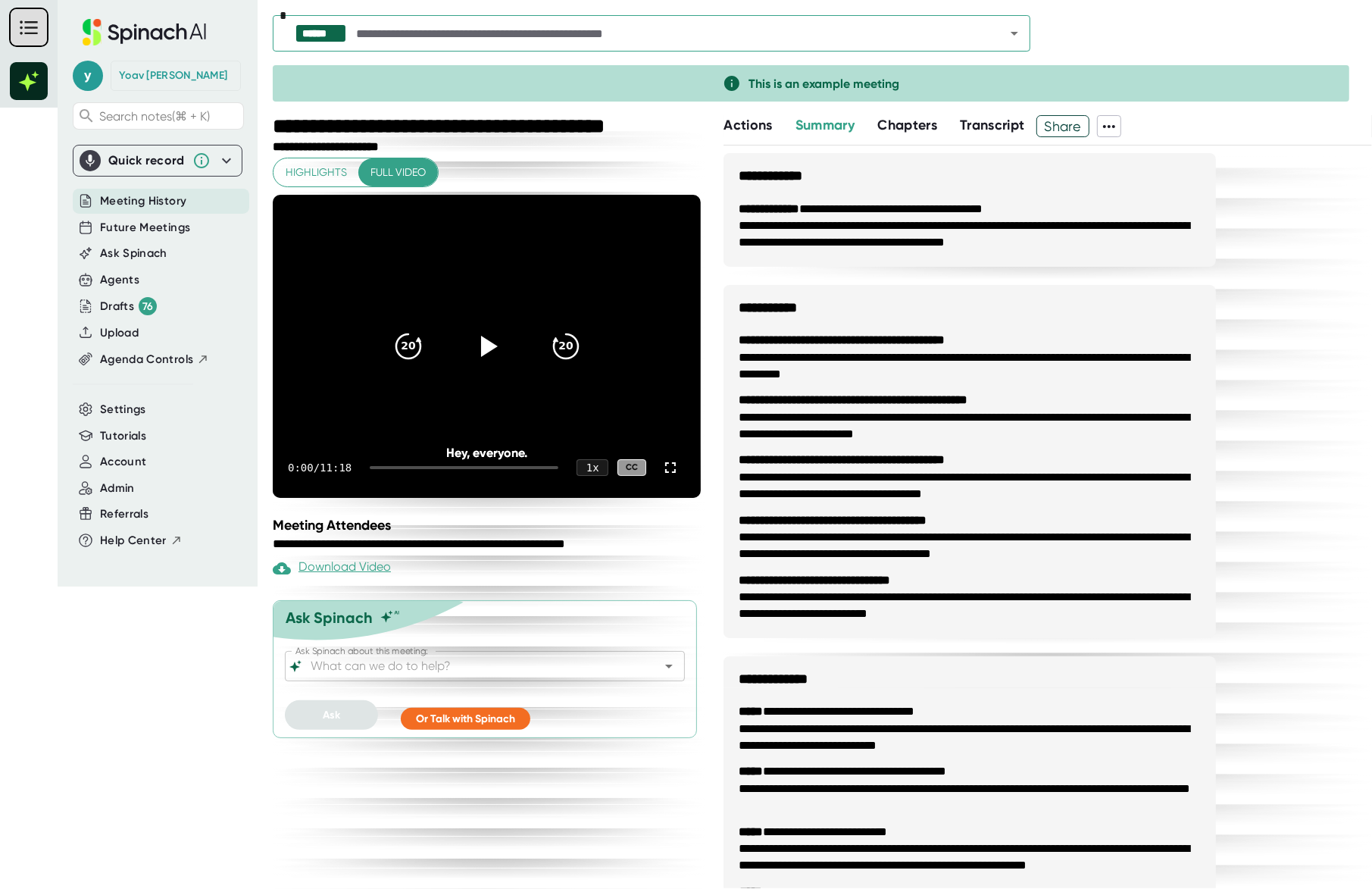
drag, startPoint x: 1043, startPoint y: 33, endPoint x: 1033, endPoint y: 34, distance: 10.0
click at [1040, 34] on div "****** *" at bounding box center [822, 37] width 1099 height 44
click at [1015, 35] on icon "Open" at bounding box center [1014, 33] width 18 height 18
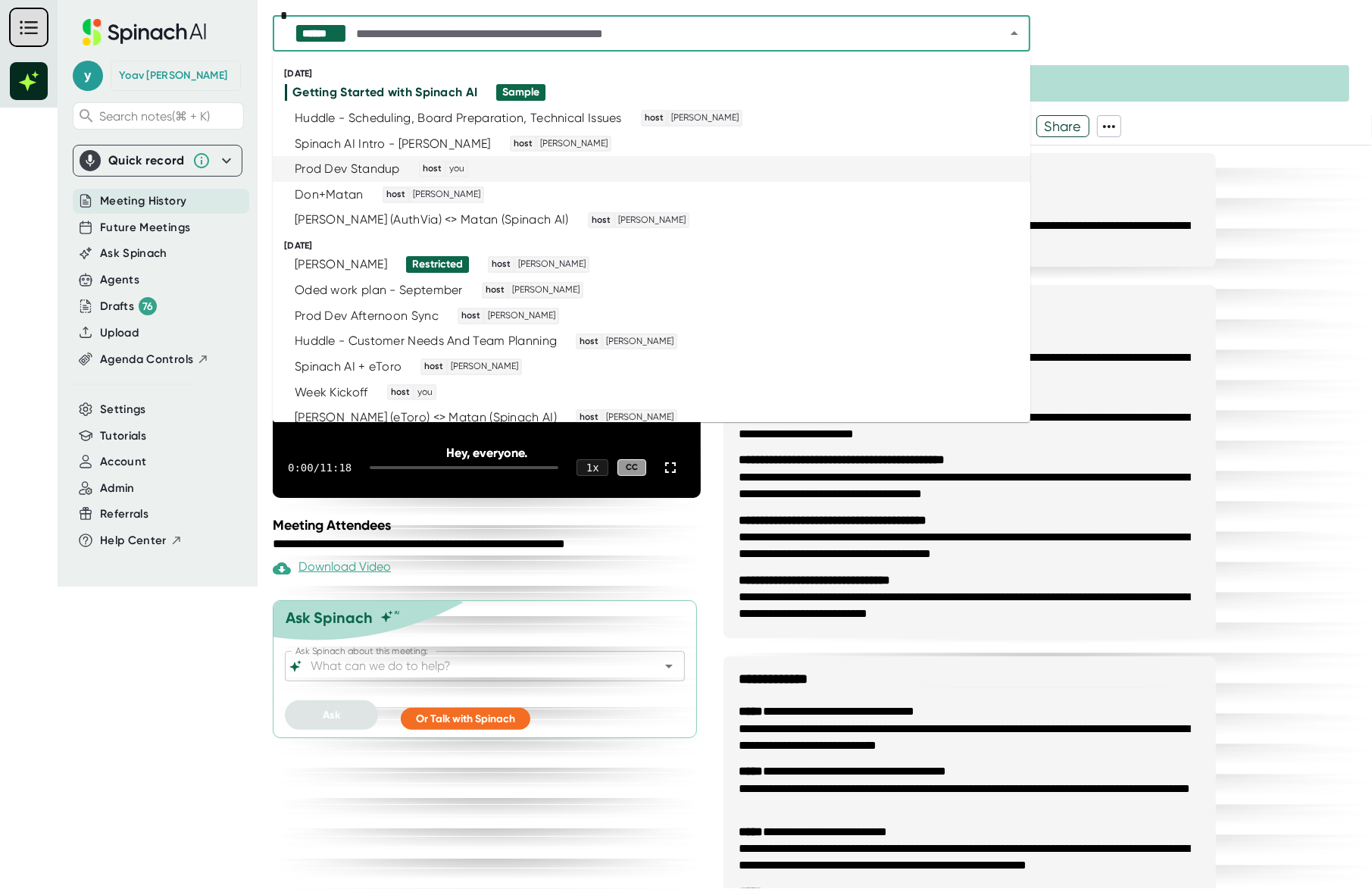
click at [357, 165] on div "Prod Dev Standup" at bounding box center [347, 169] width 105 height 15
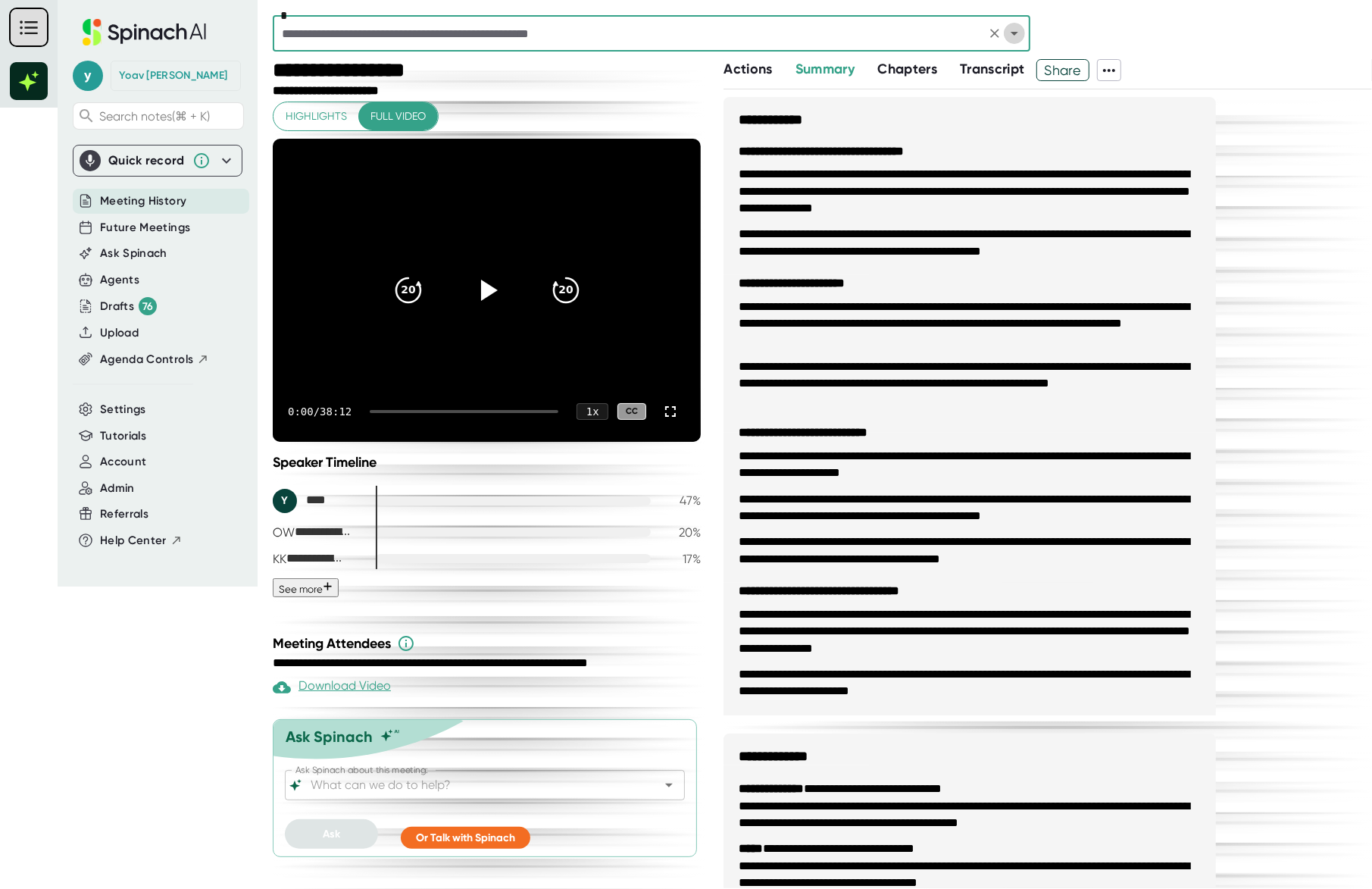
click at [1017, 32] on icon "Open" at bounding box center [1014, 34] width 8 height 4
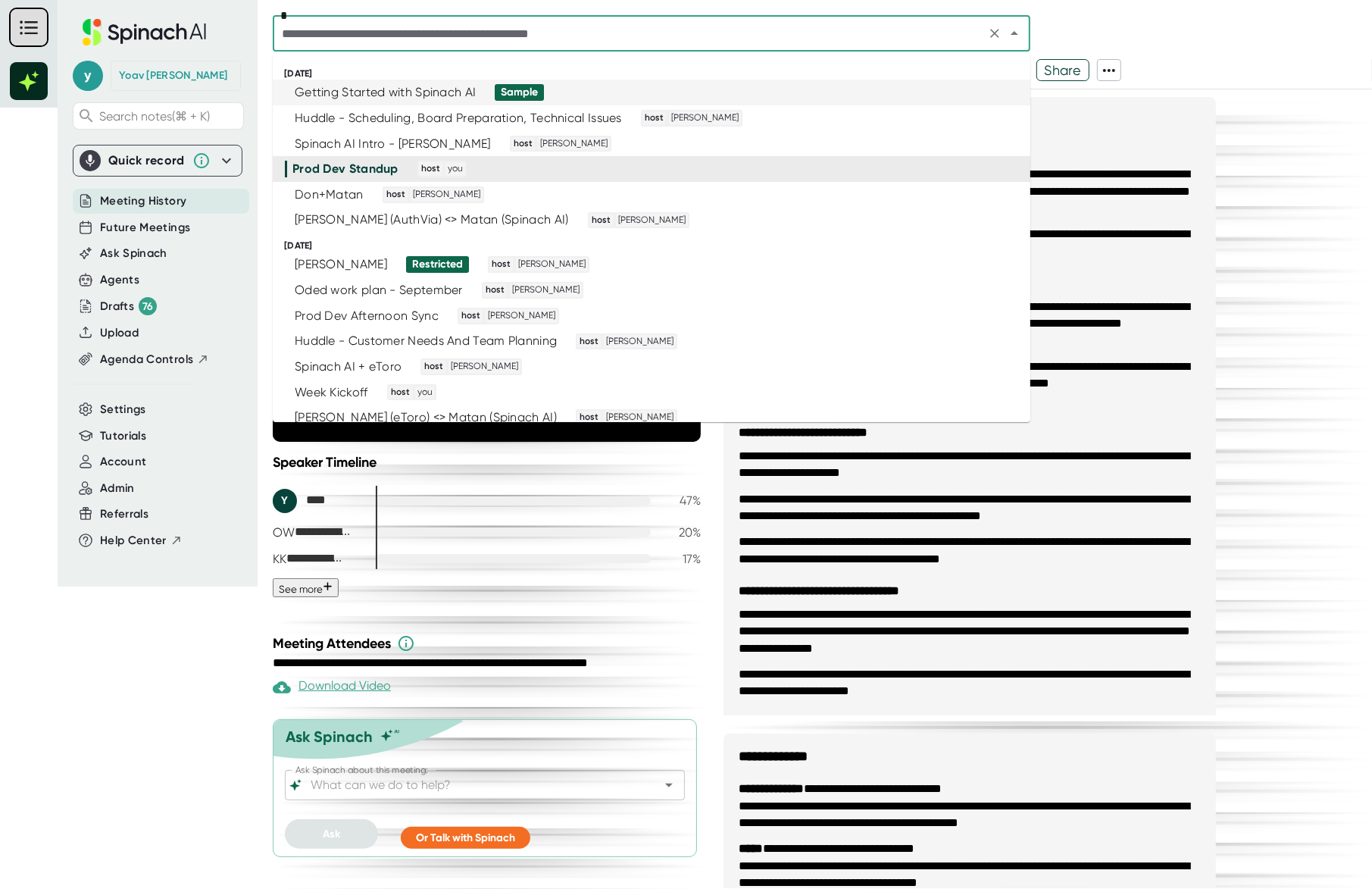
click at [517, 93] on div "Sample" at bounding box center [519, 92] width 37 height 13
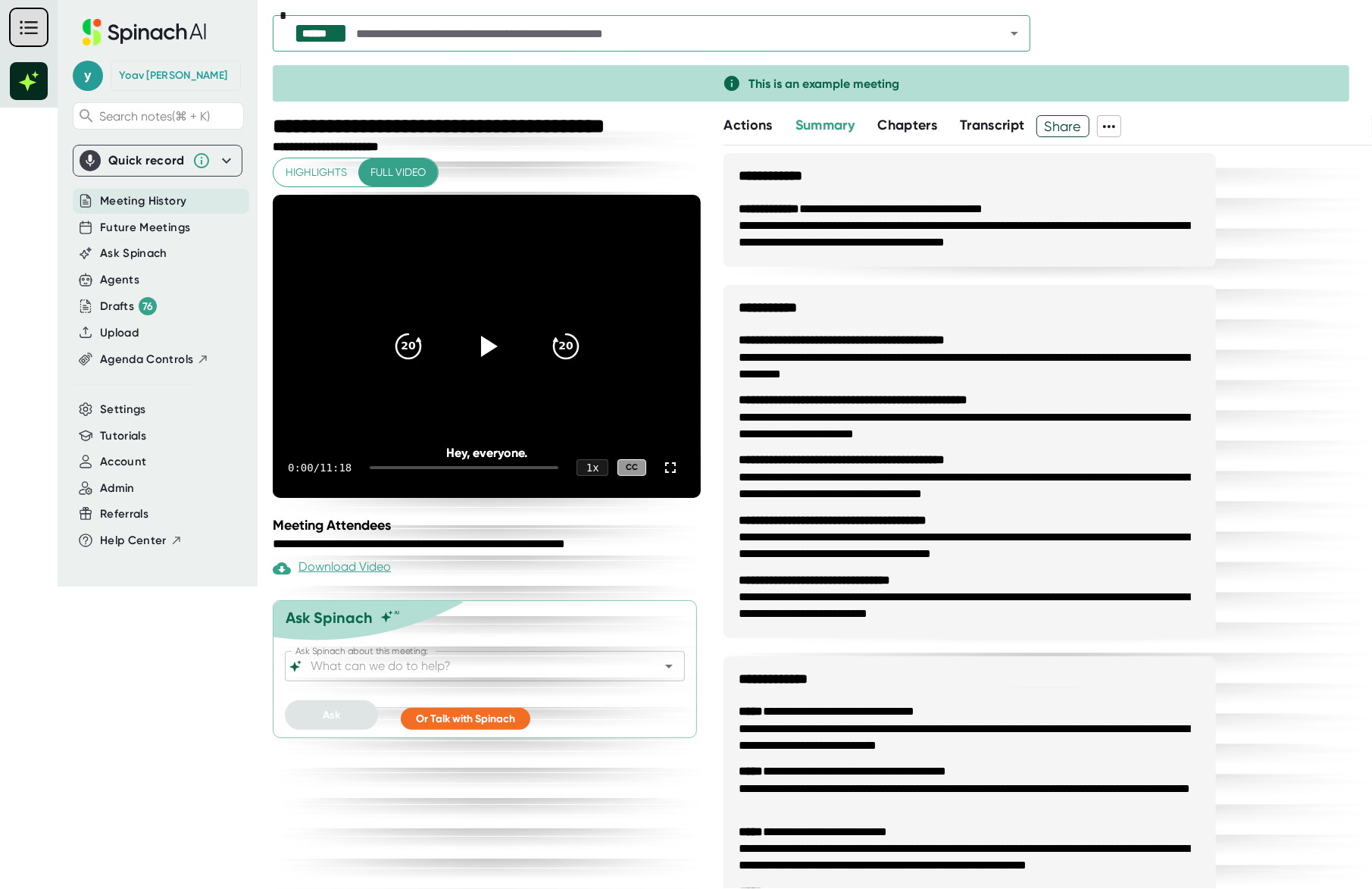
click at [1256, 212] on div "**********" at bounding box center [1047, 826] width 648 height 1348
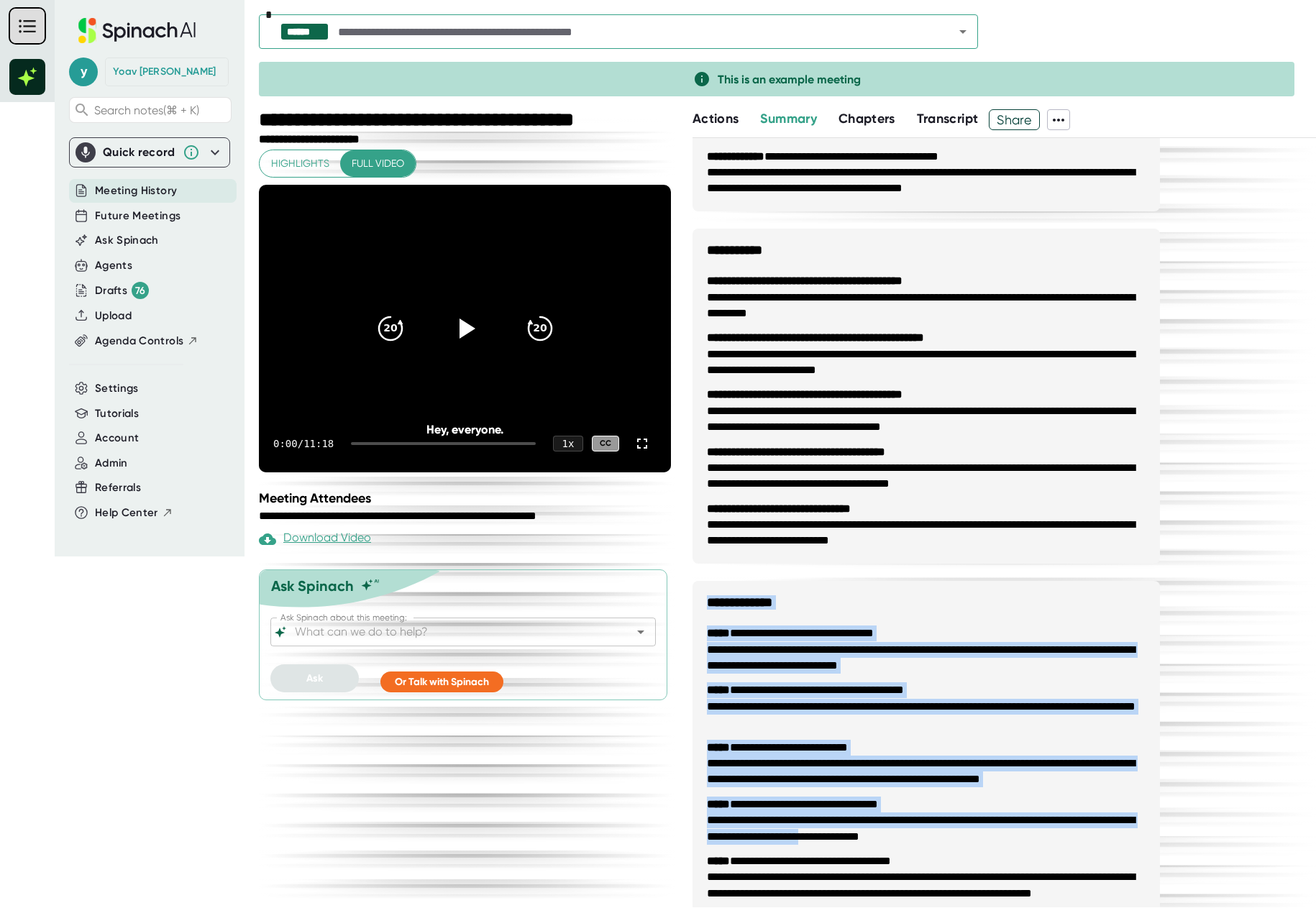
scroll to position [188, 0]
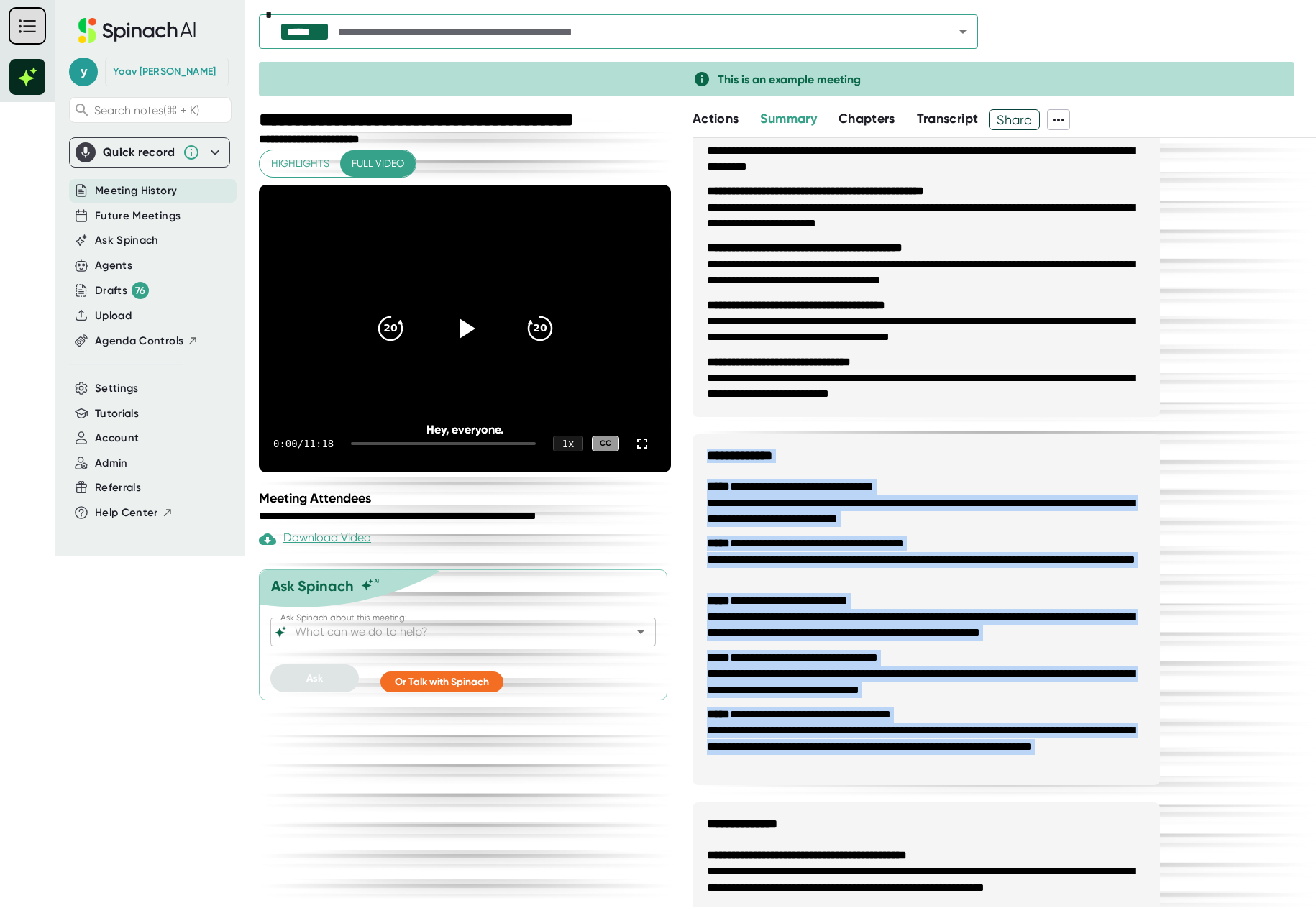
drag, startPoint x: 709, startPoint y: 648, endPoint x: 936, endPoint y: 787, distance: 266.2
click at [936, 392] on div "**********" at bounding box center [927, 589] width 467 height 1265
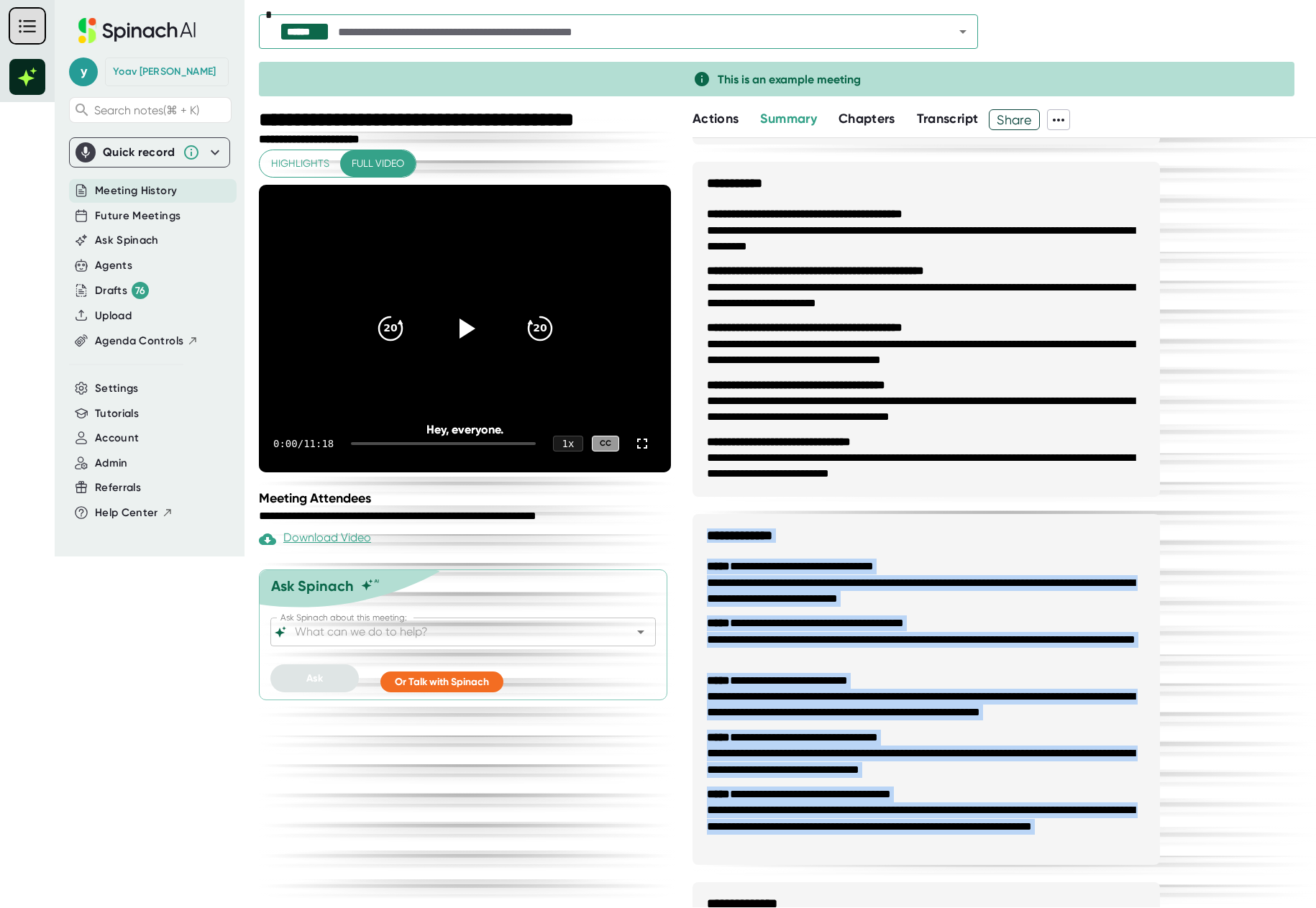
scroll to position [105, 0]
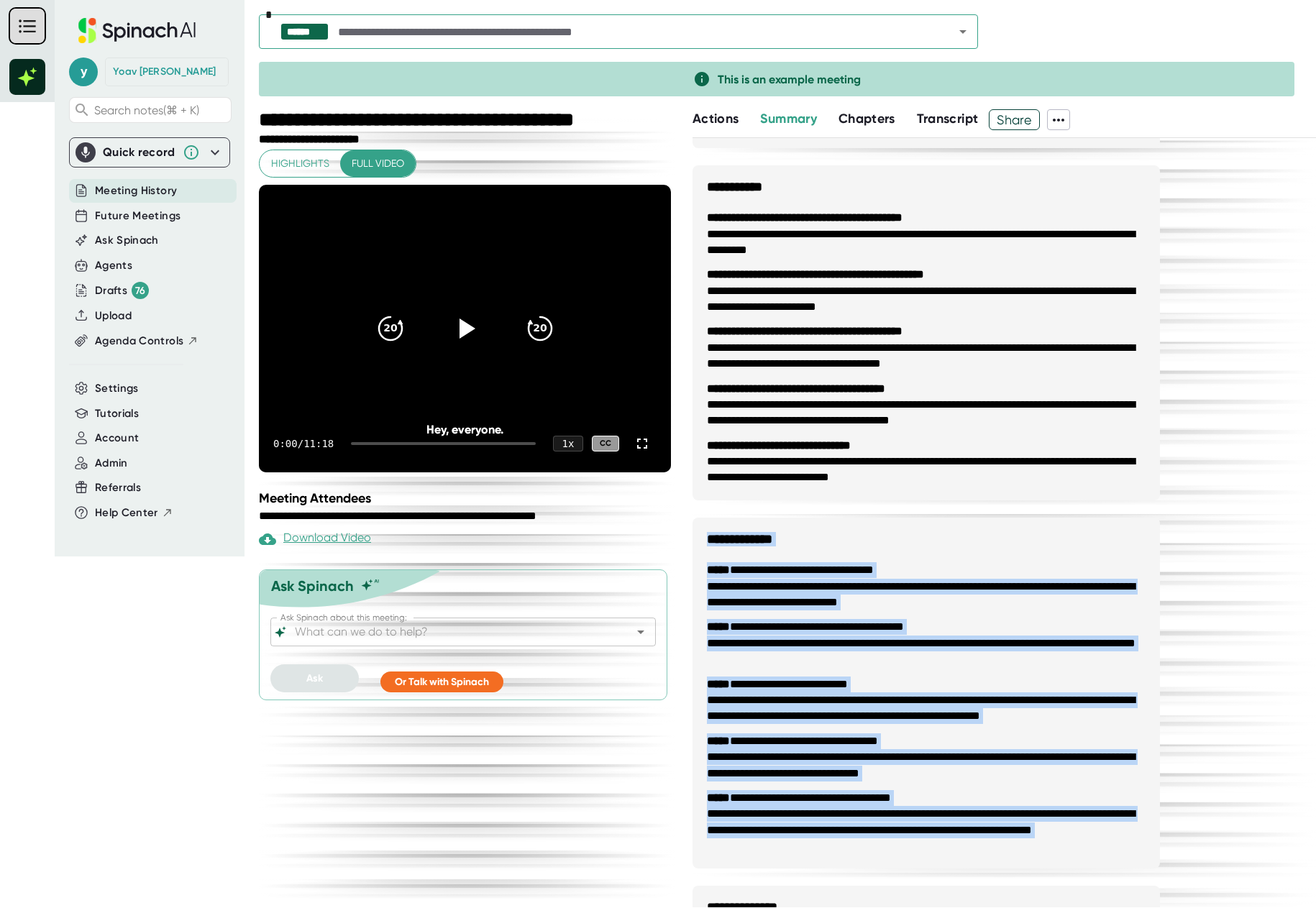
click at [709, 128] on button "Actions" at bounding box center [716, 119] width 46 height 19
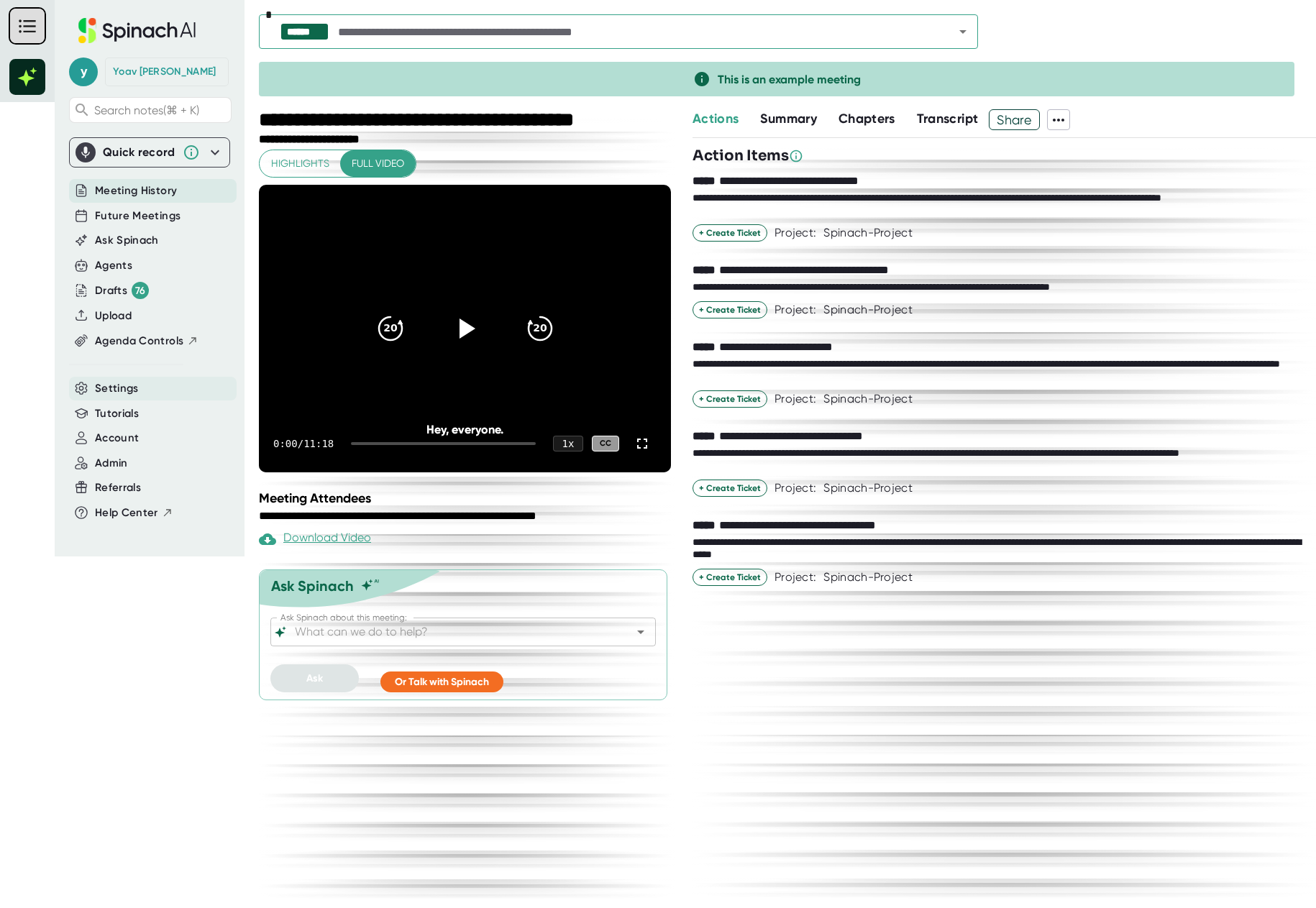
click at [118, 392] on span "Settings" at bounding box center [117, 389] width 44 height 16
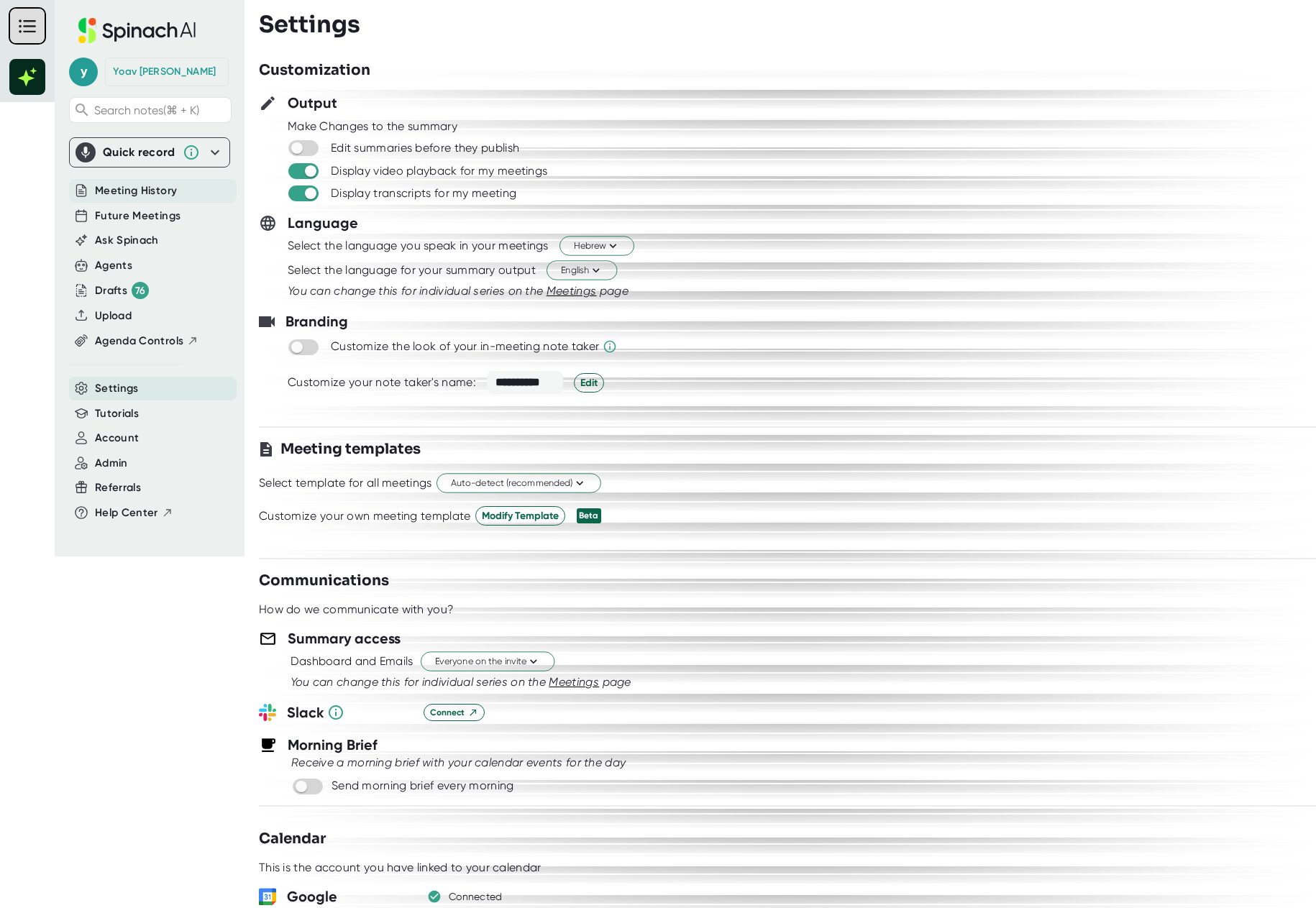
click at [164, 196] on span "Meeting History" at bounding box center [136, 191] width 82 height 16
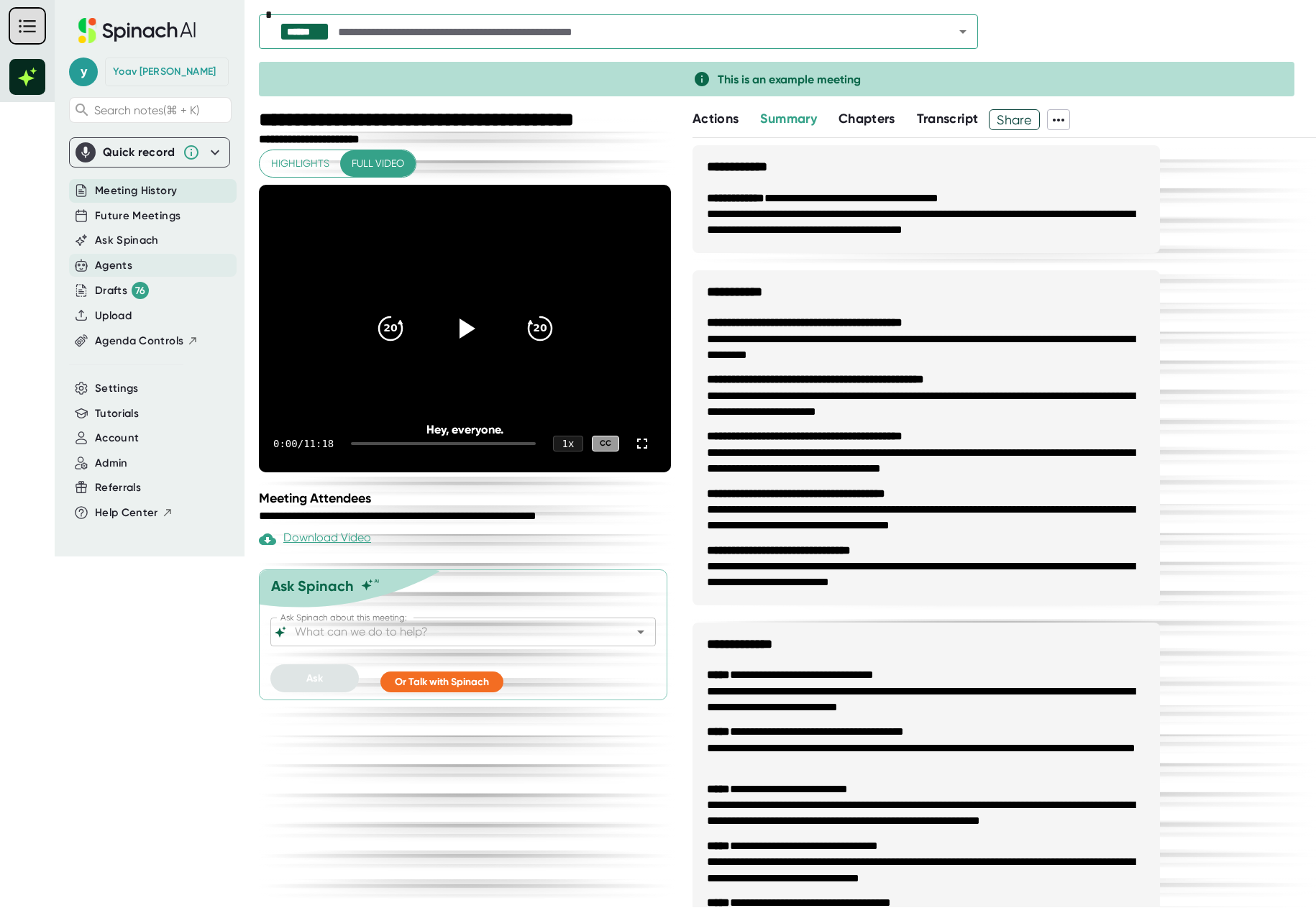
click at [161, 272] on div "Agents" at bounding box center [153, 266] width 167 height 24
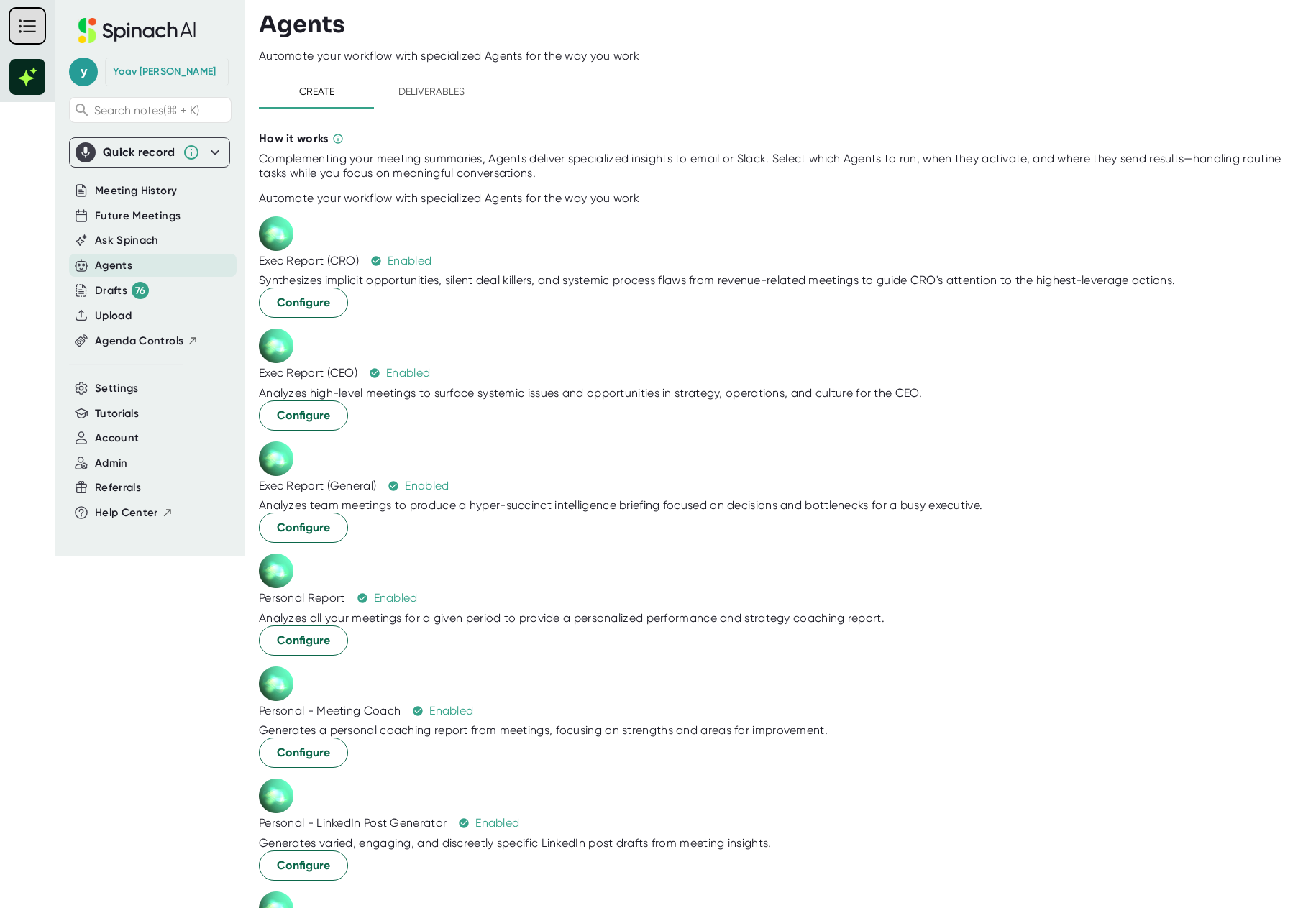
scroll to position [839, 0]
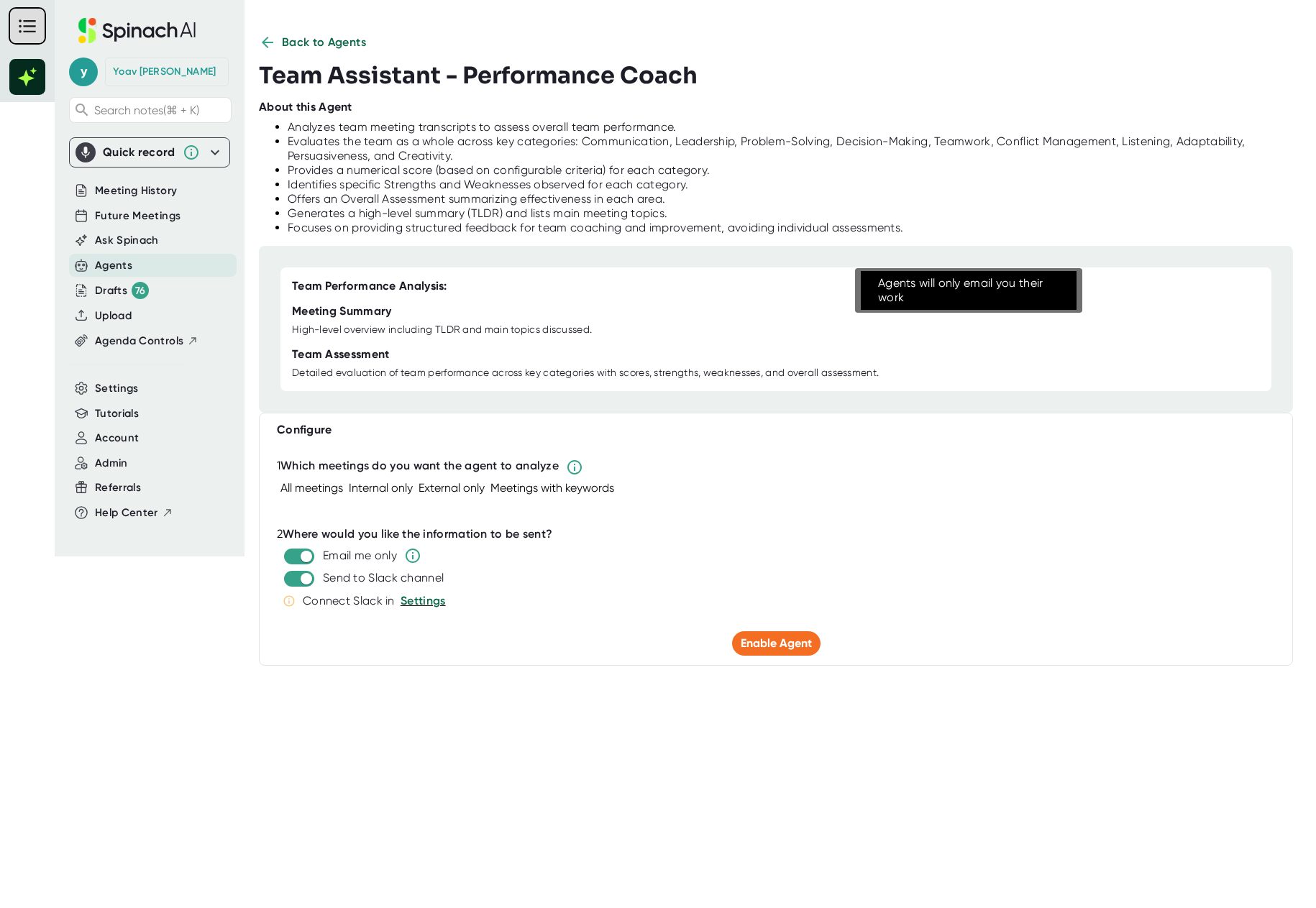
click at [421, 392] on icon at bounding box center [412, 555] width 17 height 17
click at [274, 36] on icon at bounding box center [267, 42] width 17 height 17
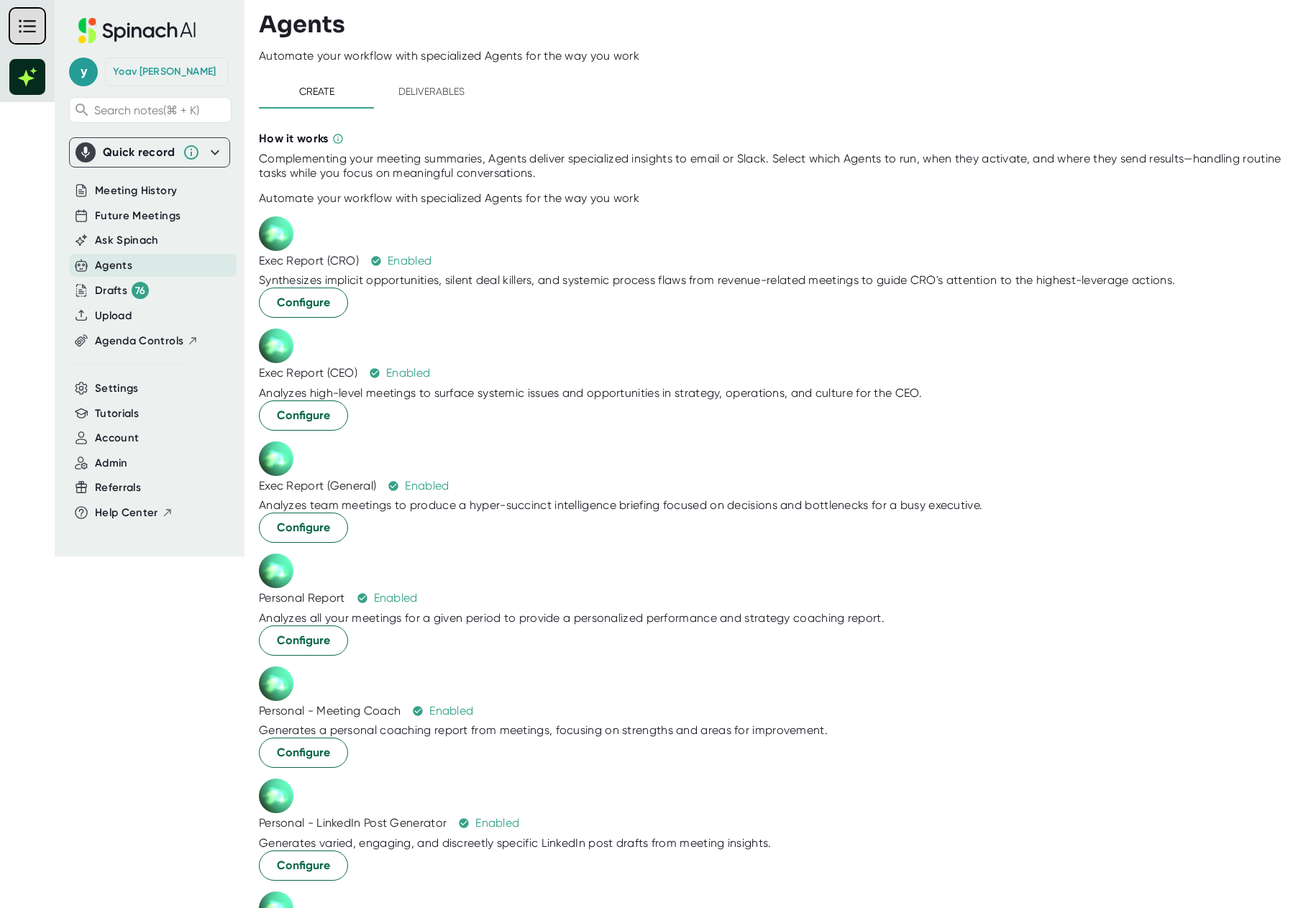
scroll to position [350, 0]
click at [432, 392] on div "Personal - LinkedIn Post Generator" at bounding box center [353, 823] width 188 height 14
click at [447, 392] on div "Personal - LinkedIn Post Generator" at bounding box center [353, 823] width 188 height 14
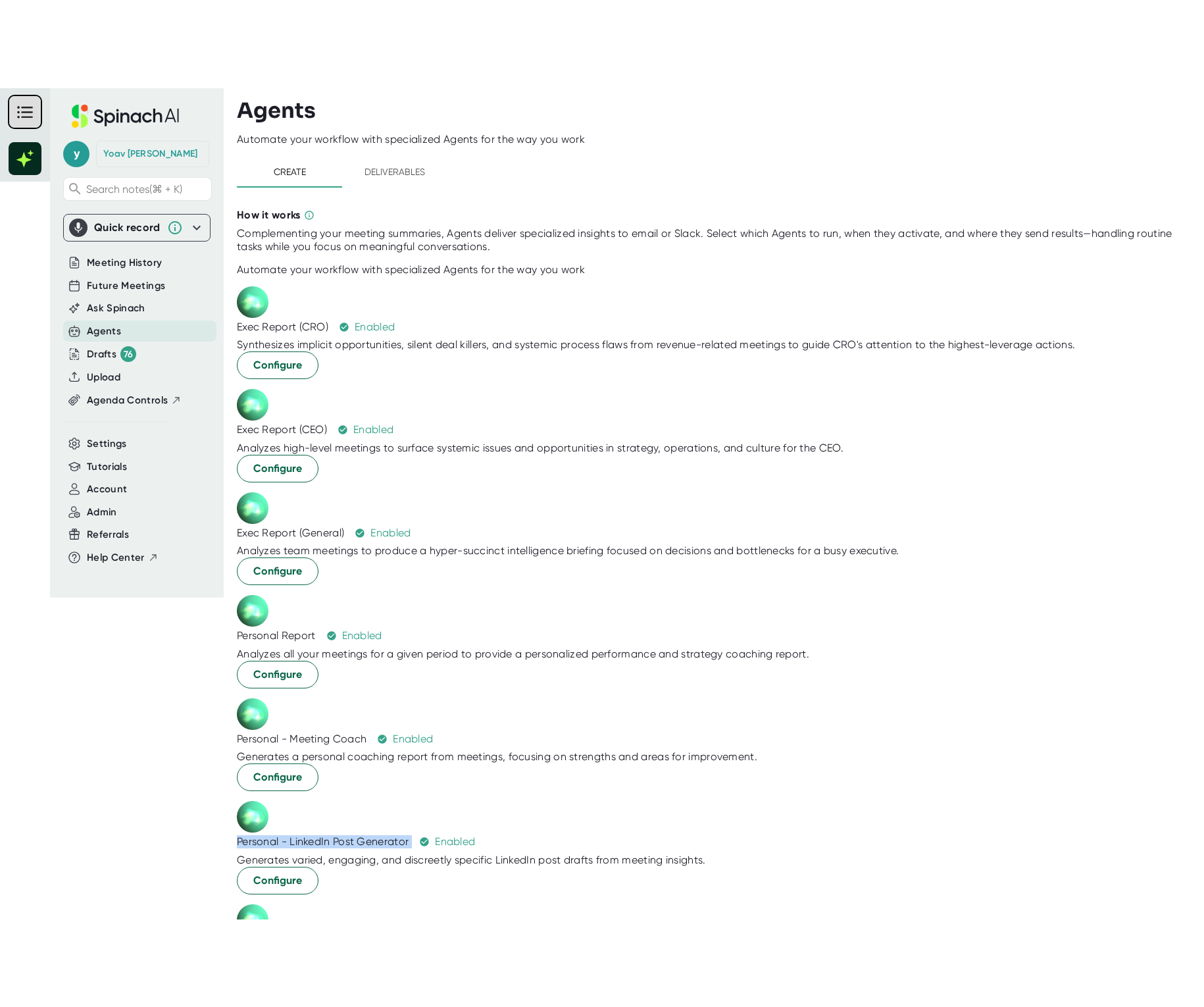
scroll to position [239, 0]
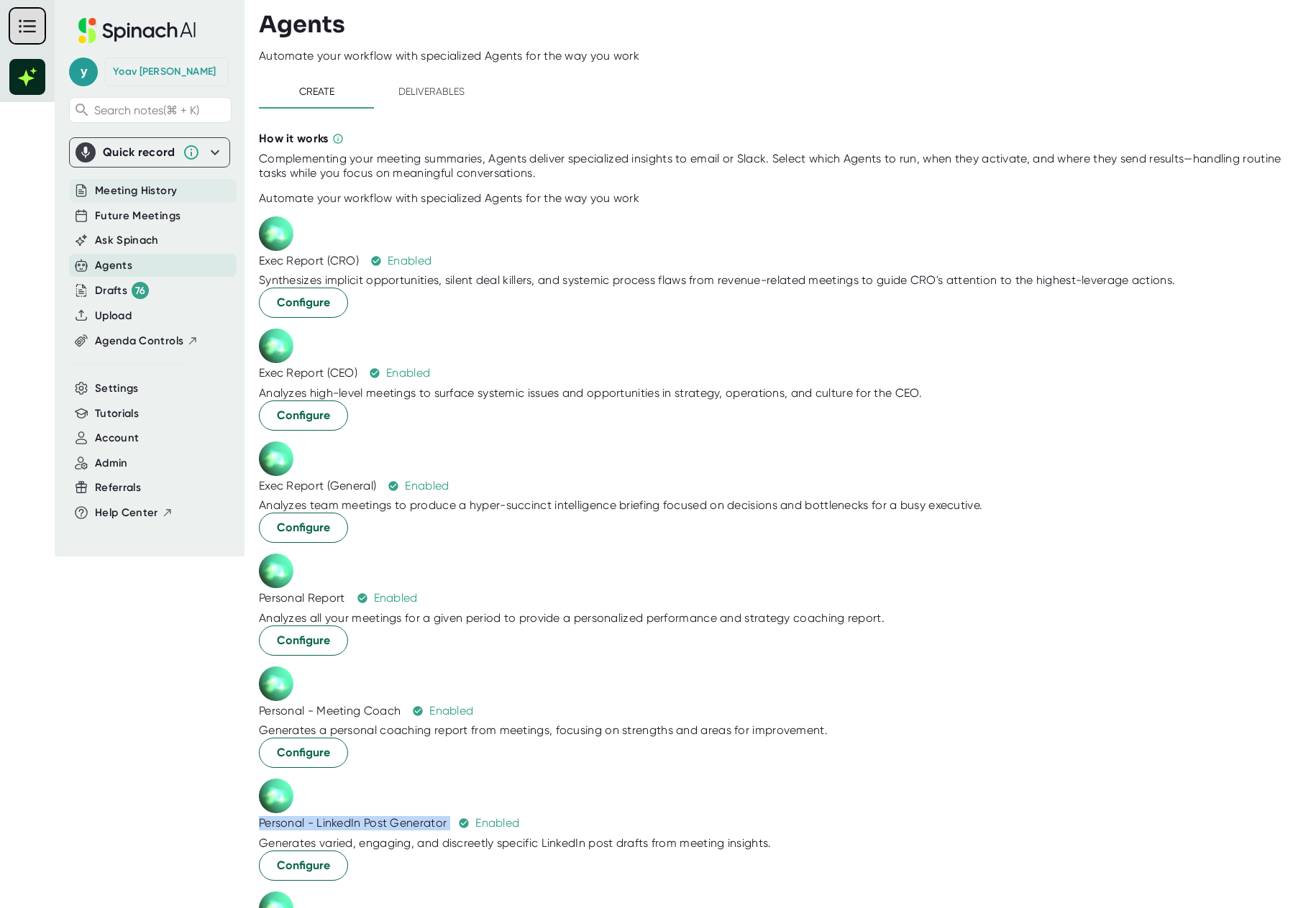
click at [150, 191] on span "Meeting History" at bounding box center [136, 191] width 82 height 16
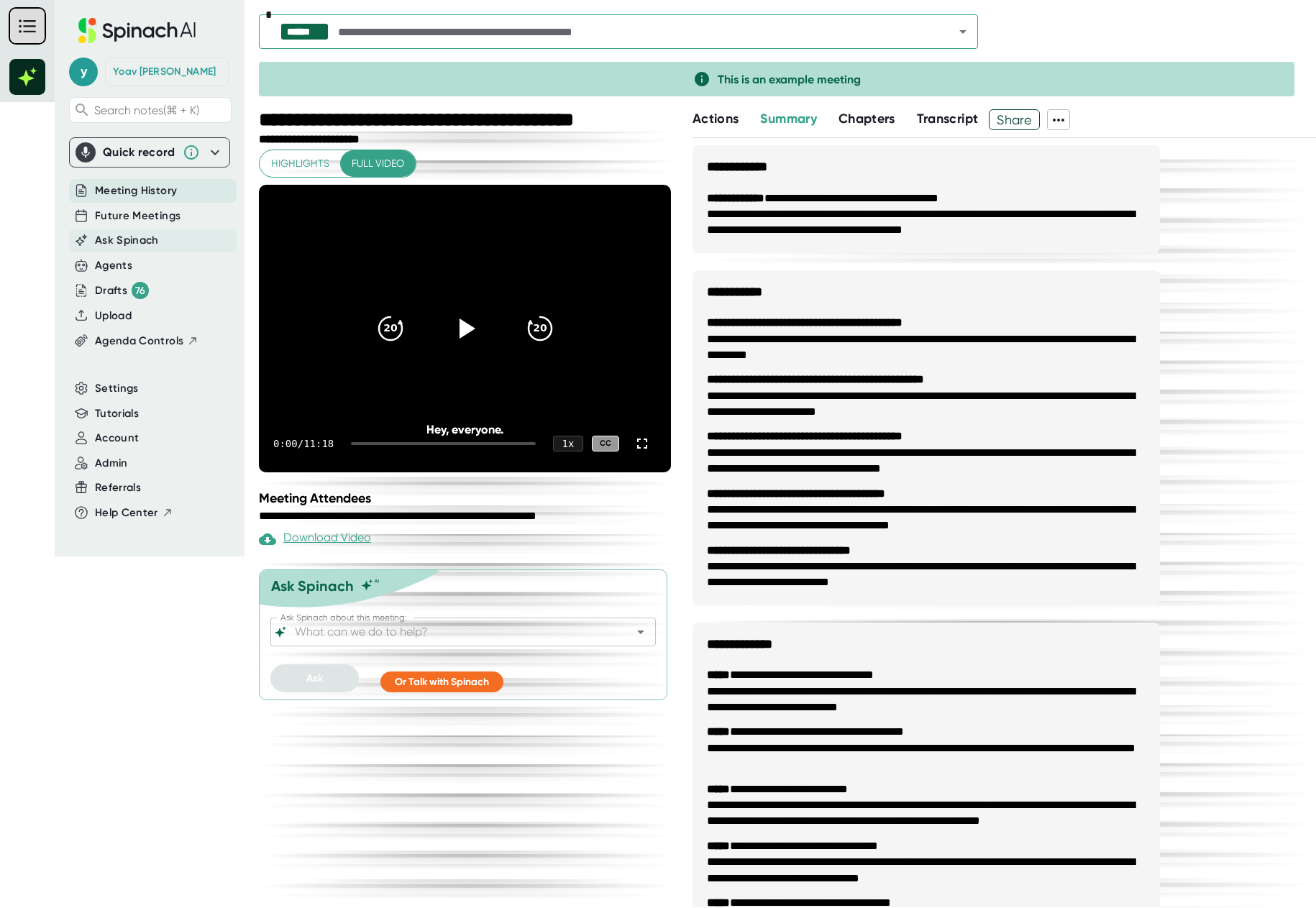
click at [154, 248] on span "Ask Spinach" at bounding box center [127, 240] width 64 height 16
